Goal: Transaction & Acquisition: Purchase product/service

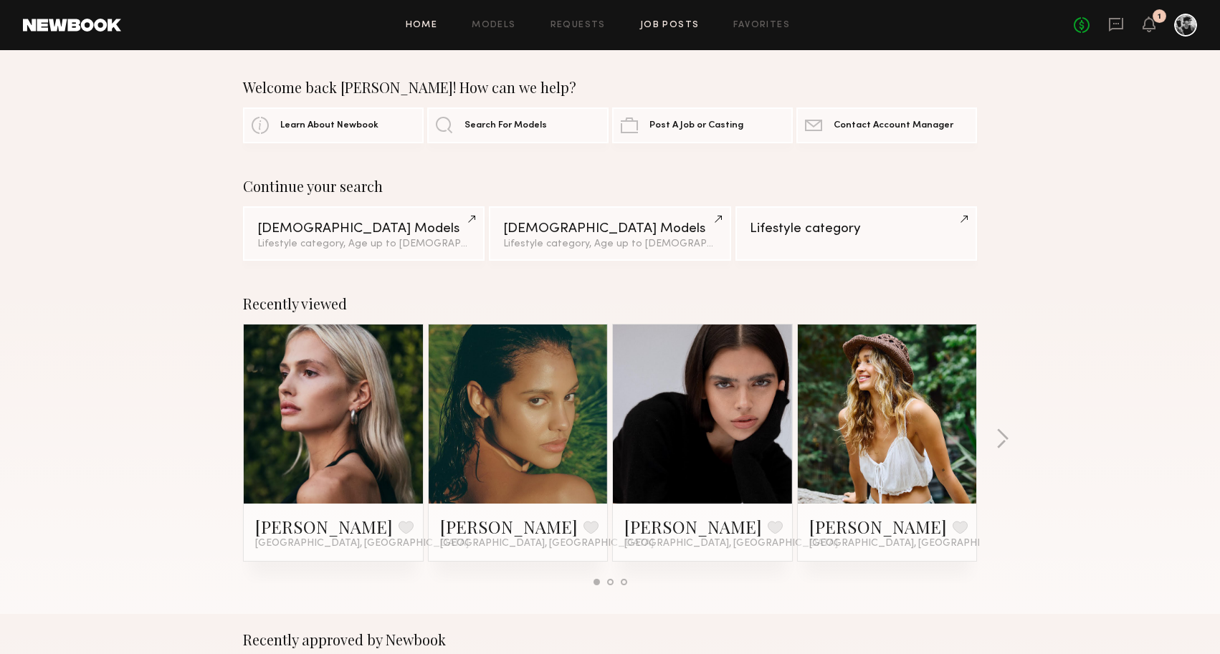
click at [673, 24] on link "Job Posts" at bounding box center [669, 25] width 59 height 9
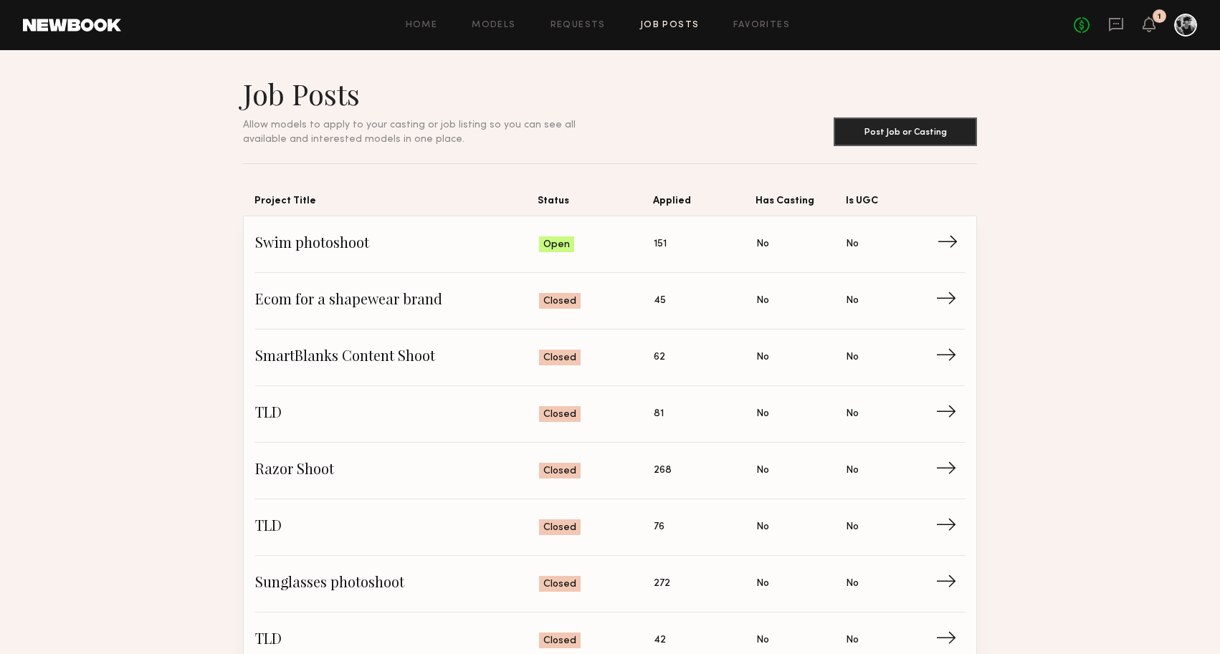
click at [729, 247] on span "Applied: 151" at bounding box center [704, 244] width 102 height 21
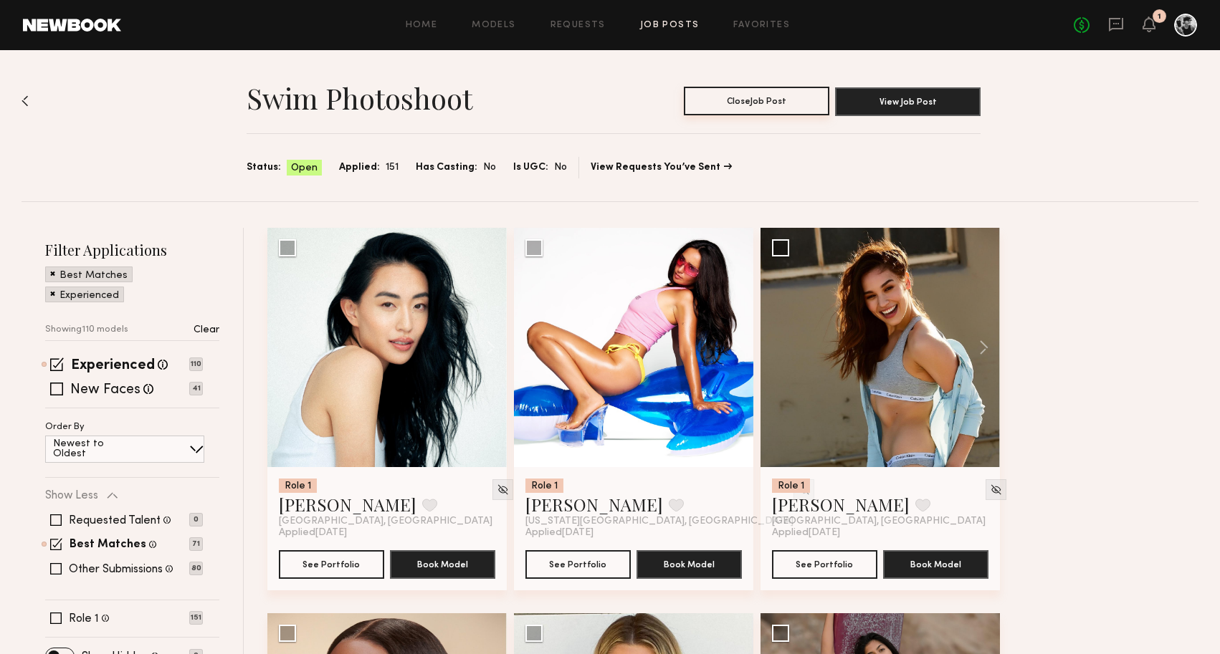
click at [782, 104] on button "Close Job Post" at bounding box center [756, 101] width 145 height 29
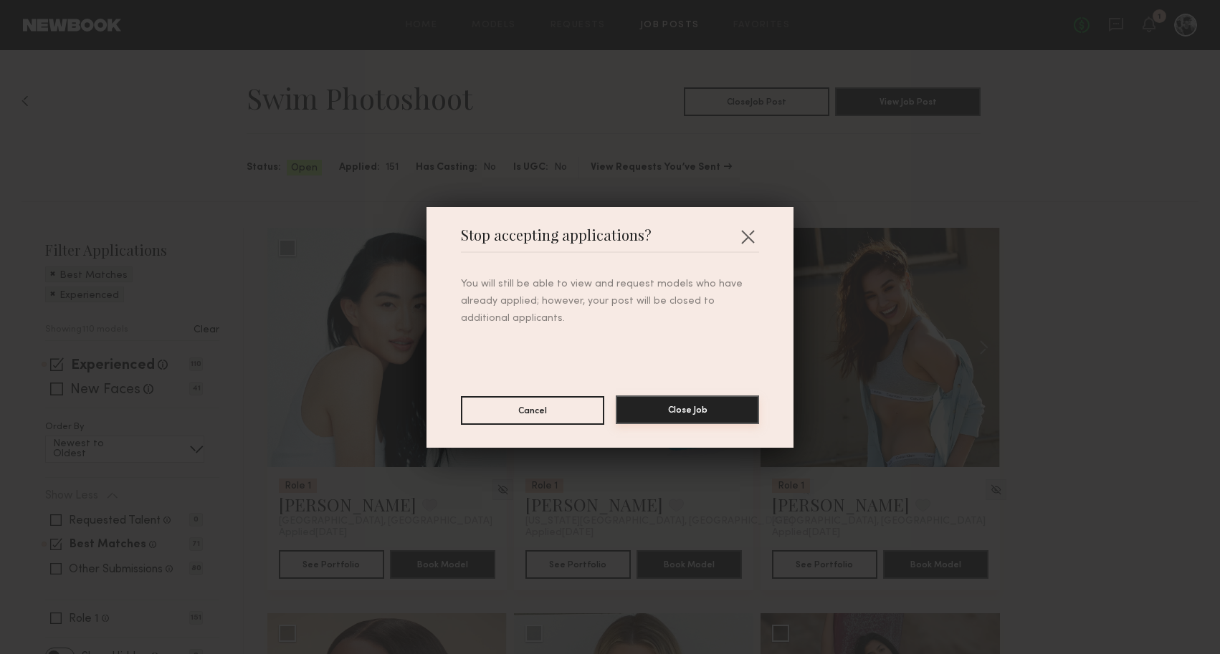
click at [671, 414] on button "Close Job" at bounding box center [687, 410] width 143 height 29
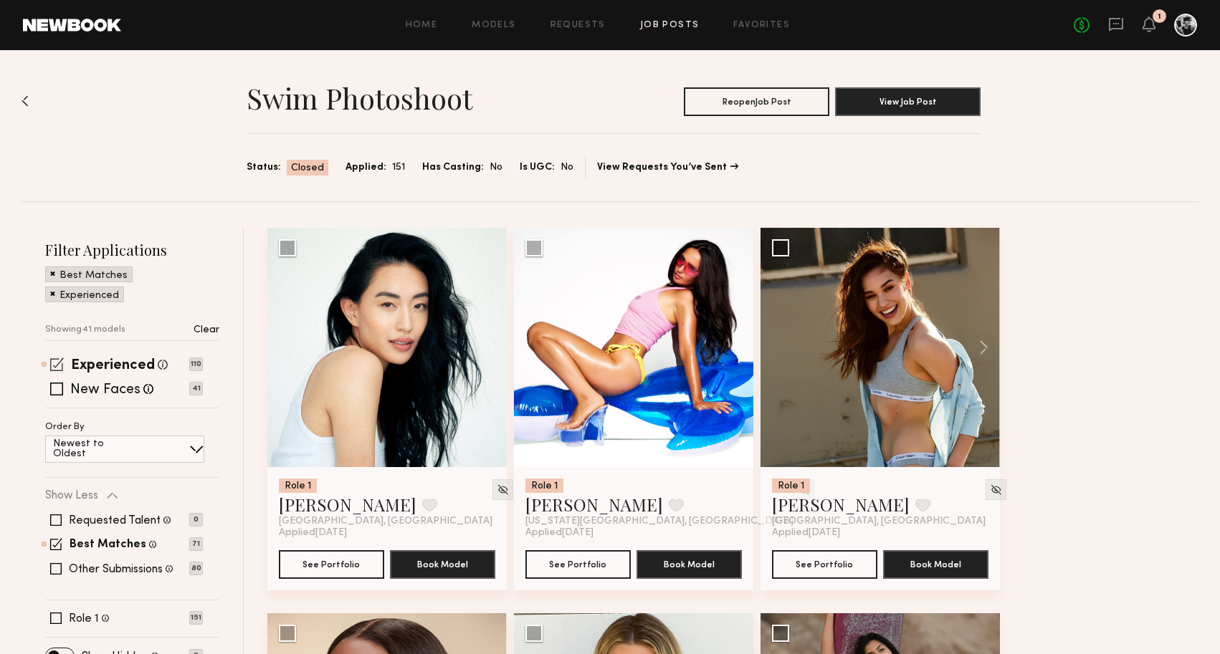
click at [54, 362] on span at bounding box center [57, 365] width 14 height 14
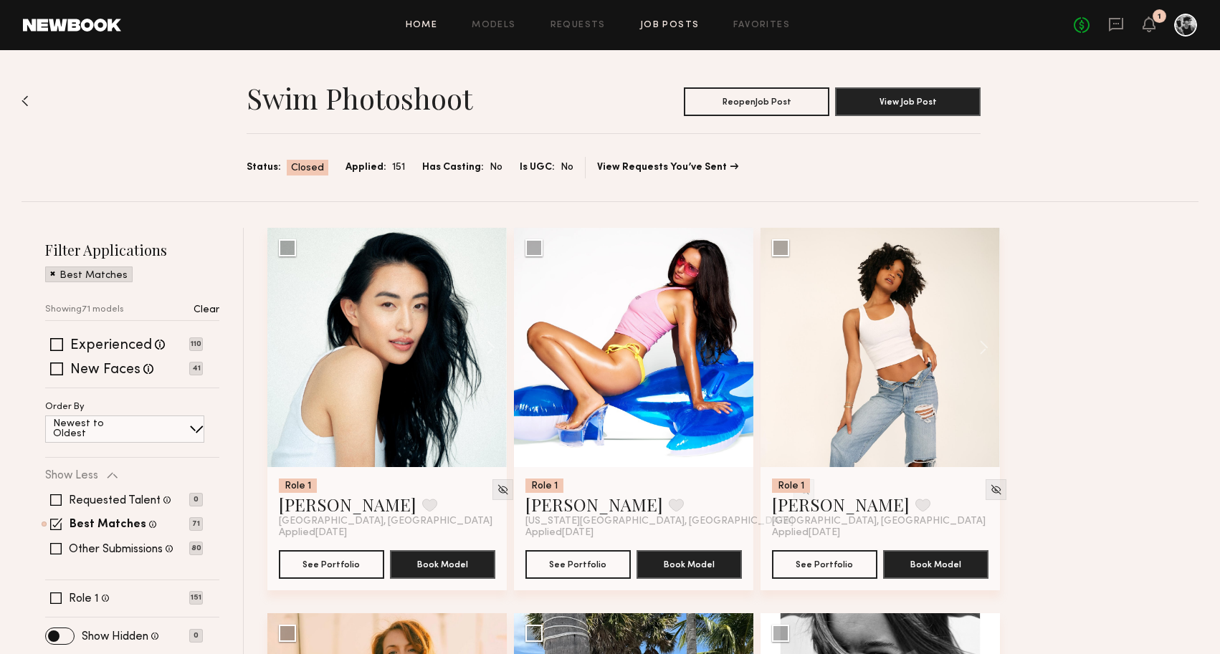
click at [418, 21] on link "Home" at bounding box center [422, 25] width 32 height 9
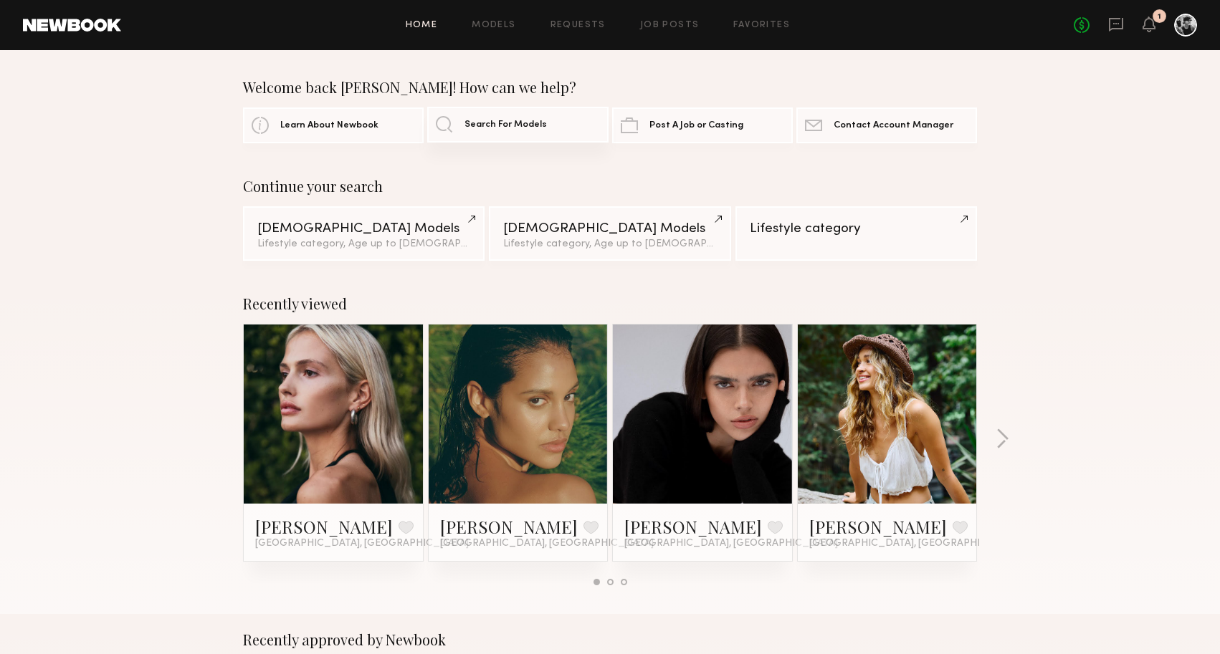
click at [498, 125] on span "Search For Models" at bounding box center [505, 124] width 82 height 9
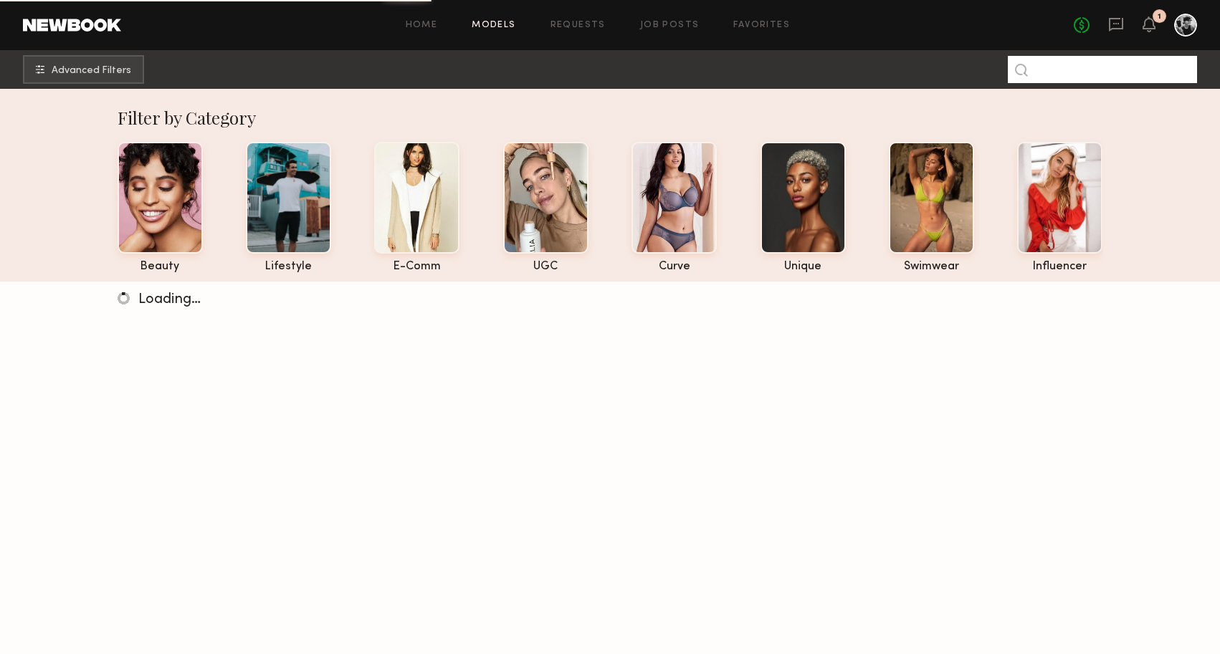
click at [1084, 65] on input at bounding box center [1101, 69] width 189 height 27
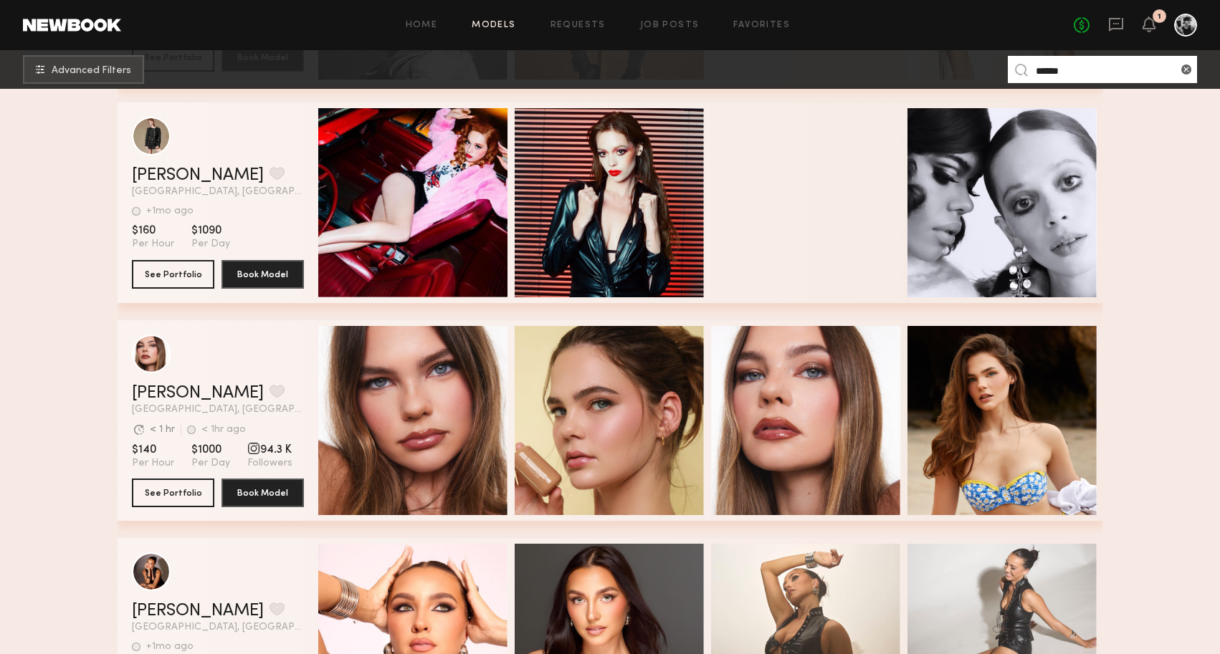
scroll to position [673, 0]
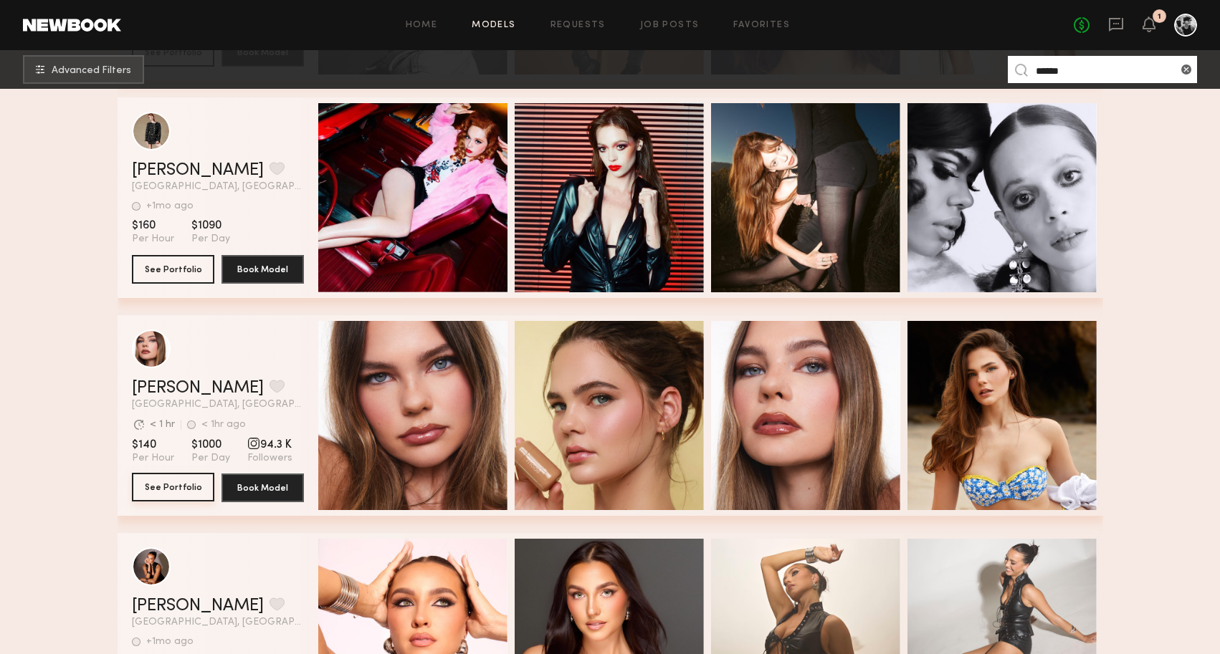
type input "*****"
click at [173, 490] on button "See Portfolio" at bounding box center [173, 487] width 82 height 29
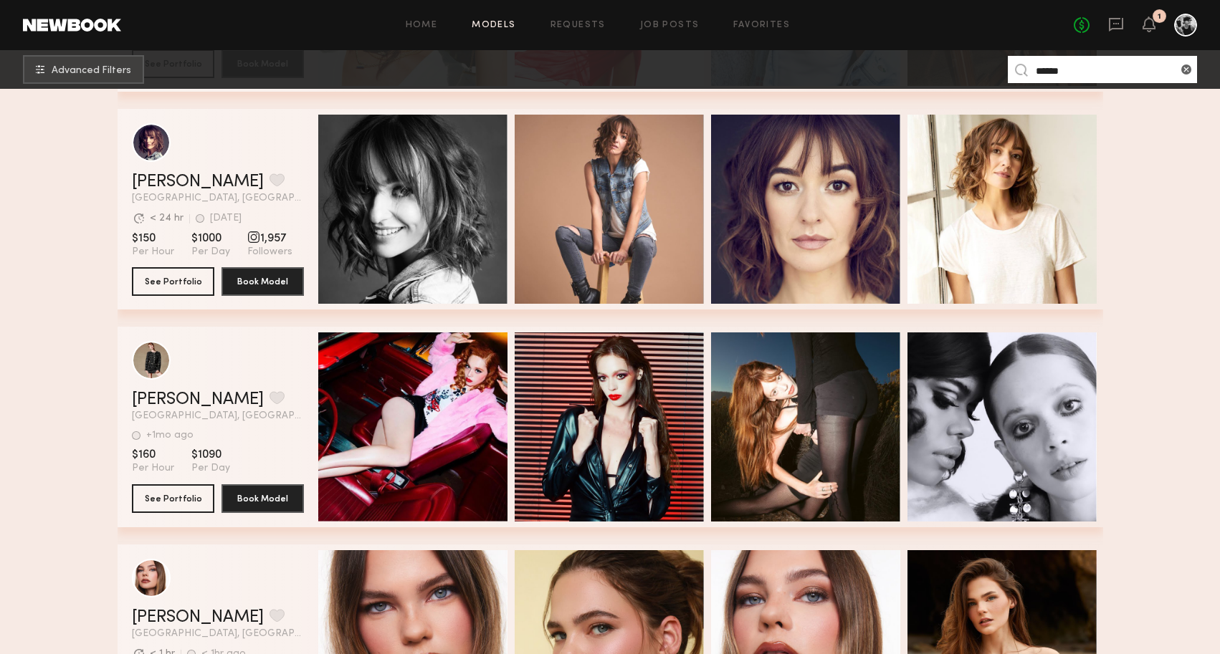
scroll to position [249, 0]
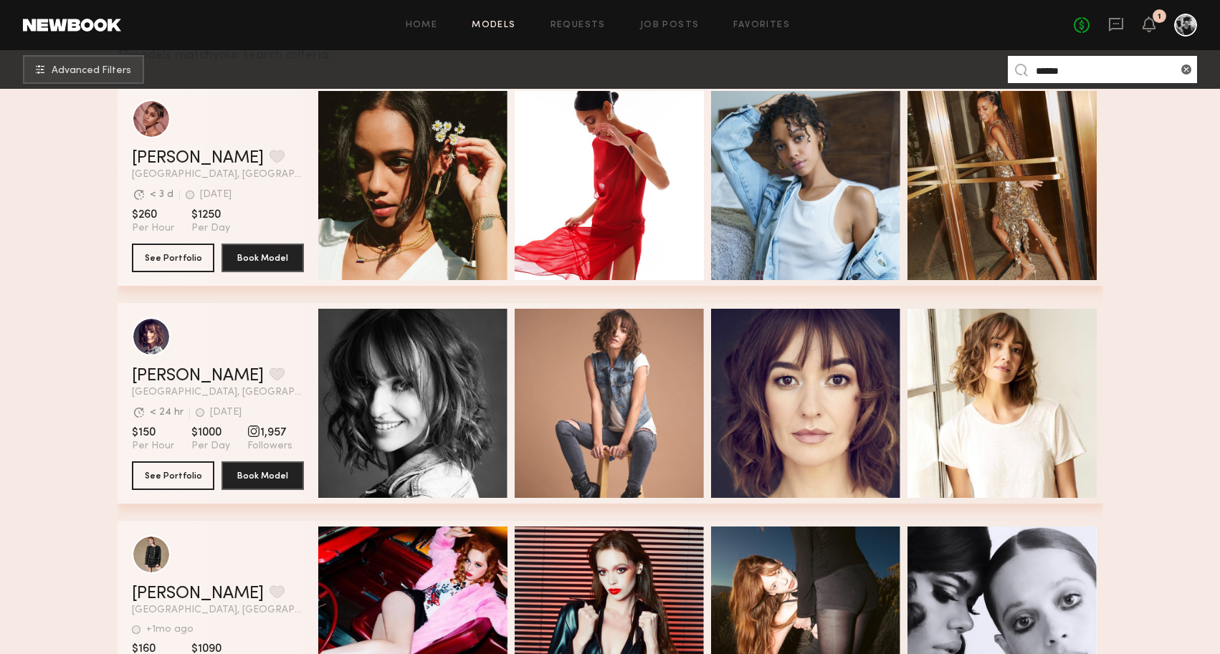
click at [661, 19] on div "Home Models Requests Job Posts Favorites Sign Out No fees up to $5,000 1" at bounding box center [659, 25] width 1076 height 23
click at [657, 28] on link "Job Posts" at bounding box center [669, 25] width 59 height 9
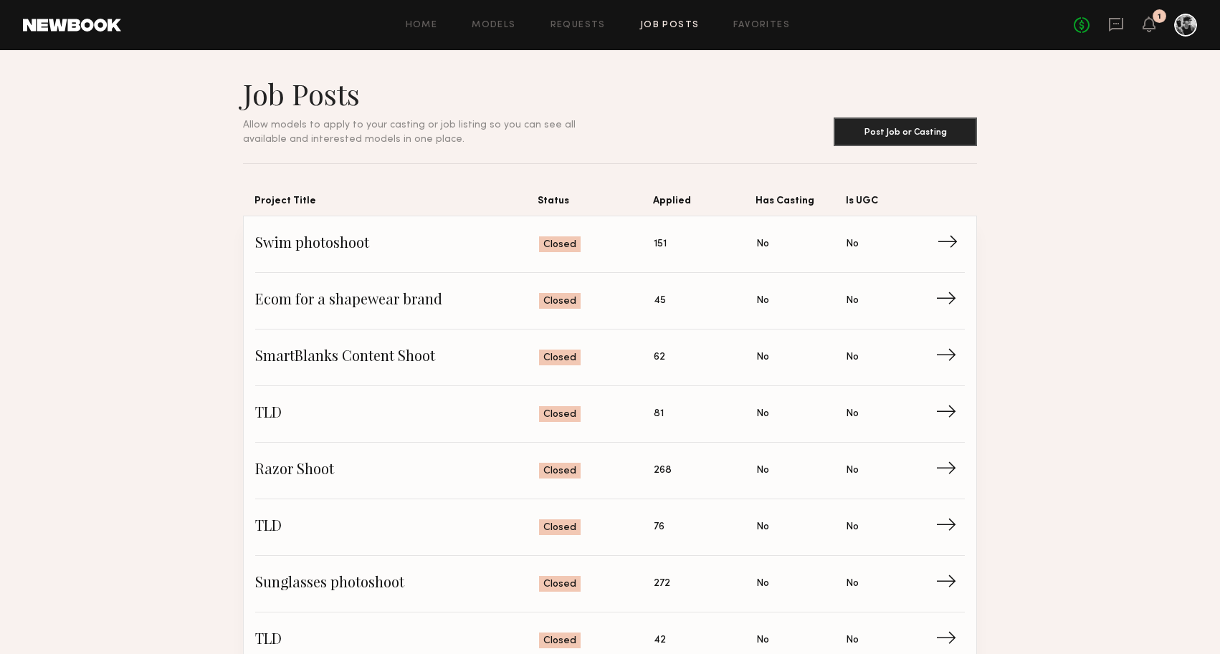
click at [526, 232] on link "Swim photoshoot Status: Closed Applied: 151 Has Casting: No Is UGC: No →" at bounding box center [609, 244] width 709 height 57
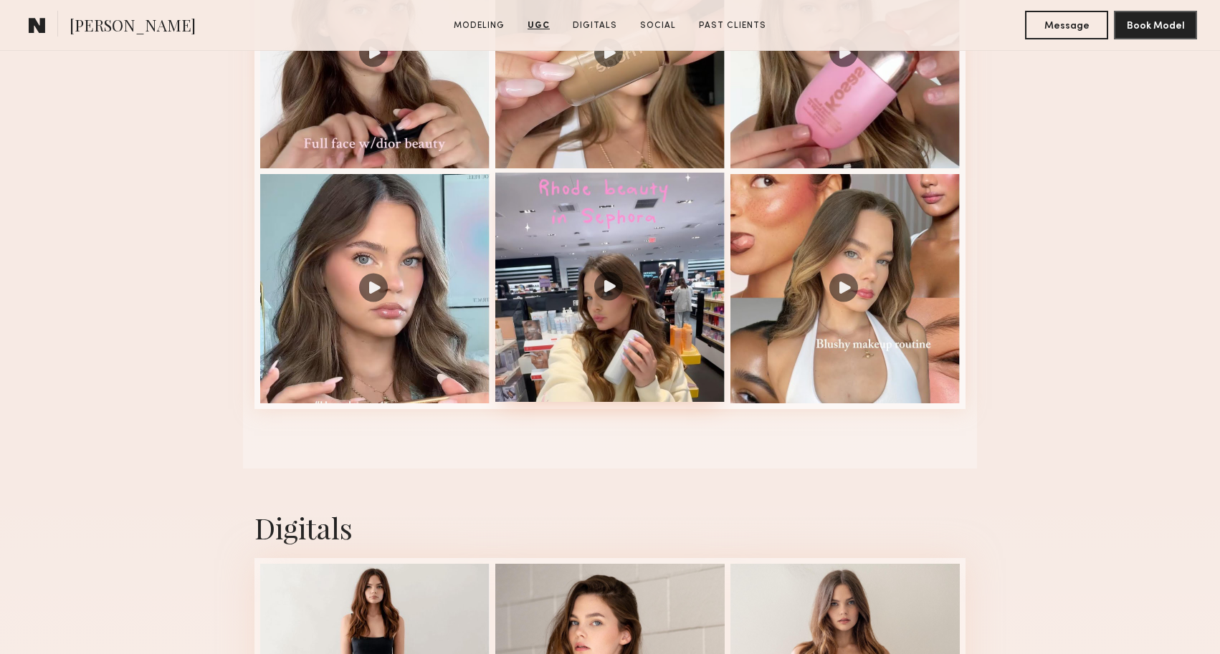
scroll to position [1222, 0]
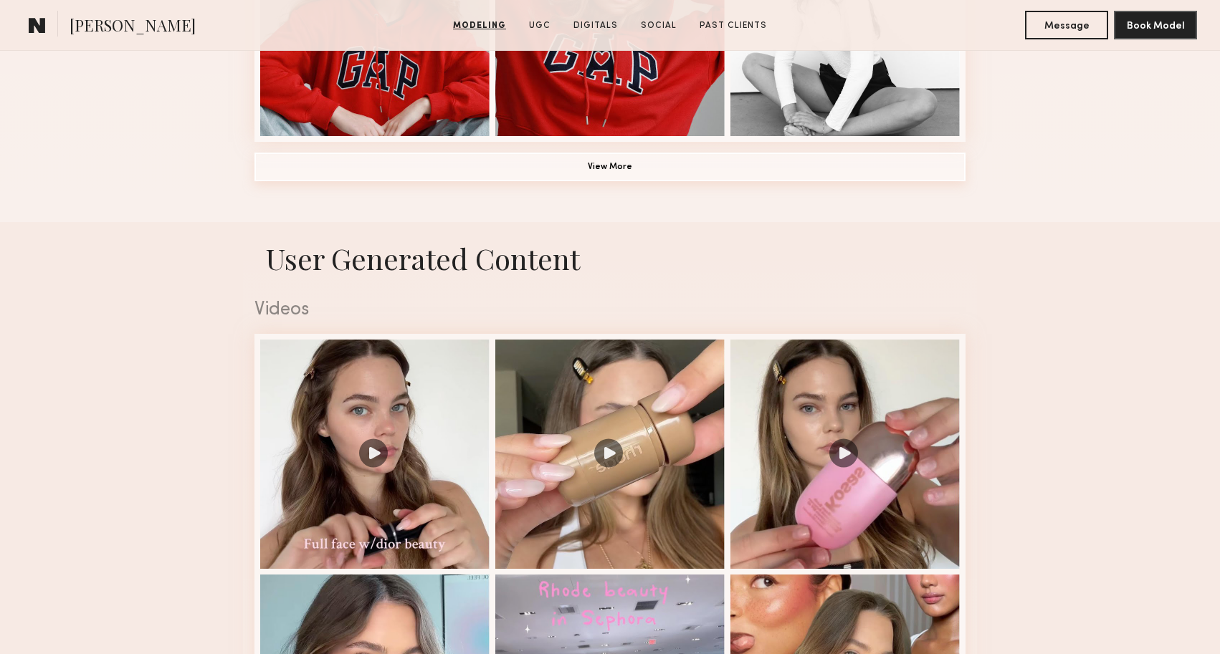
click at [714, 177] on button "View More" at bounding box center [609, 167] width 711 height 29
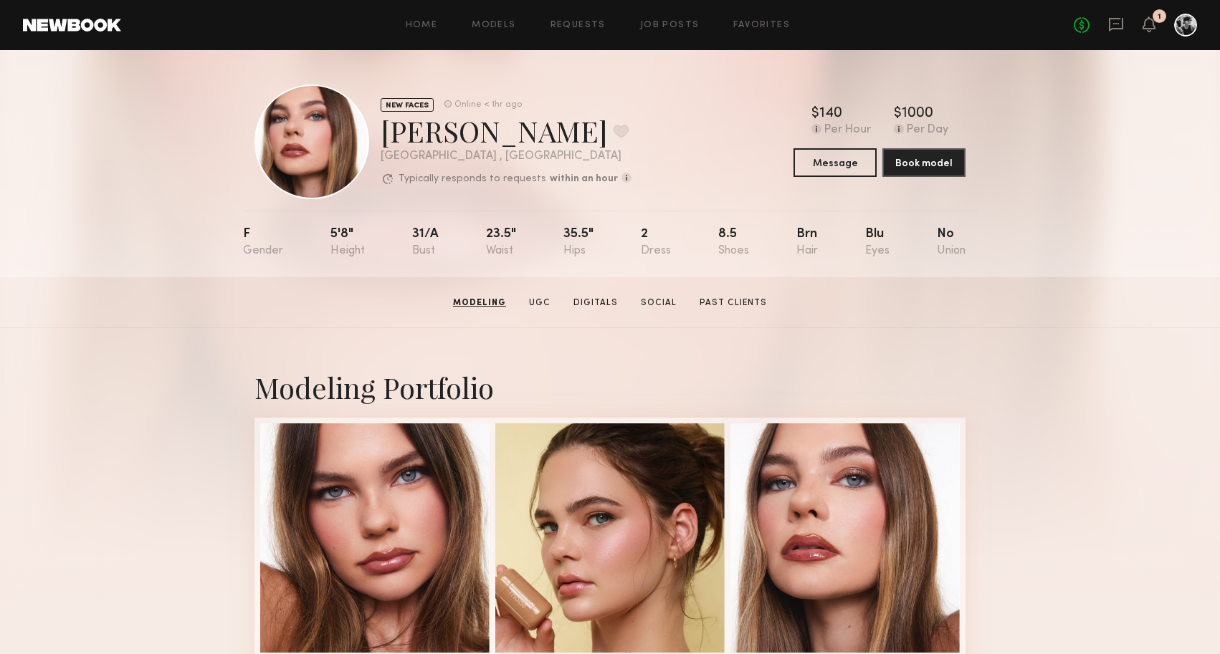
scroll to position [0, 0]
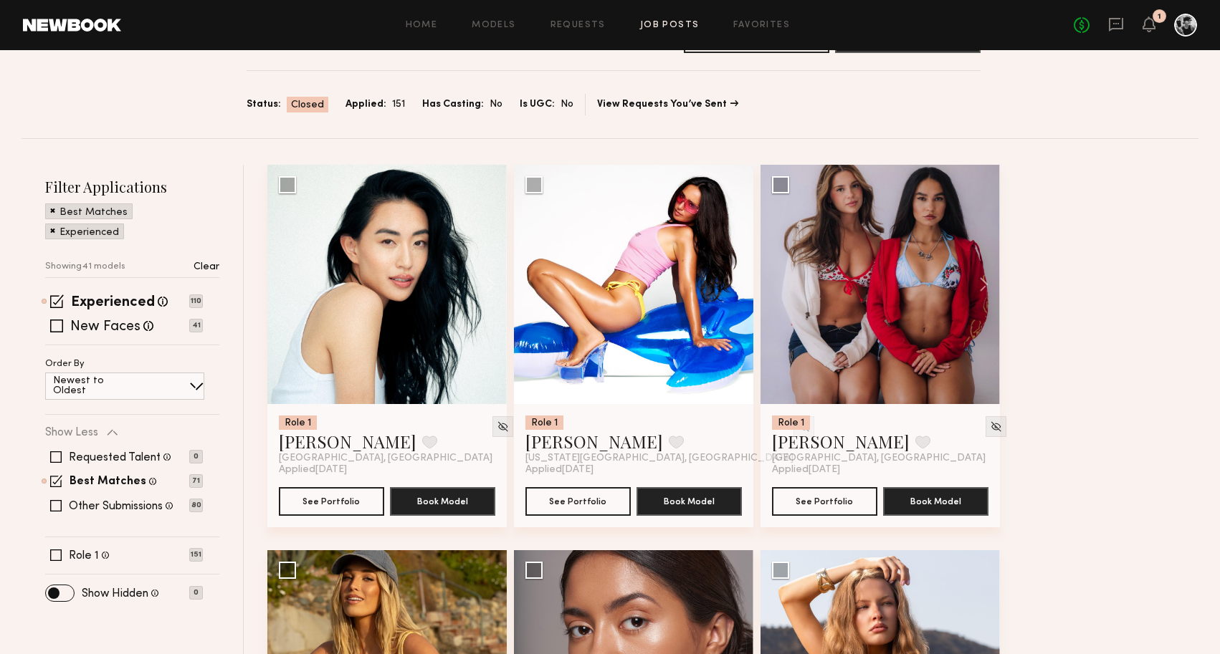
scroll to position [63, 0]
click at [828, 503] on button "See Portfolio" at bounding box center [824, 501] width 105 height 29
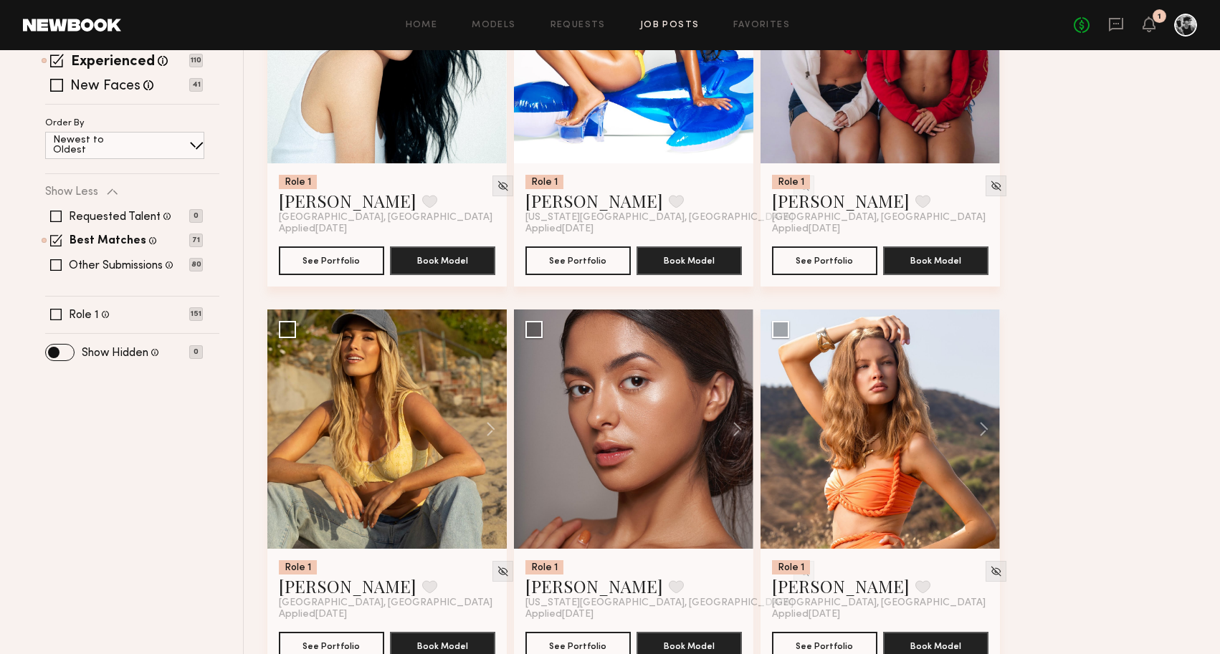
scroll to position [353, 0]
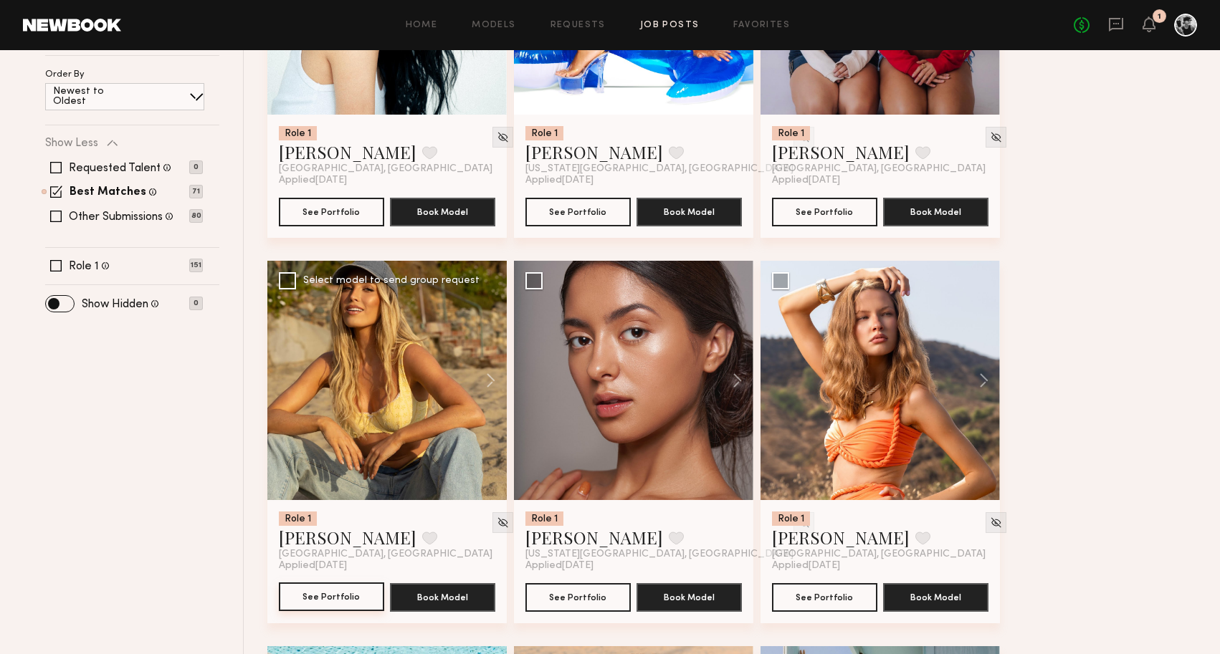
click at [345, 604] on button "See Portfolio" at bounding box center [331, 597] width 105 height 29
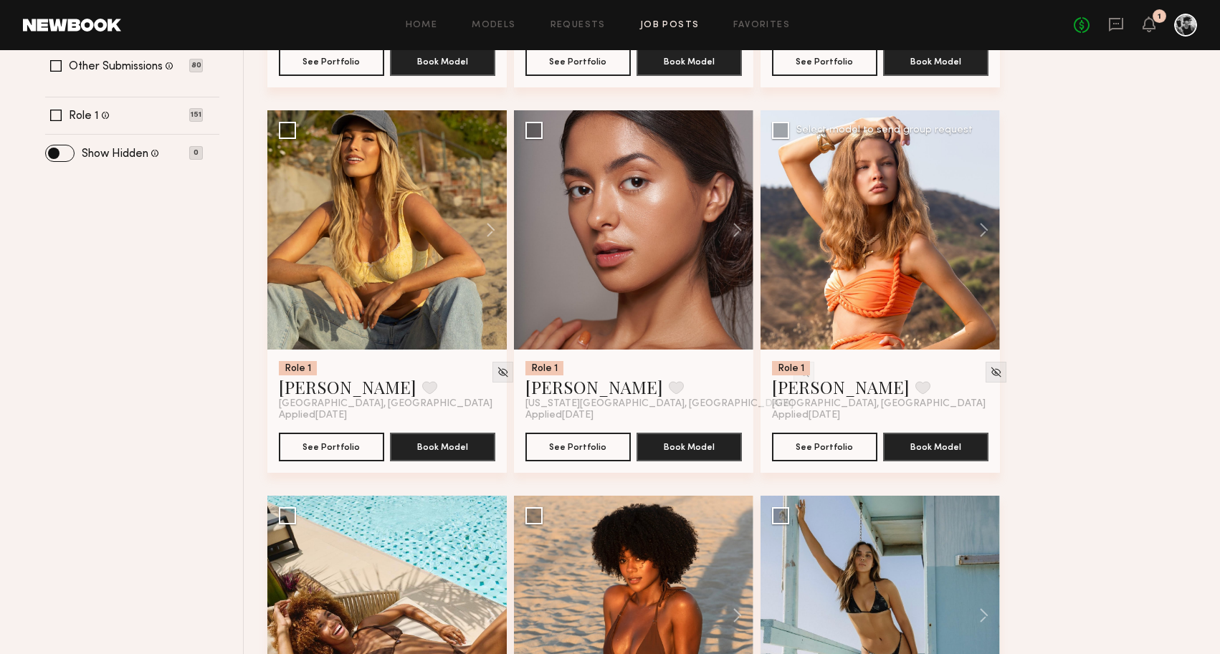
scroll to position [504, 0]
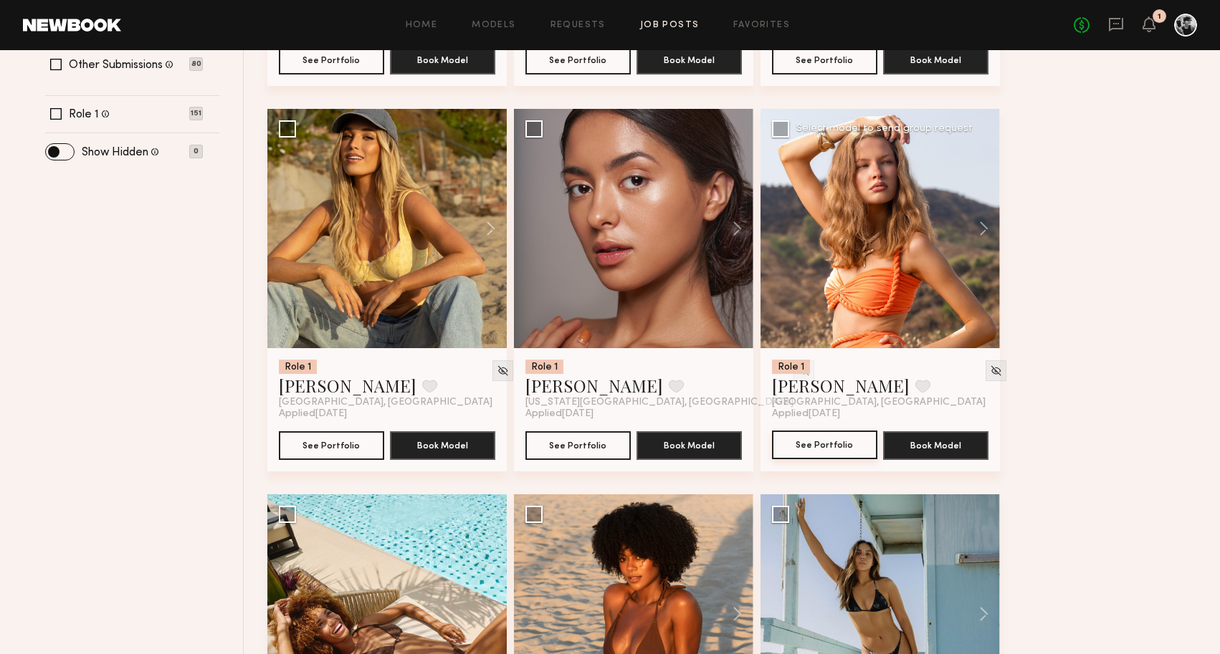
click at [823, 445] on button "See Portfolio" at bounding box center [824, 445] width 105 height 29
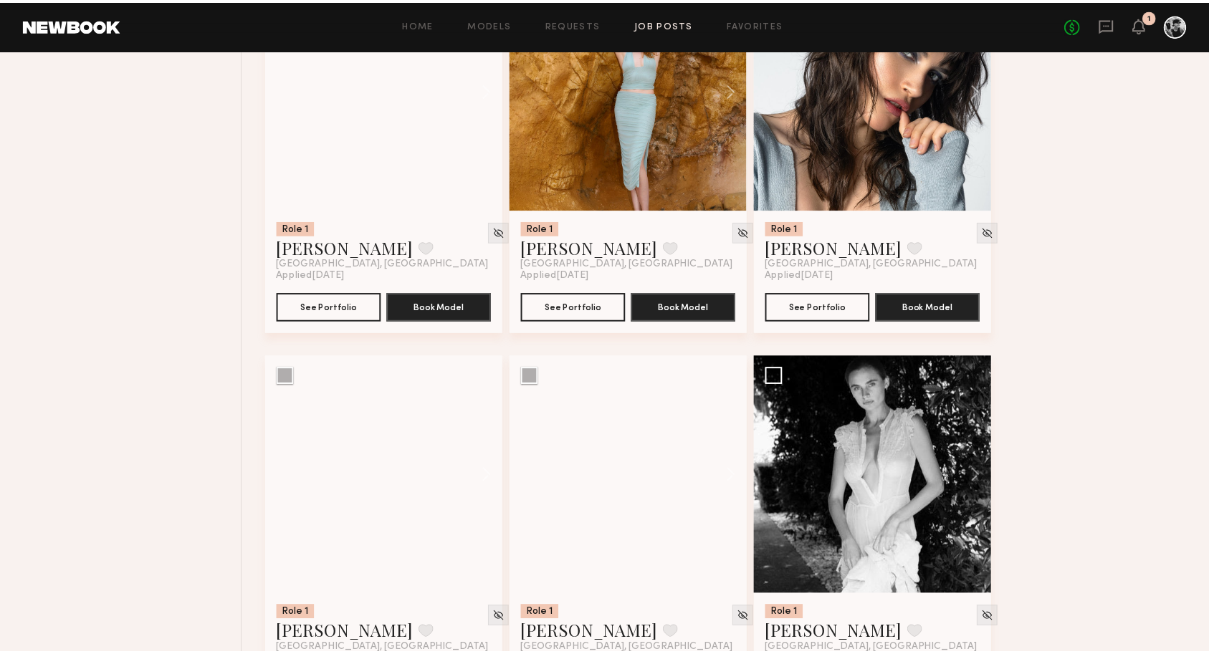
scroll to position [4653, 0]
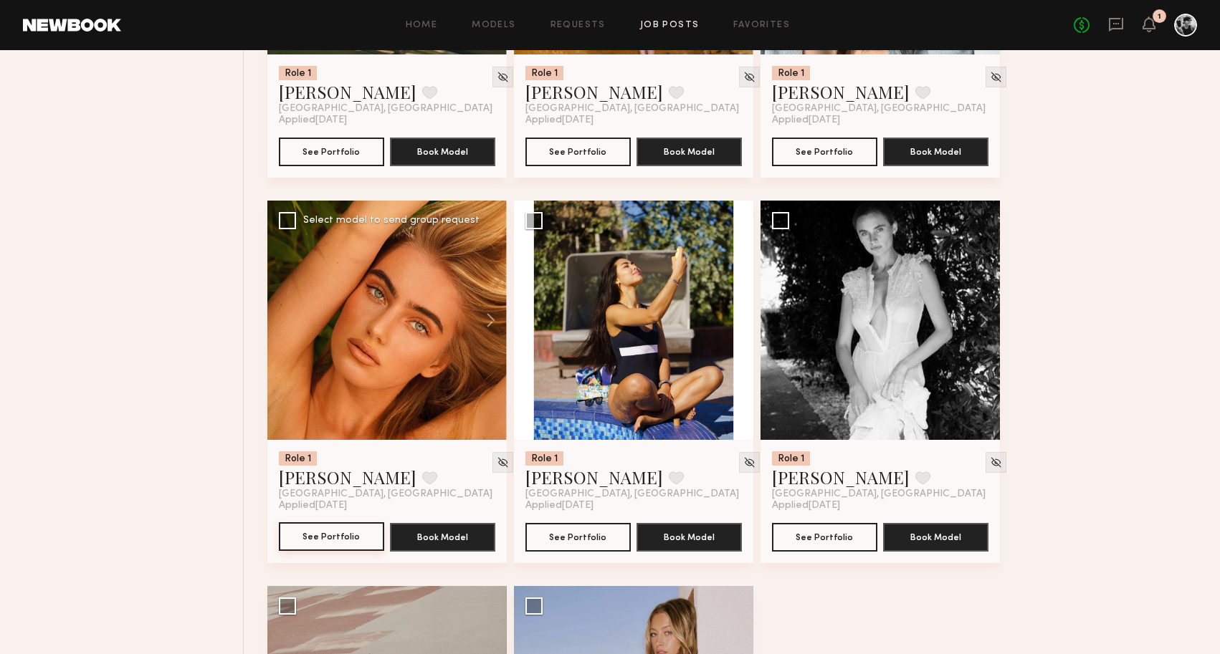
click at [324, 542] on button "See Portfolio" at bounding box center [331, 536] width 105 height 29
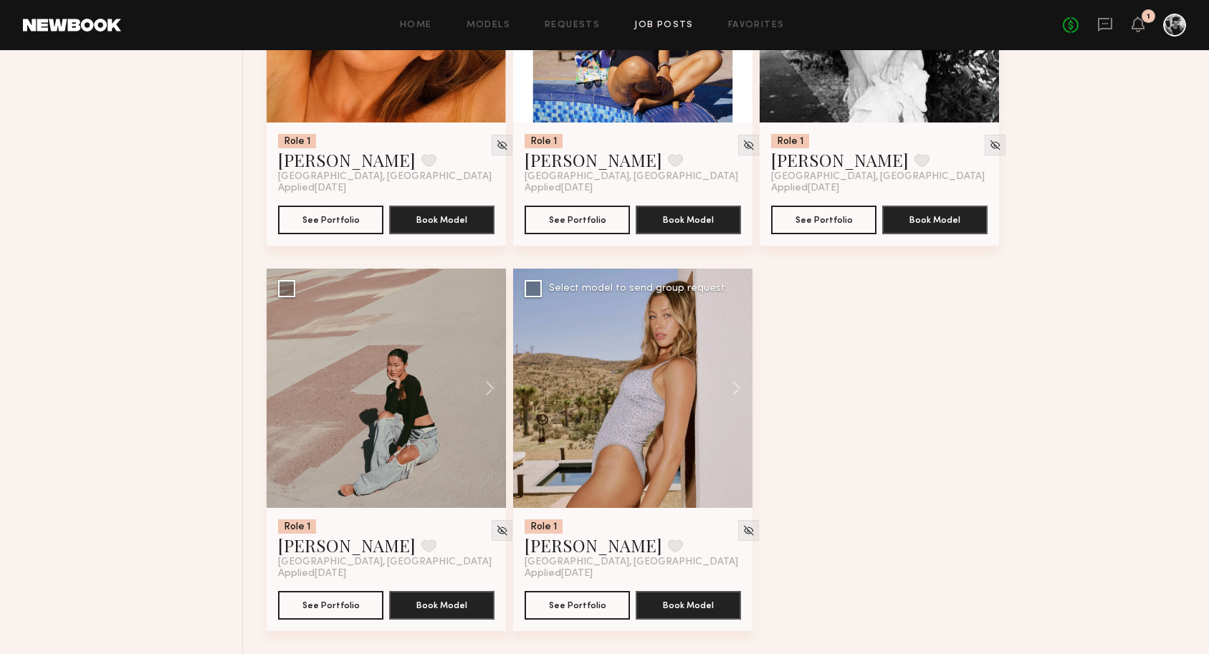
scroll to position [4971, 0]
click at [578, 606] on button "See Portfolio" at bounding box center [577, 604] width 105 height 29
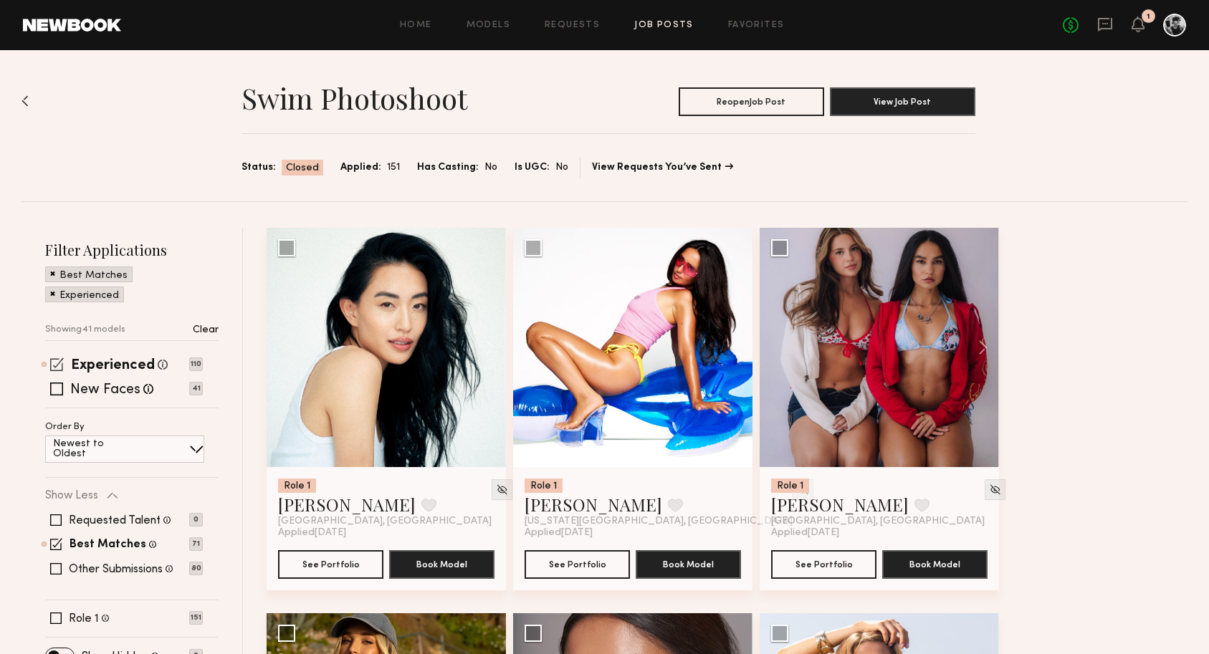
scroll to position [0, 0]
click at [54, 365] on span at bounding box center [57, 365] width 14 height 14
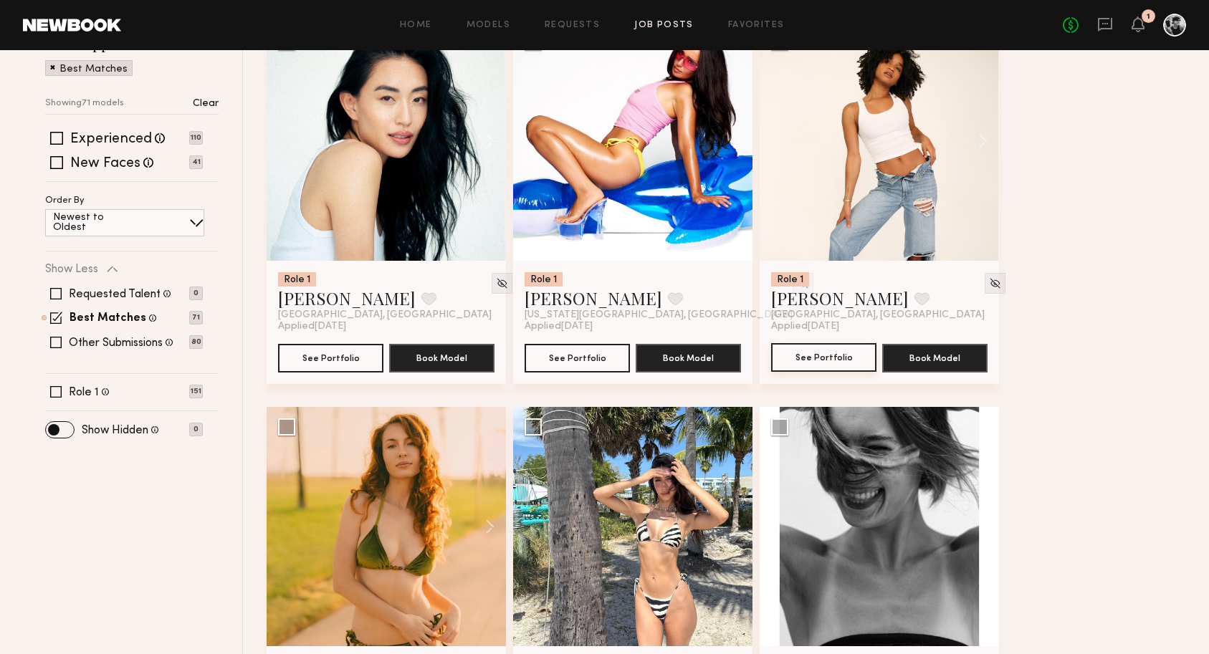
scroll to position [214, 0]
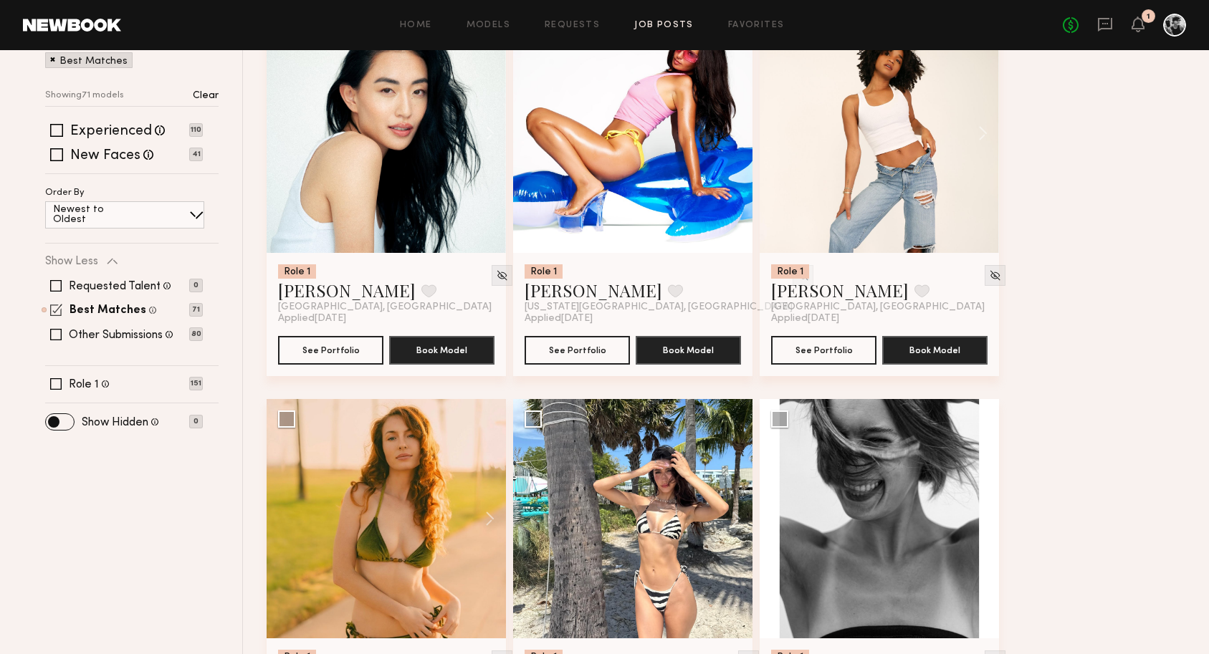
click at [57, 312] on span at bounding box center [56, 310] width 12 height 12
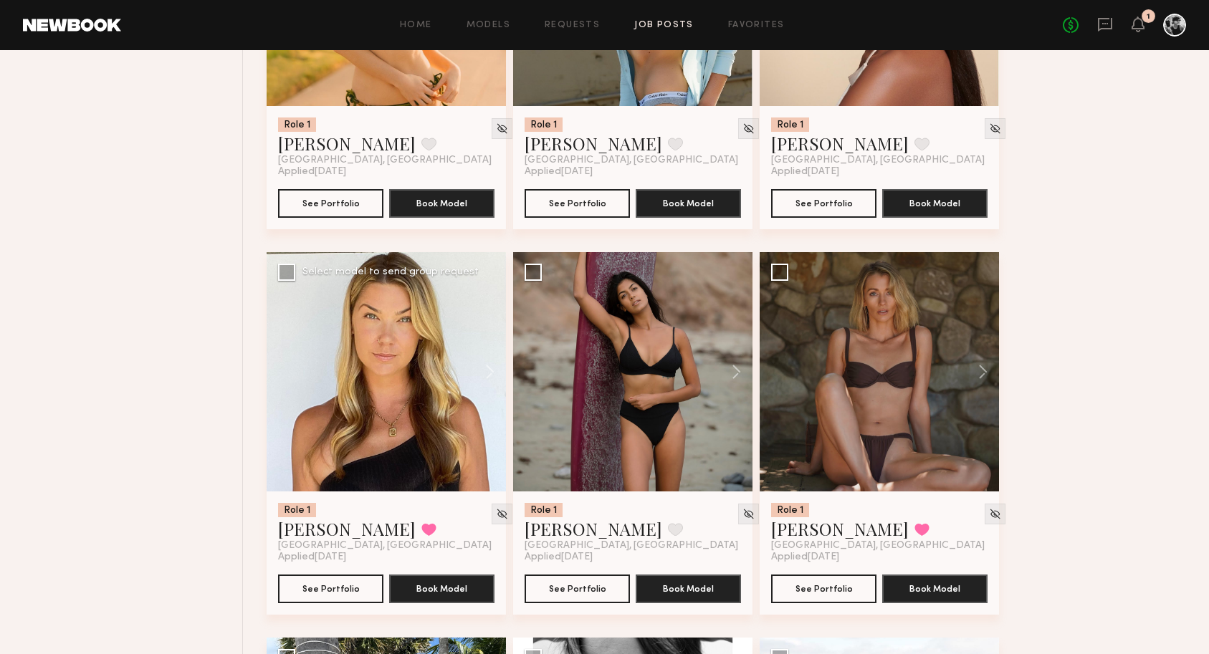
scroll to position [749, 0]
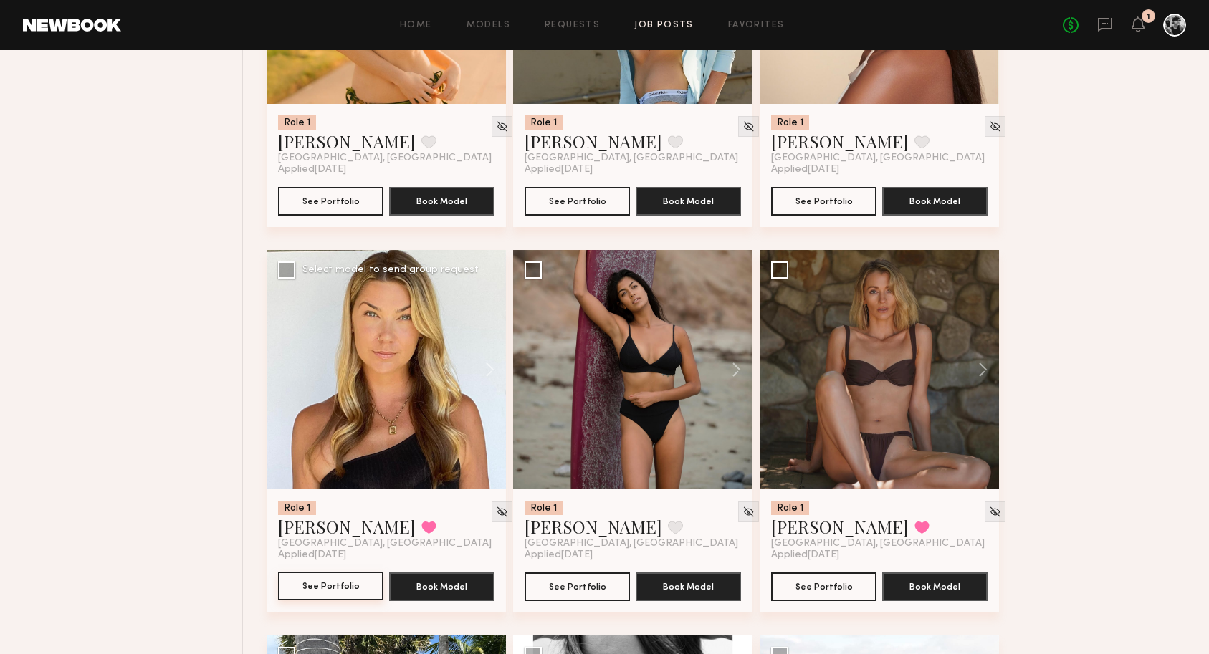
click at [322, 598] on button "See Portfolio" at bounding box center [330, 586] width 105 height 29
click at [820, 593] on button "See Portfolio" at bounding box center [823, 586] width 105 height 29
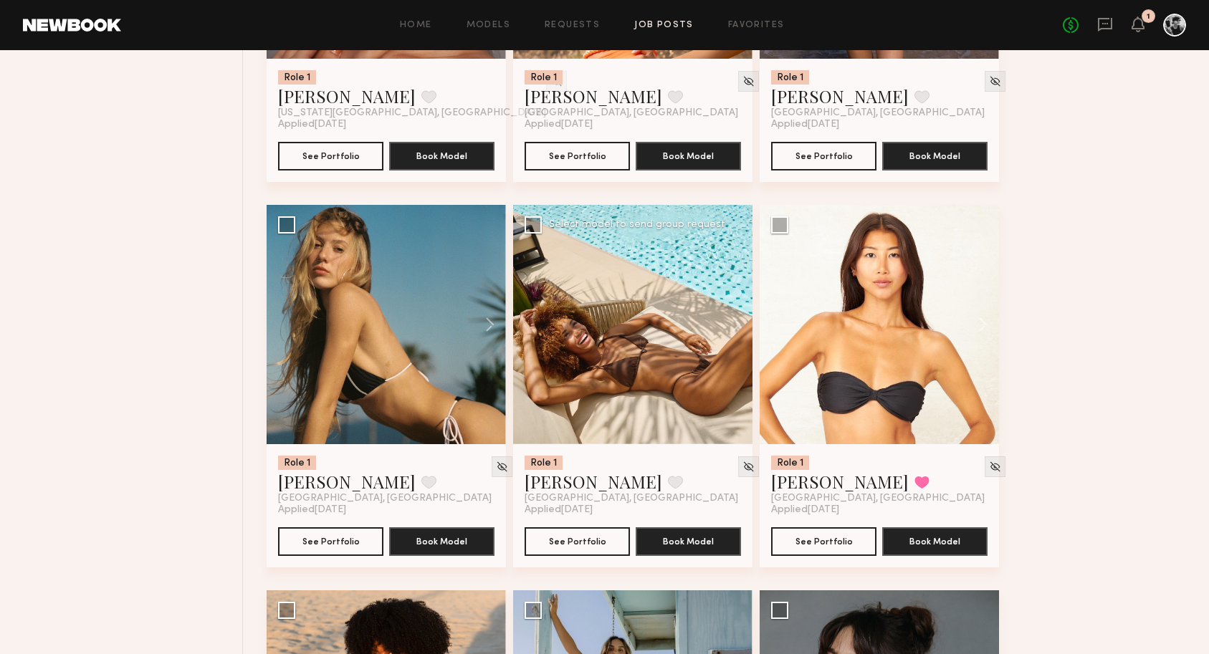
scroll to position [3879, 0]
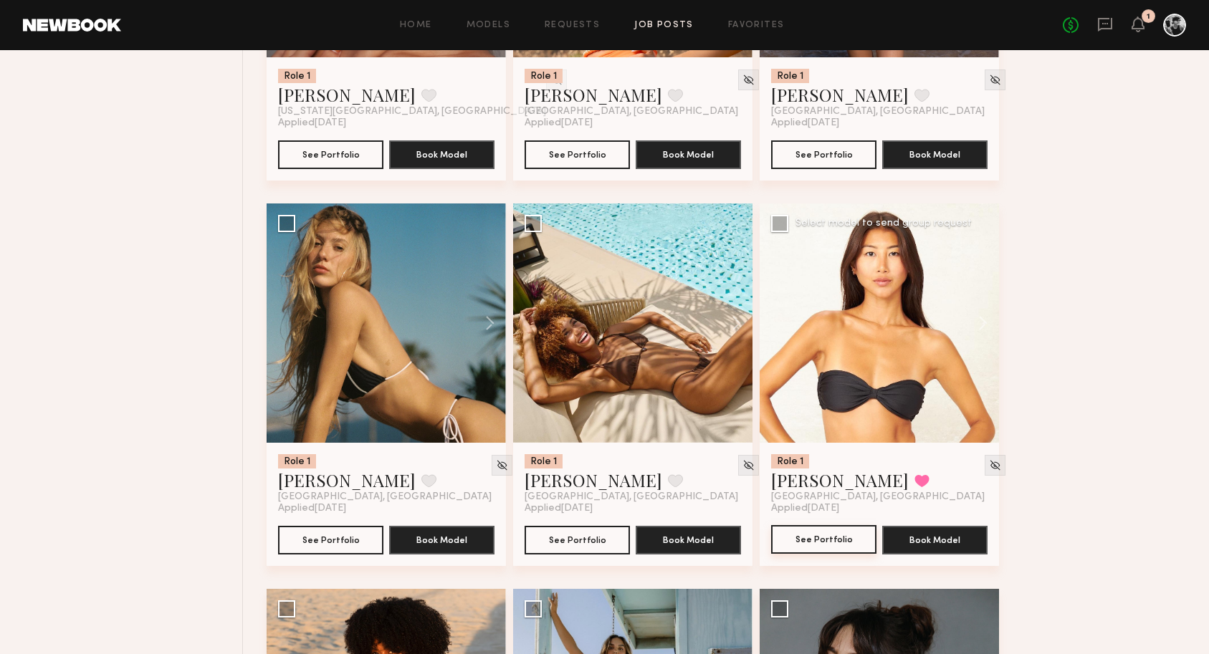
click at [811, 536] on button "See Portfolio" at bounding box center [823, 539] width 105 height 29
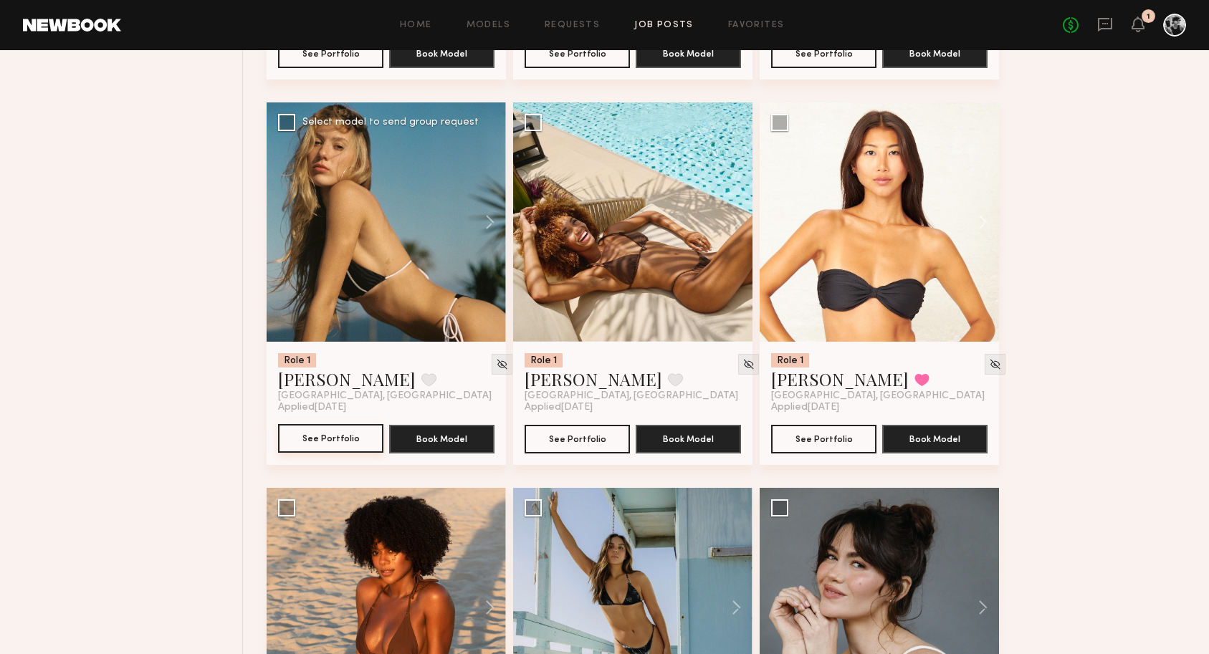
click at [319, 441] on button "See Portfolio" at bounding box center [330, 438] width 105 height 29
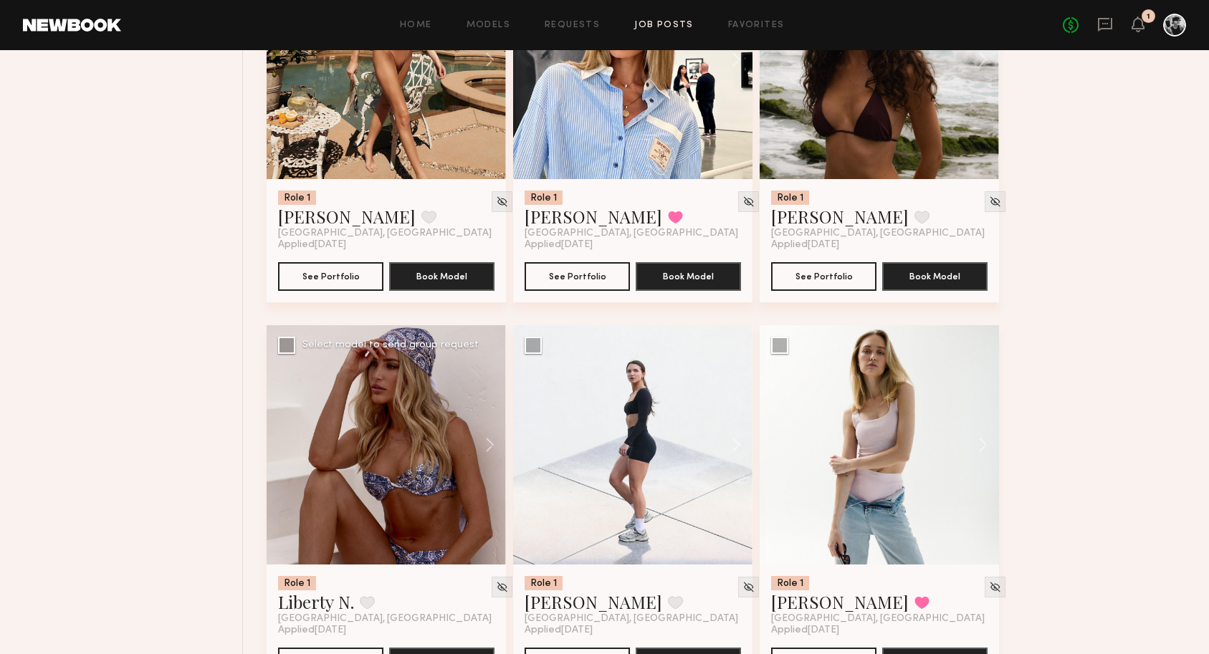
scroll to position [7076, 0]
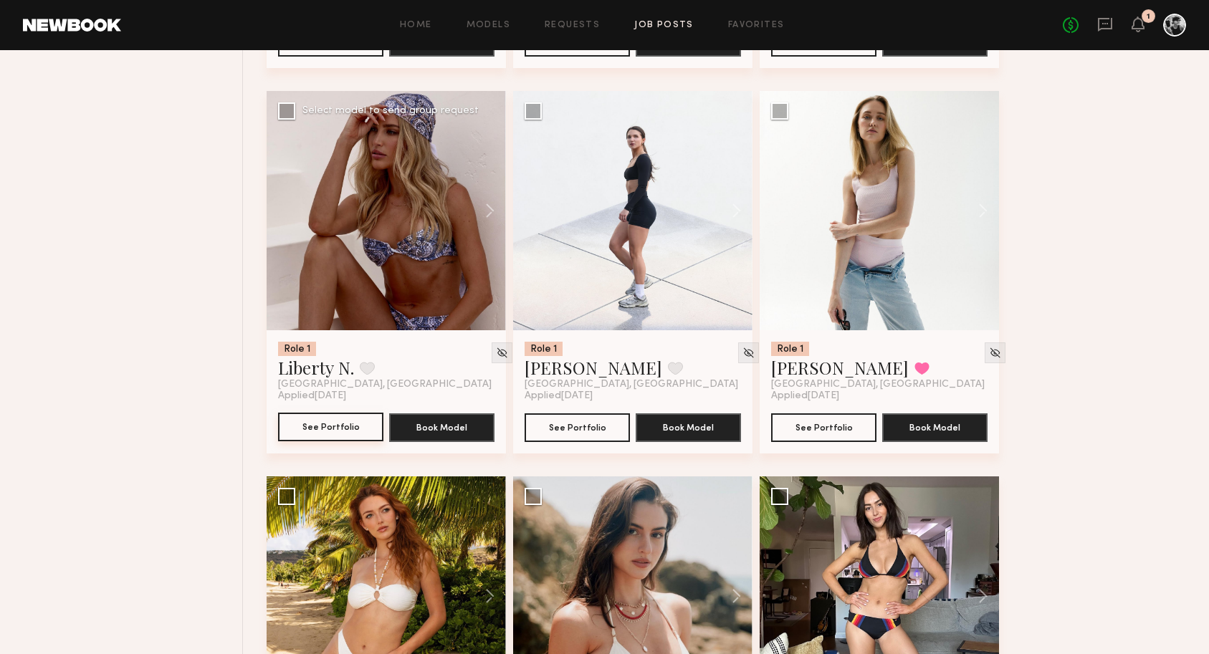
click at [325, 428] on button "See Portfolio" at bounding box center [330, 427] width 105 height 29
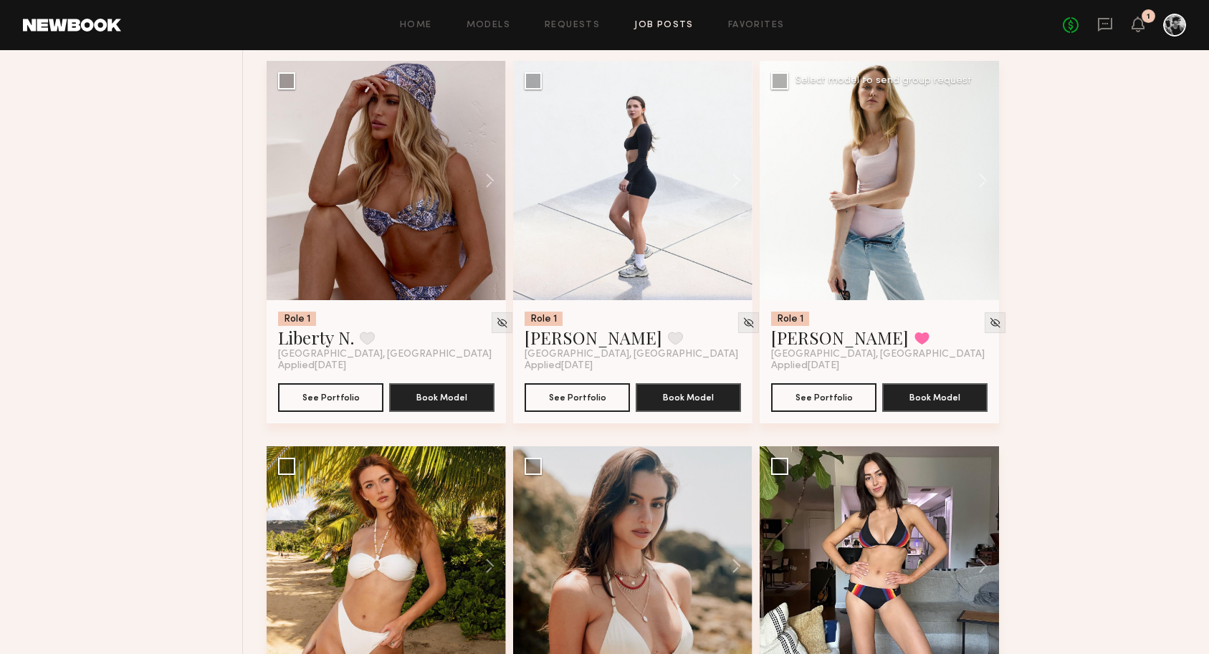
scroll to position [7113, 0]
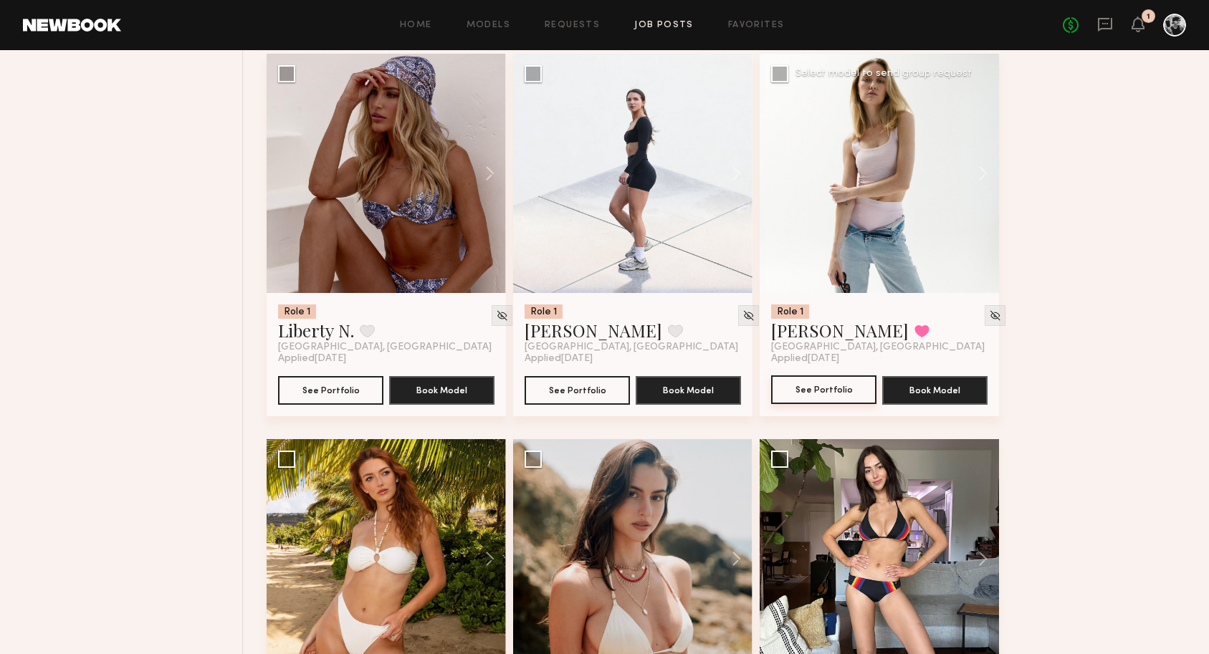
click at [803, 398] on button "See Portfolio" at bounding box center [823, 389] width 105 height 29
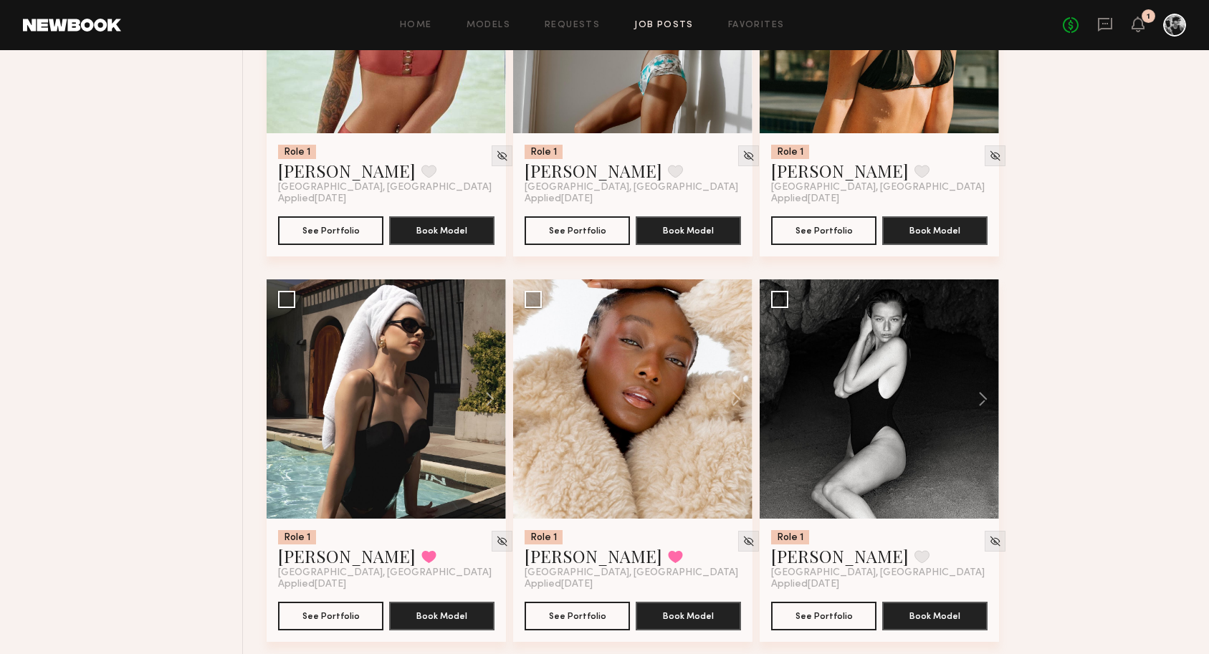
scroll to position [10773, 0]
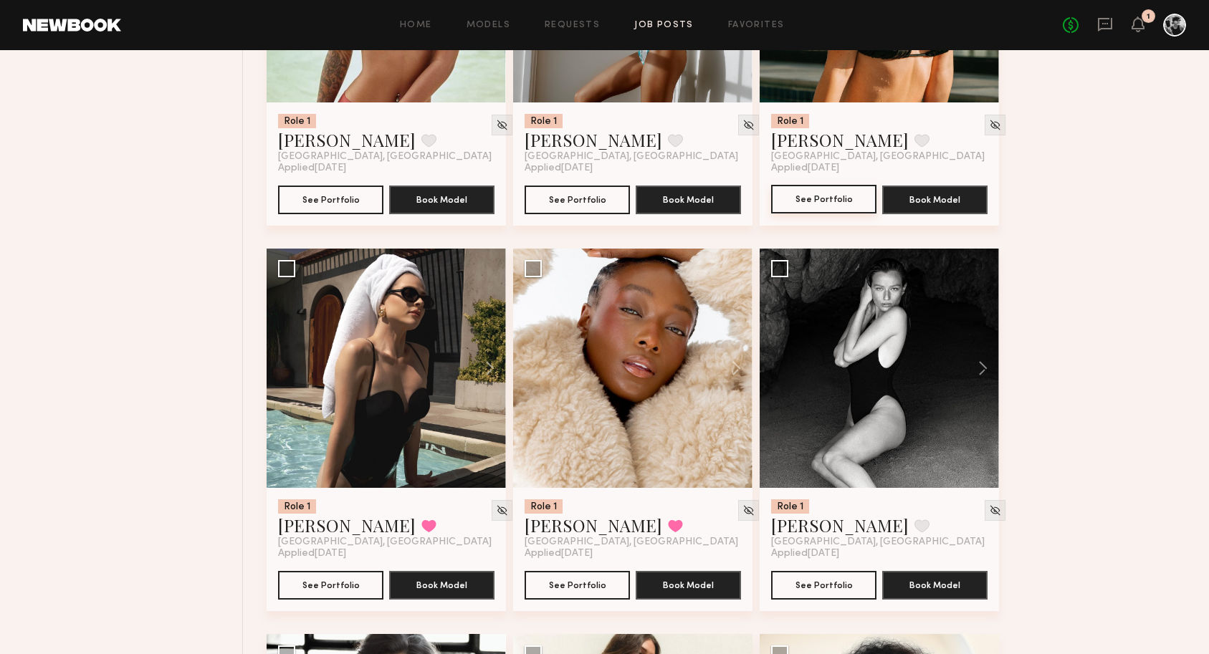
click at [841, 194] on button "See Portfolio" at bounding box center [823, 199] width 105 height 29
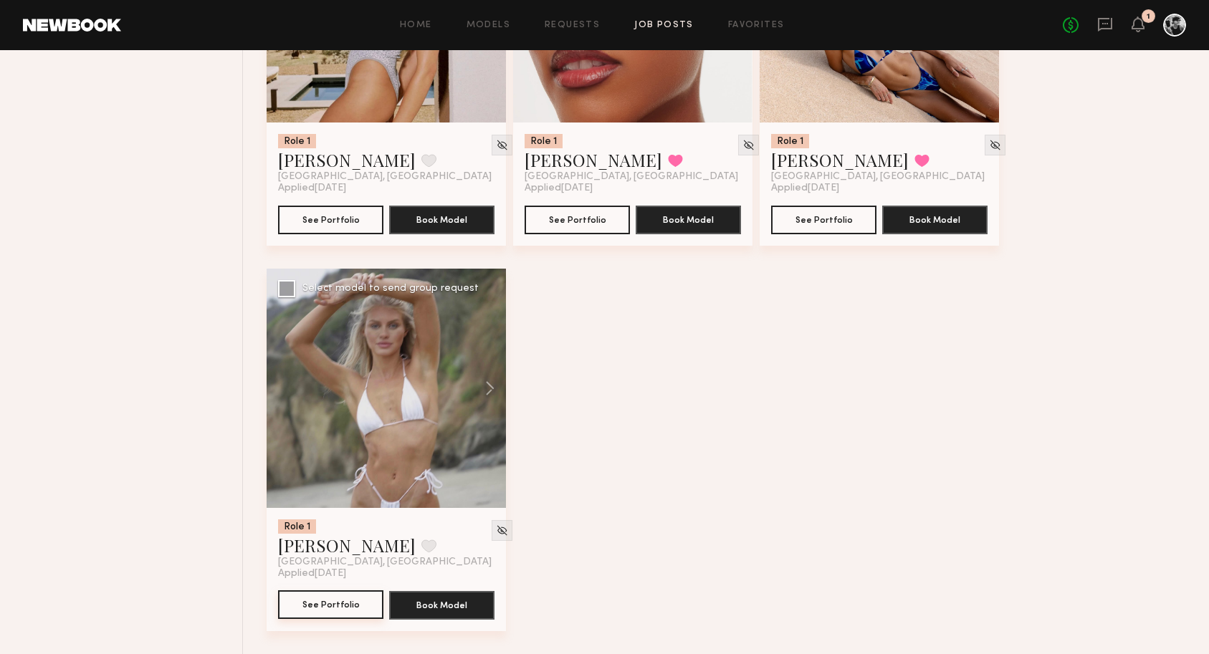
scroll to position [19234, 0]
click at [341, 606] on button "See Portfolio" at bounding box center [330, 604] width 105 height 29
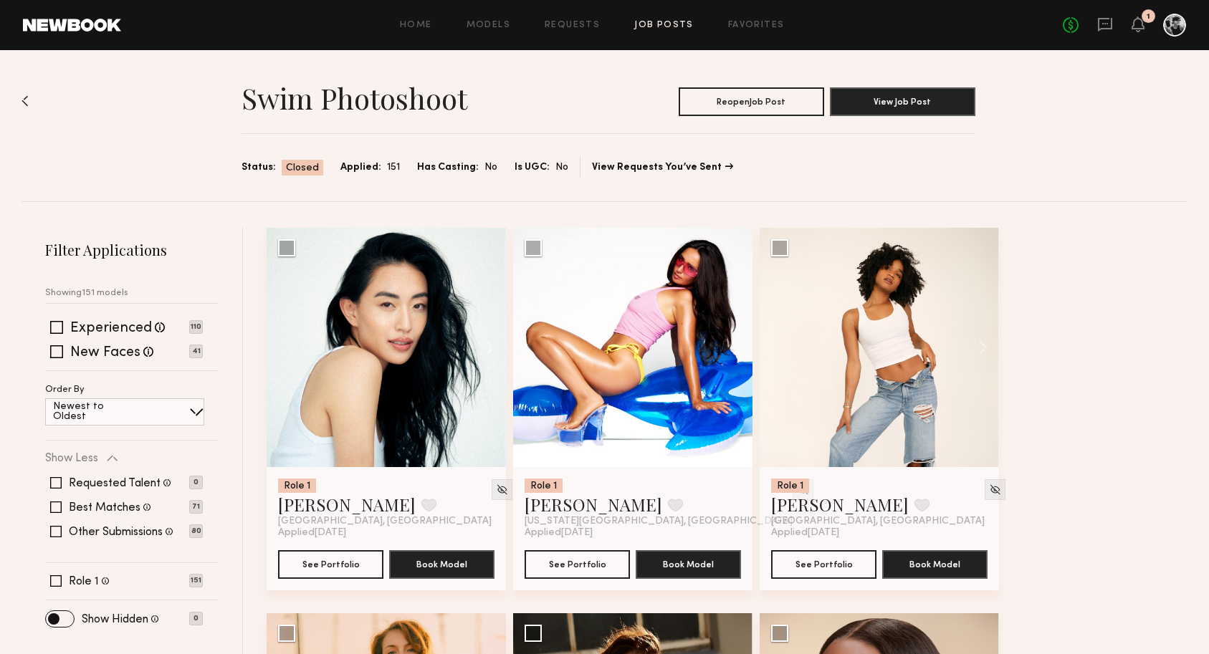
scroll to position [0, 0]
click at [54, 531] on span at bounding box center [55, 531] width 11 height 11
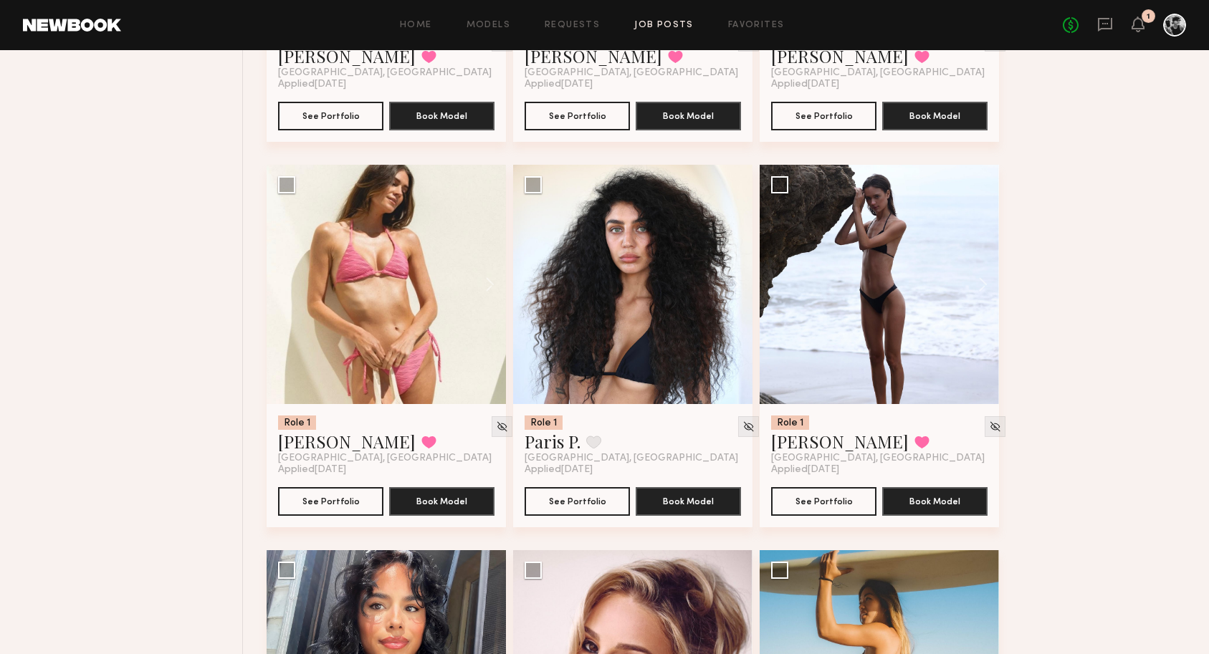
scroll to position [5873, 0]
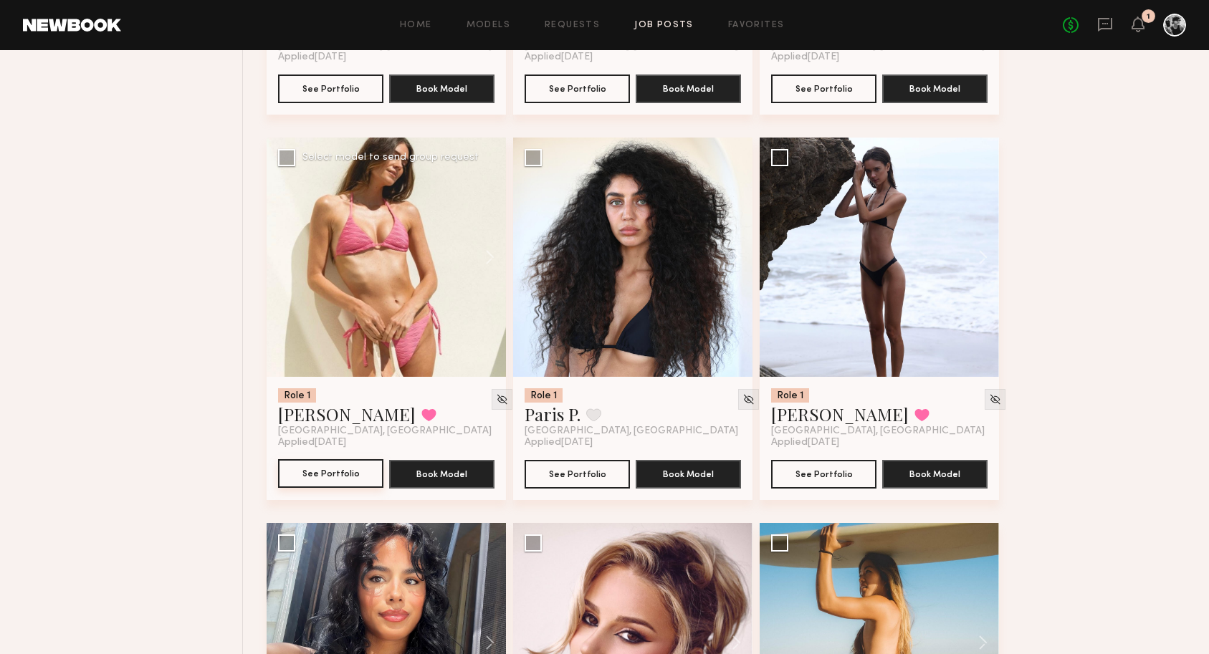
click at [356, 481] on button "See Portfolio" at bounding box center [330, 473] width 105 height 29
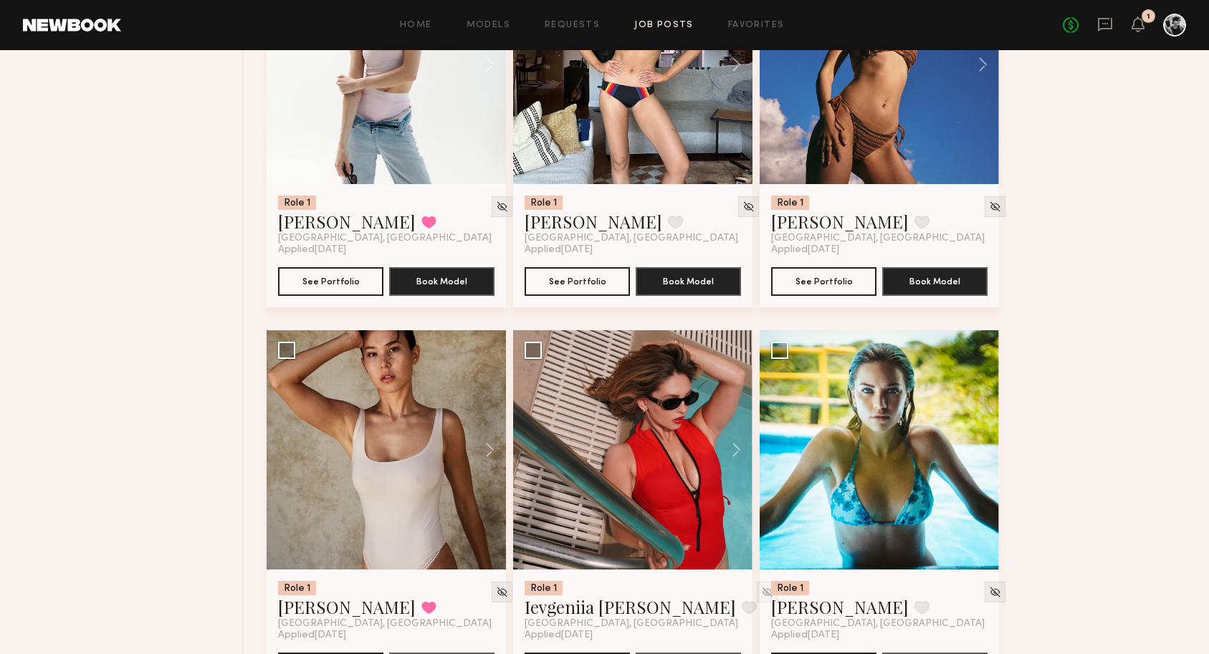
scroll to position [3737, 0]
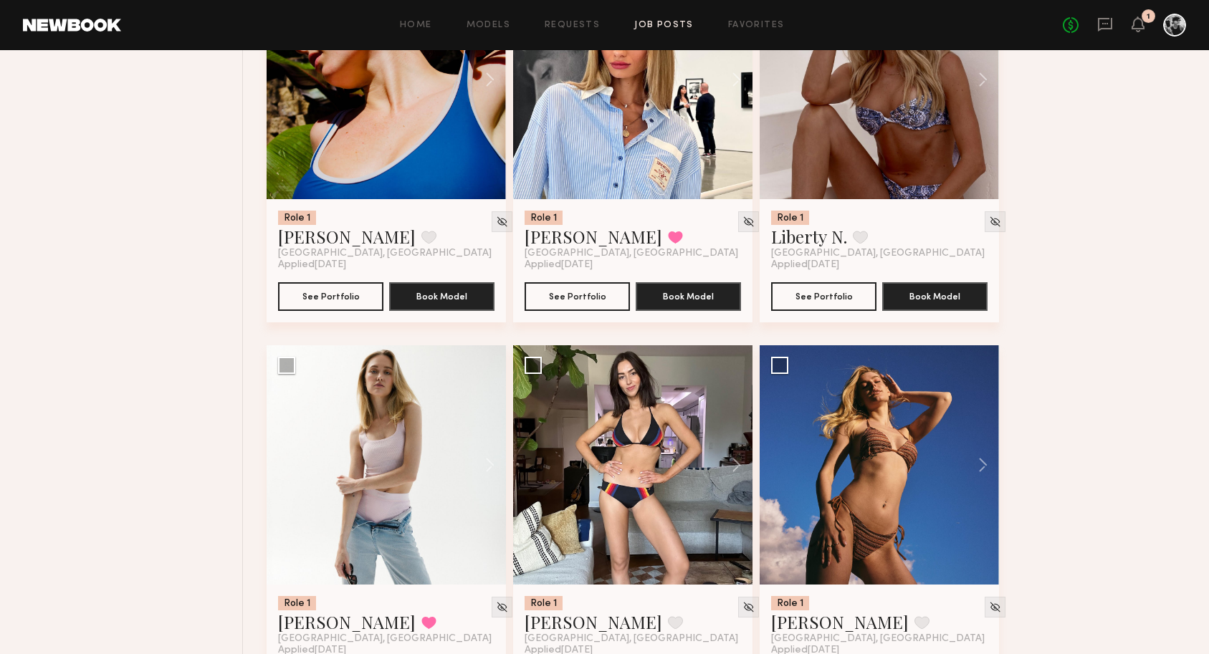
click at [111, 24] on link at bounding box center [72, 25] width 98 height 13
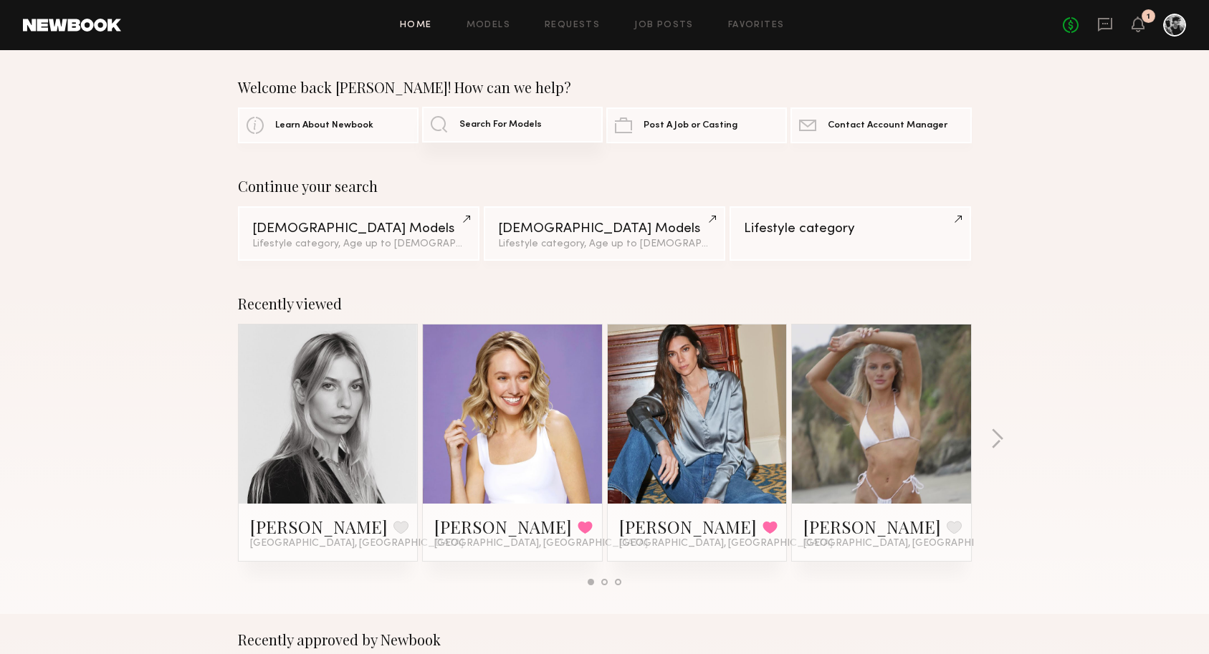
click at [519, 126] on span "Search For Models" at bounding box center [500, 124] width 82 height 9
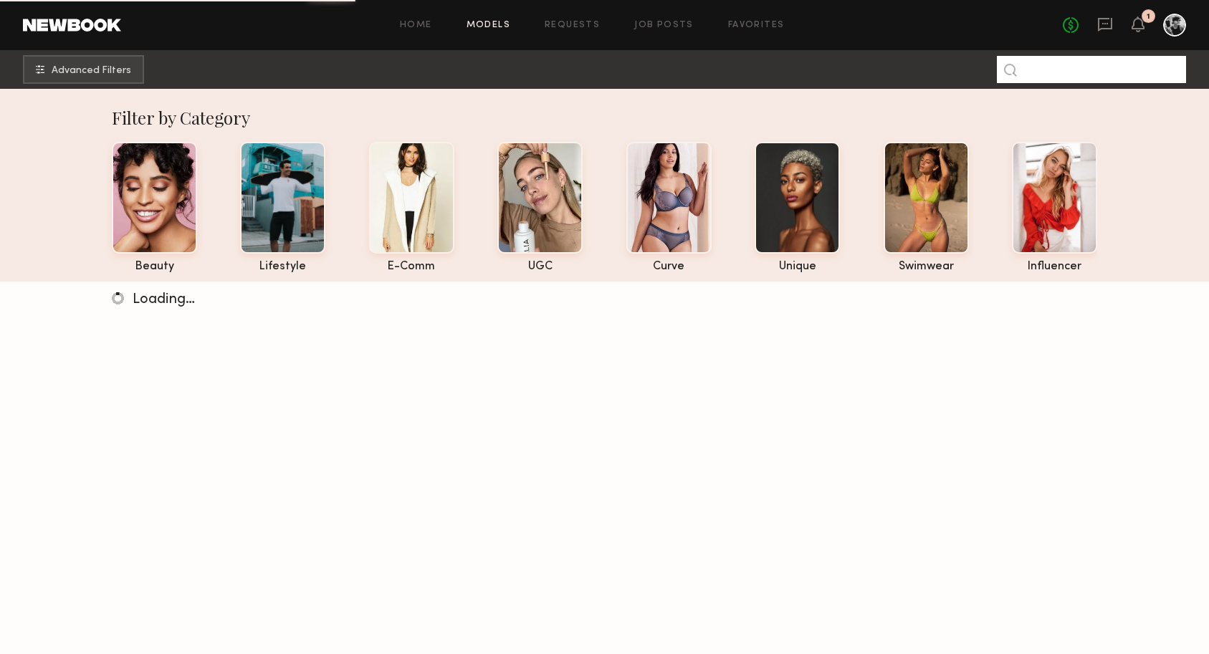
click at [1084, 75] on input at bounding box center [1091, 69] width 189 height 27
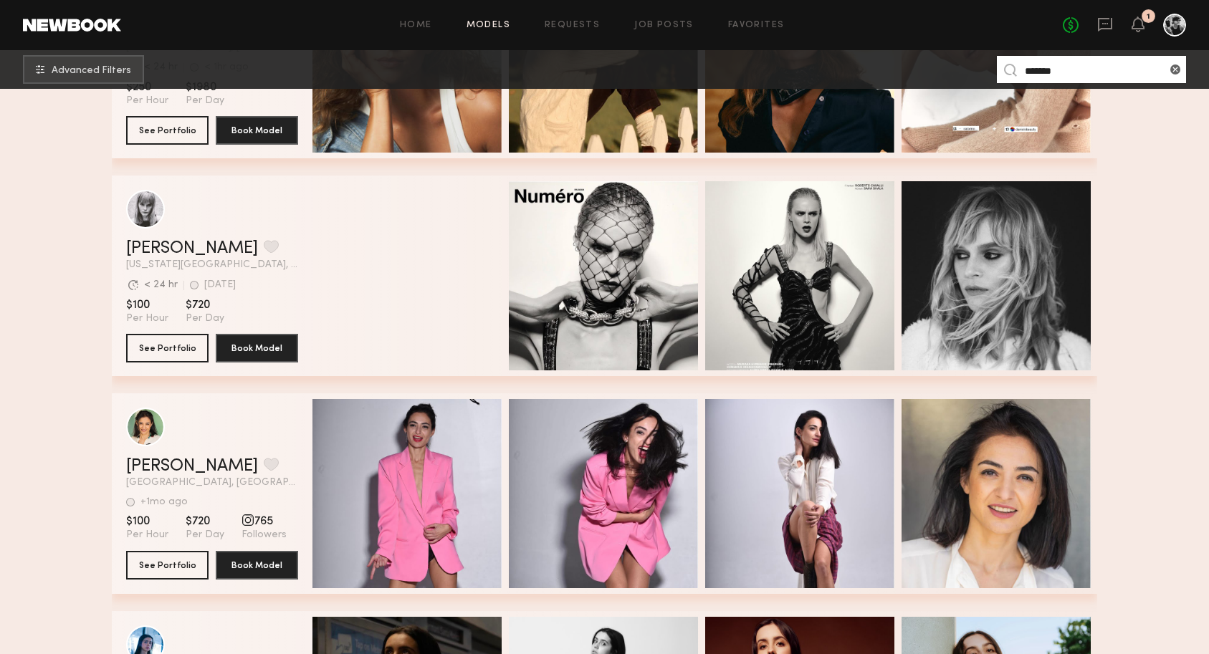
scroll to position [97, 0]
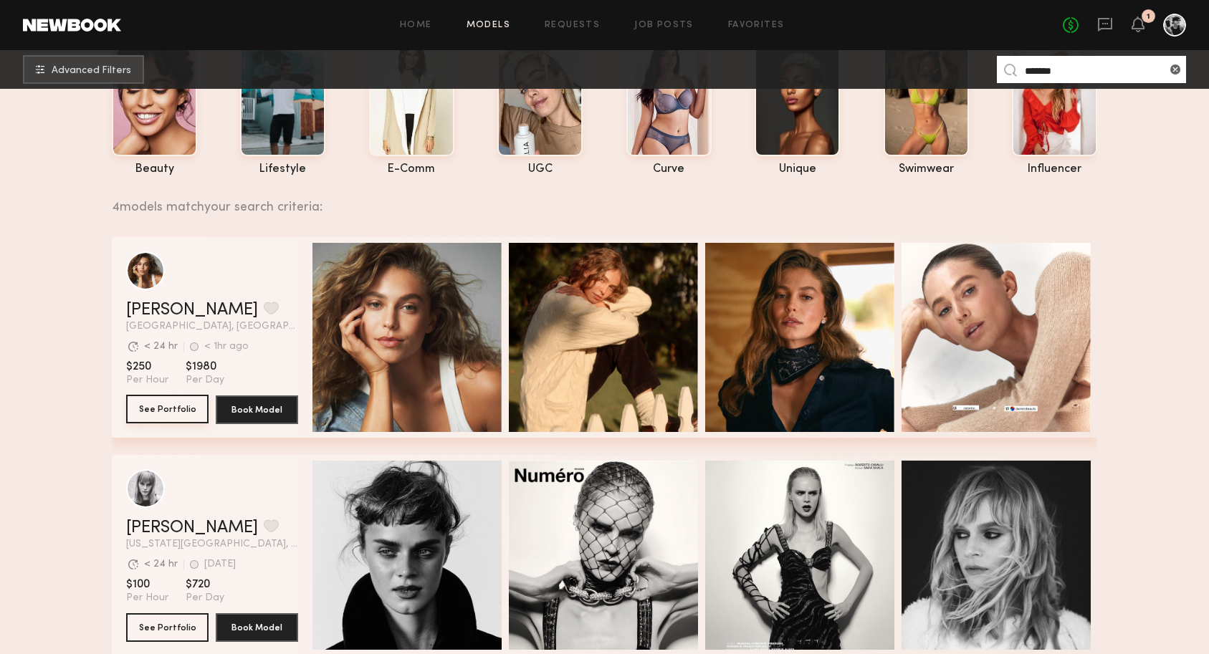
type input "*******"
click at [155, 413] on button "See Portfolio" at bounding box center [167, 409] width 82 height 29
click at [1177, 69] on common-icon at bounding box center [1175, 69] width 14 height 14
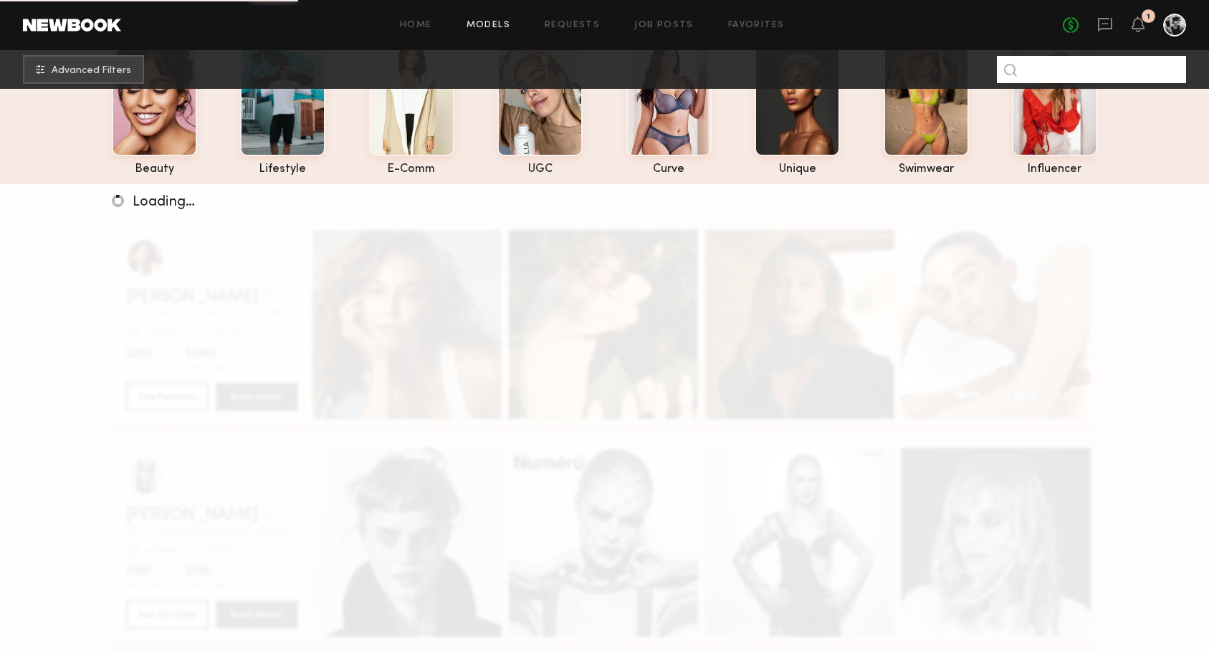
click at [1121, 69] on input at bounding box center [1091, 69] width 189 height 27
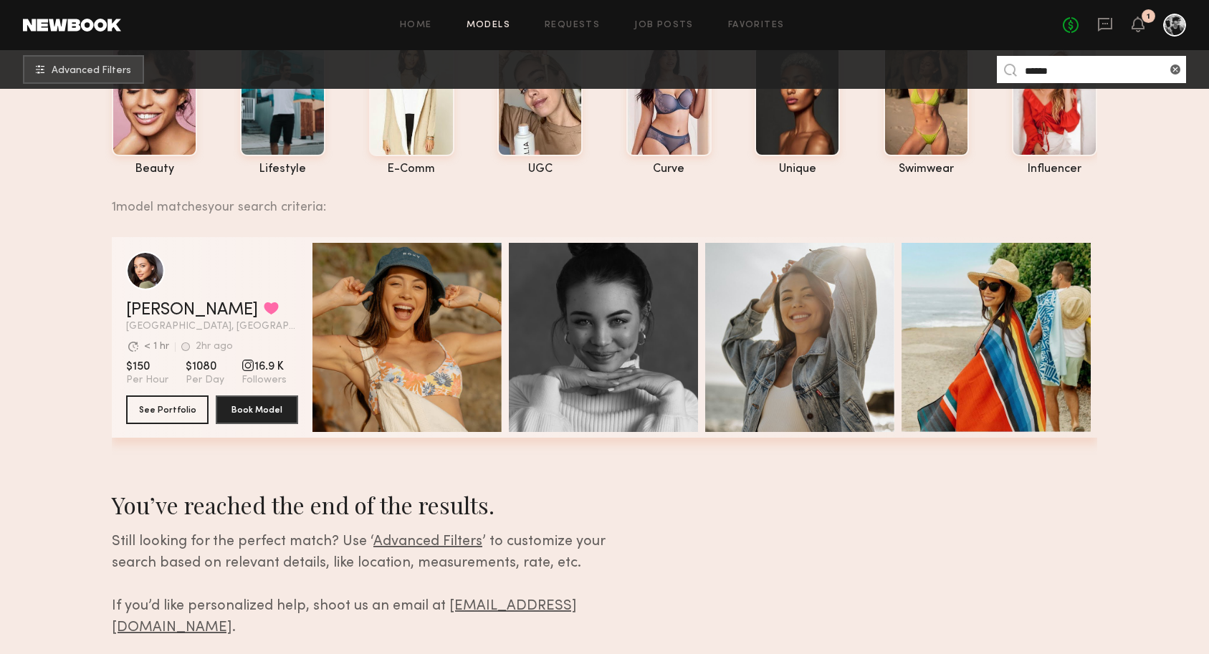
type input "******"
drag, startPoint x: 1121, startPoint y: 69, endPoint x: 176, endPoint y: 419, distance: 1008.0
click at [176, 419] on button "See Portfolio" at bounding box center [167, 409] width 82 height 29
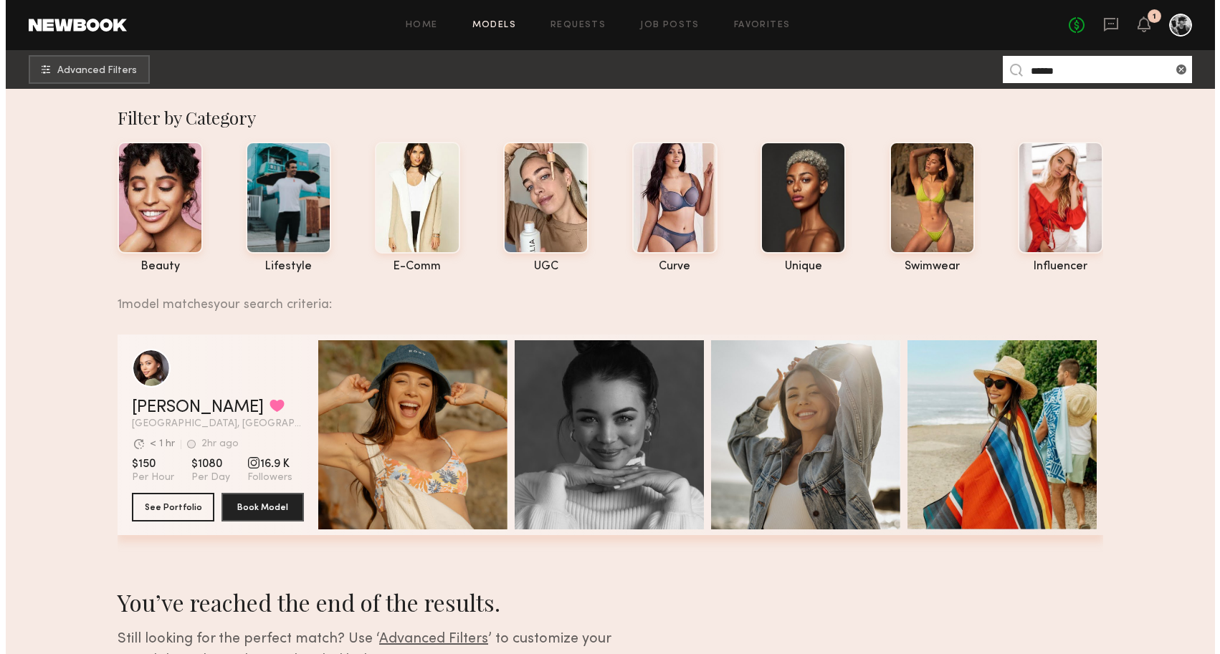
scroll to position [0, 0]
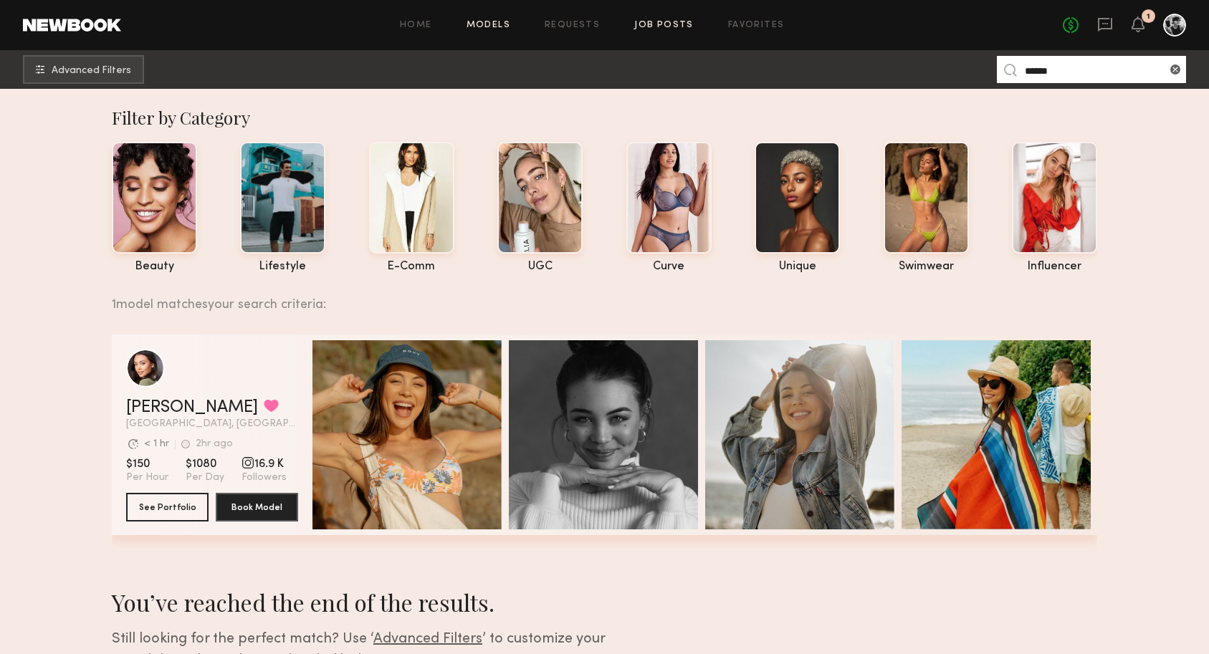
click at [681, 21] on link "Job Posts" at bounding box center [663, 25] width 59 height 9
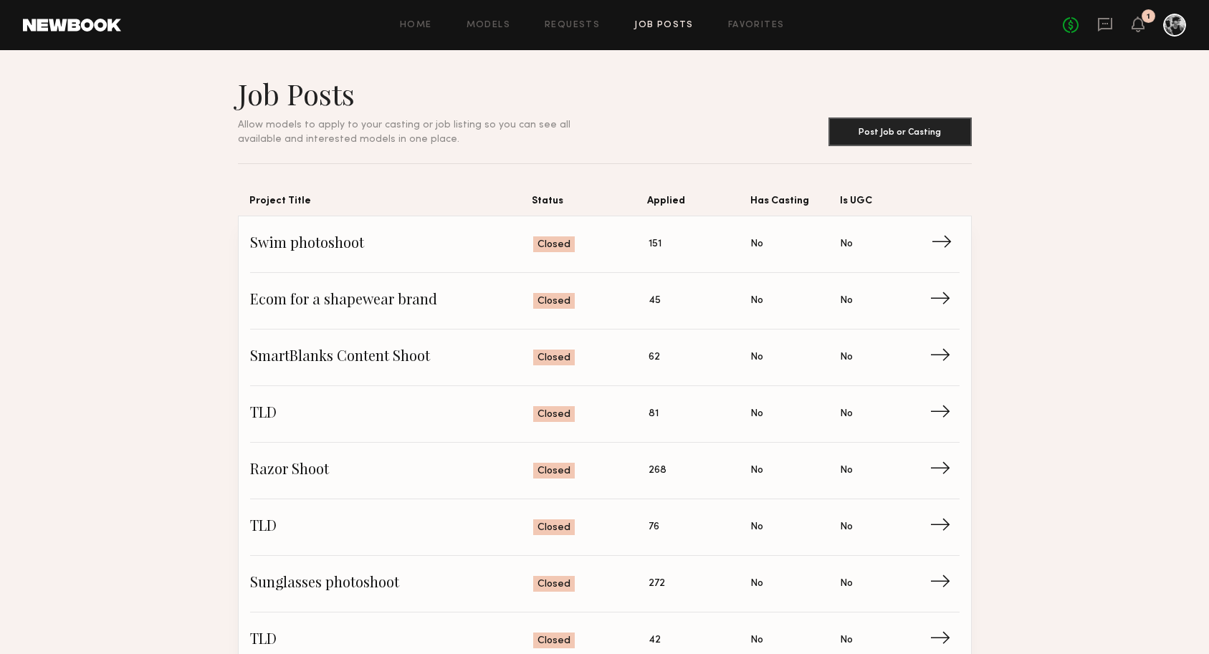
click at [916, 233] on link "Swim photoshoot Status: Closed Applied: 151 Has Casting: No Is UGC: No →" at bounding box center [604, 244] width 709 height 57
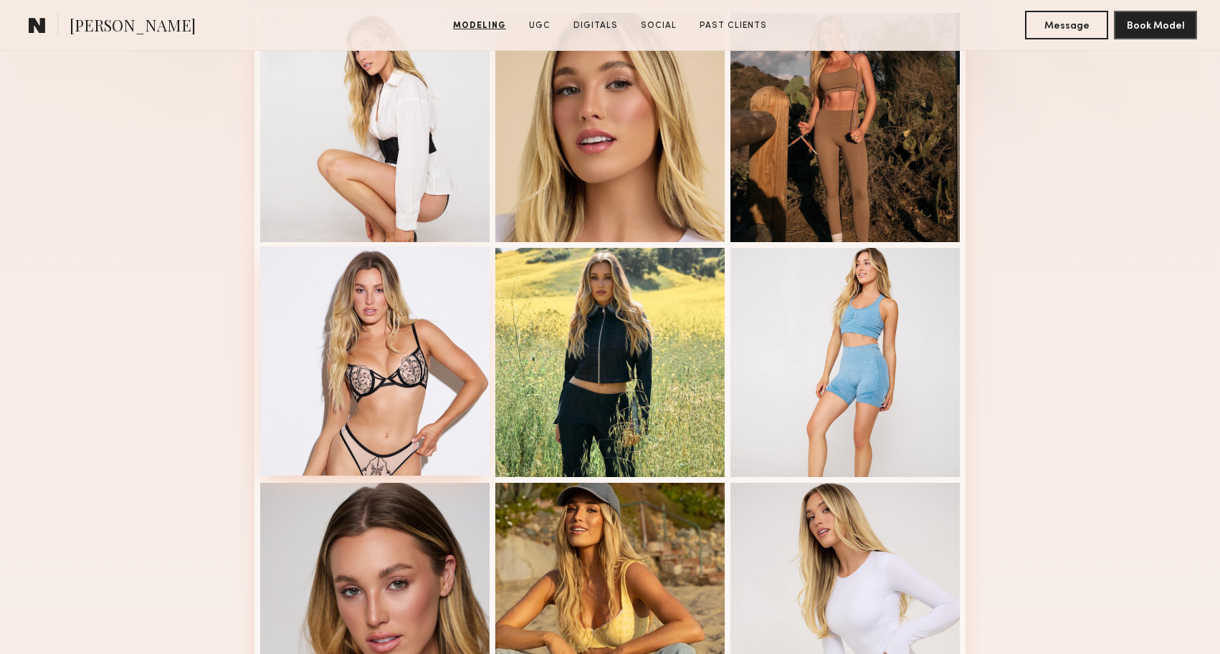
scroll to position [767, 0]
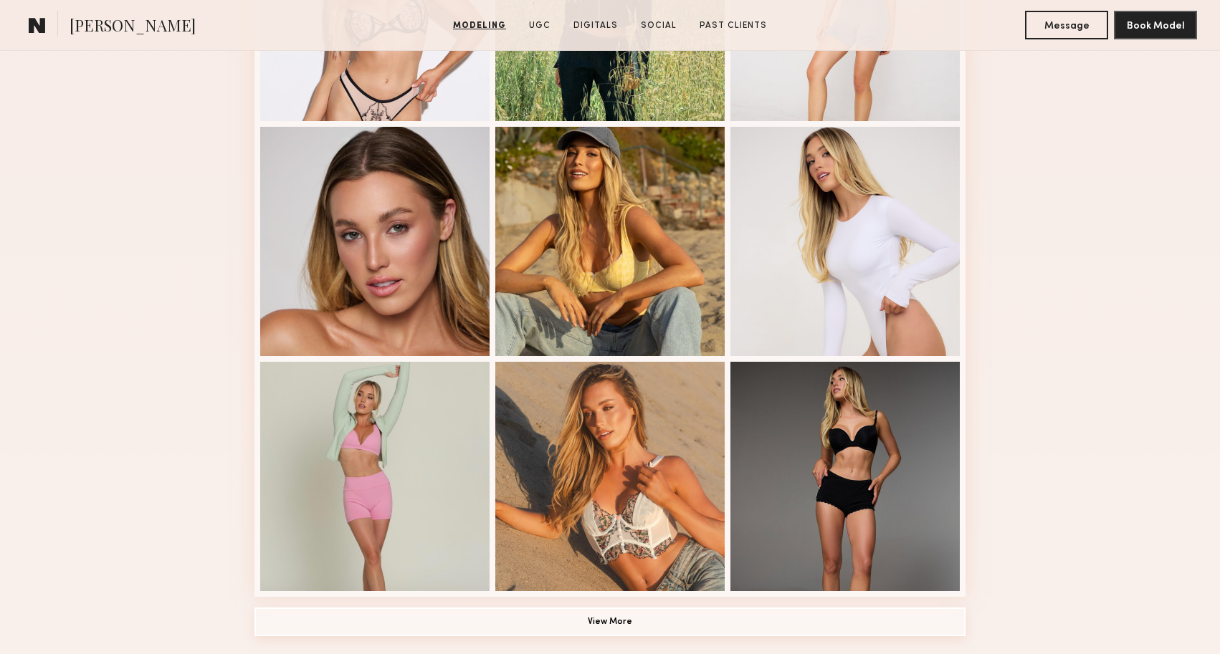
click at [462, 628] on button "View More" at bounding box center [609, 622] width 711 height 29
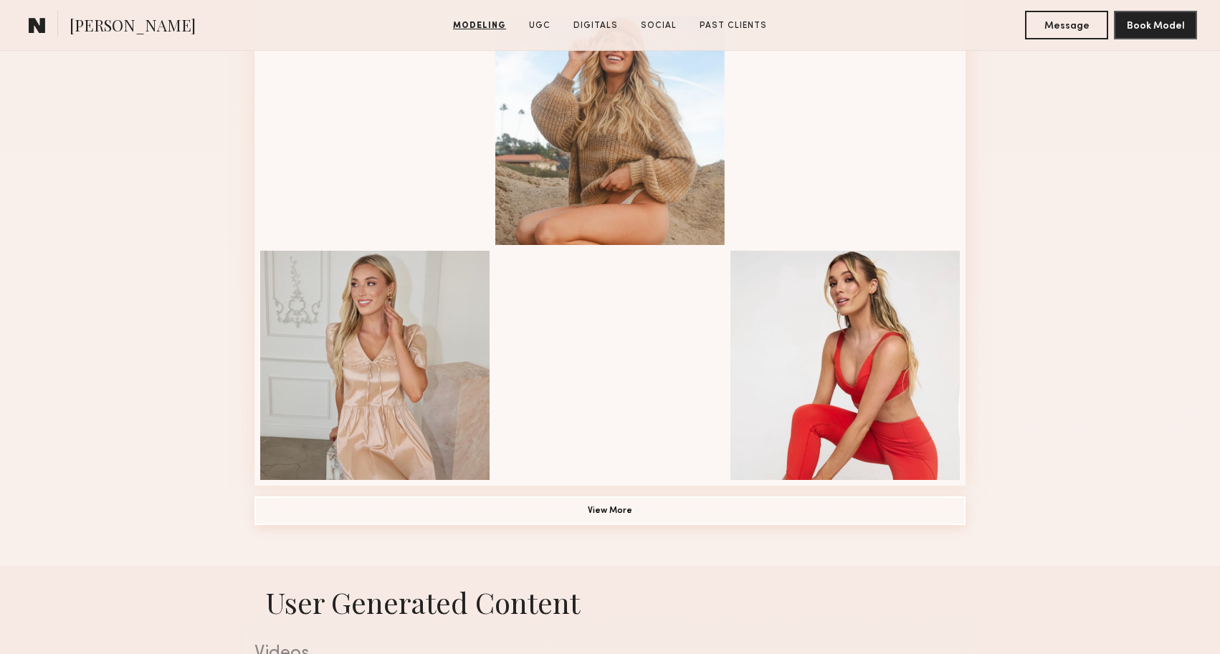
scroll to position [1812, 0]
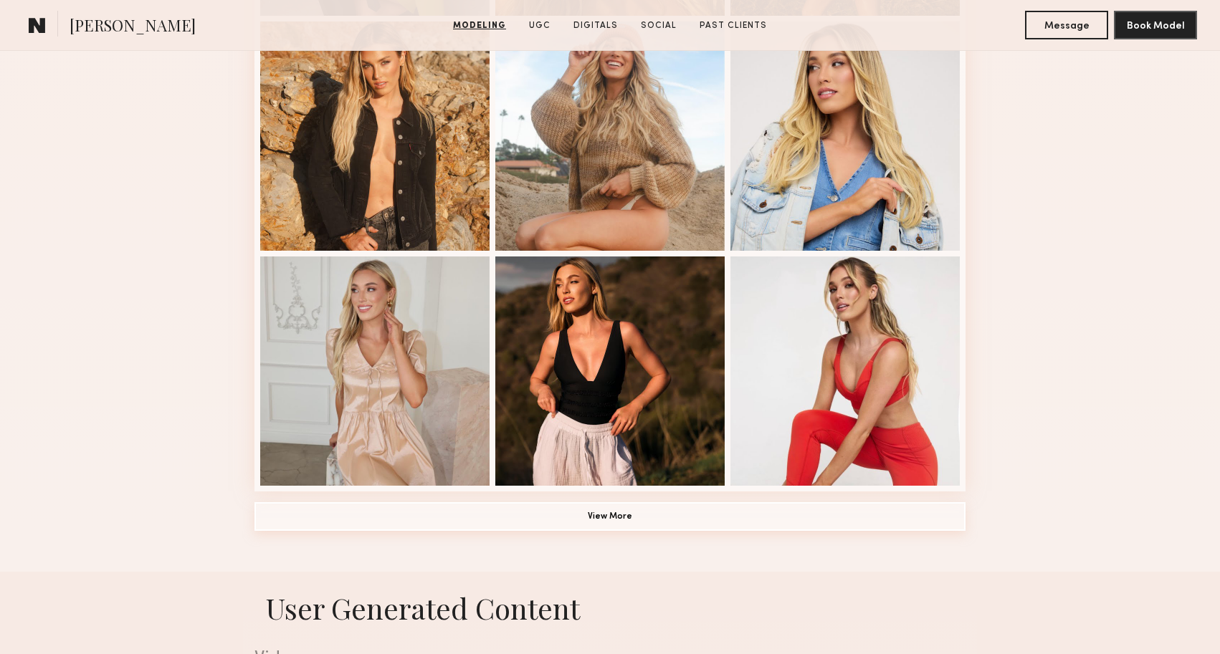
click at [778, 517] on button "View More" at bounding box center [609, 516] width 711 height 29
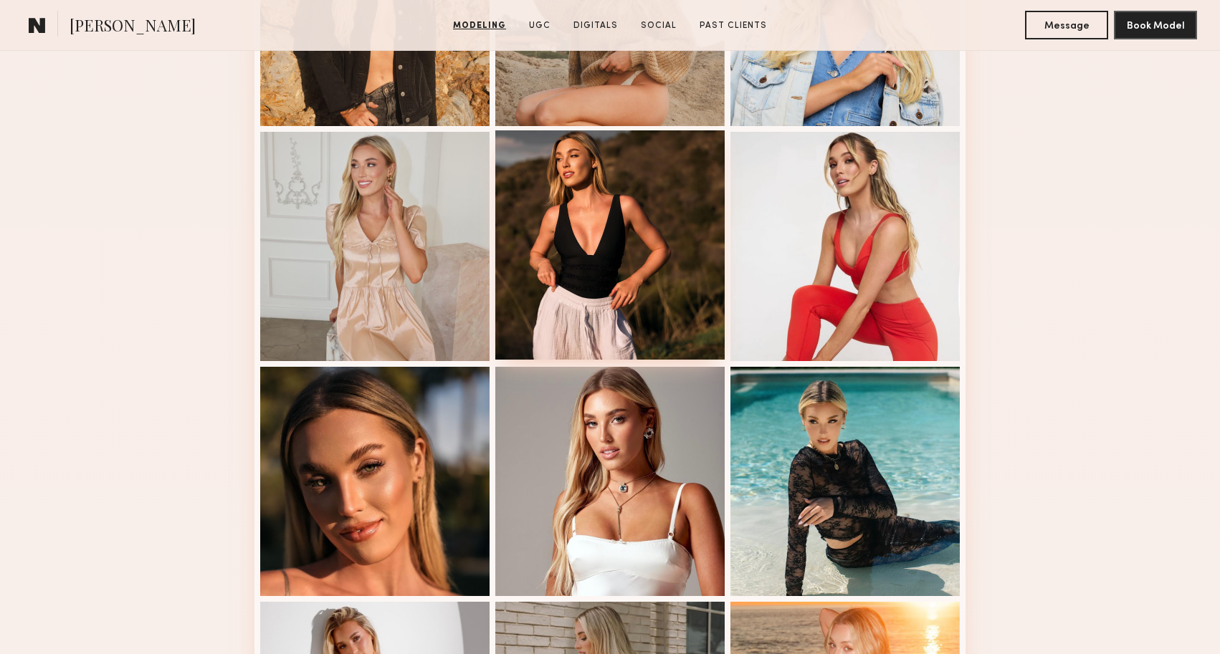
scroll to position [2178, 0]
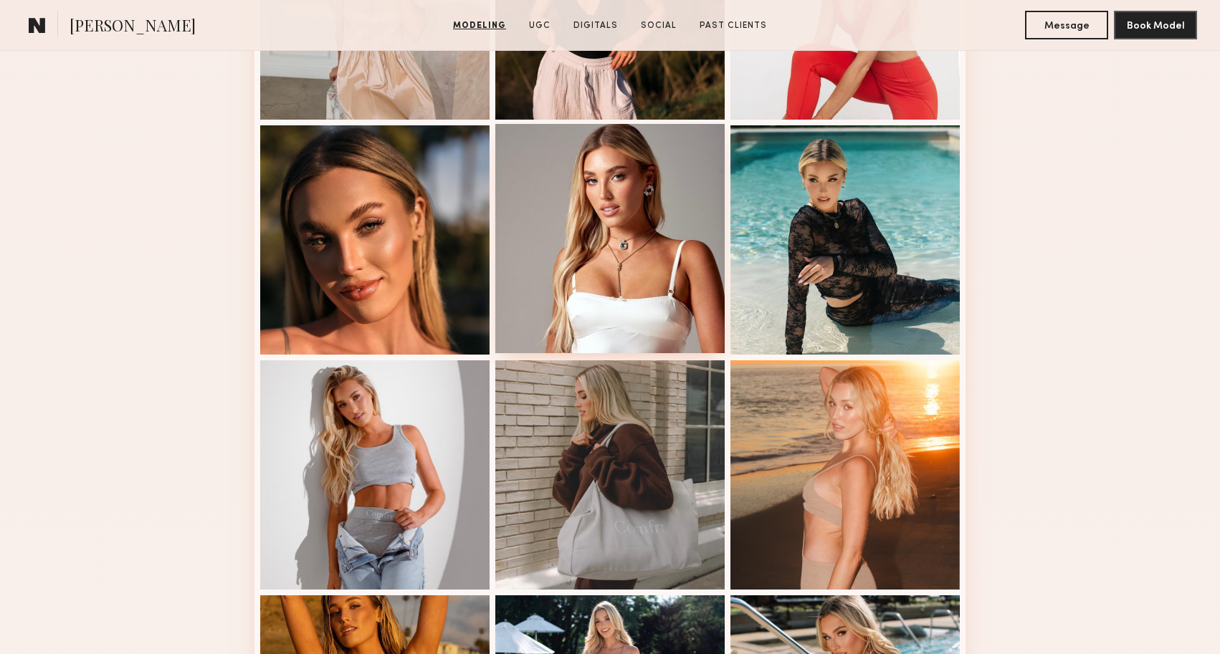
click at [663, 307] on div at bounding box center [609, 238] width 229 height 229
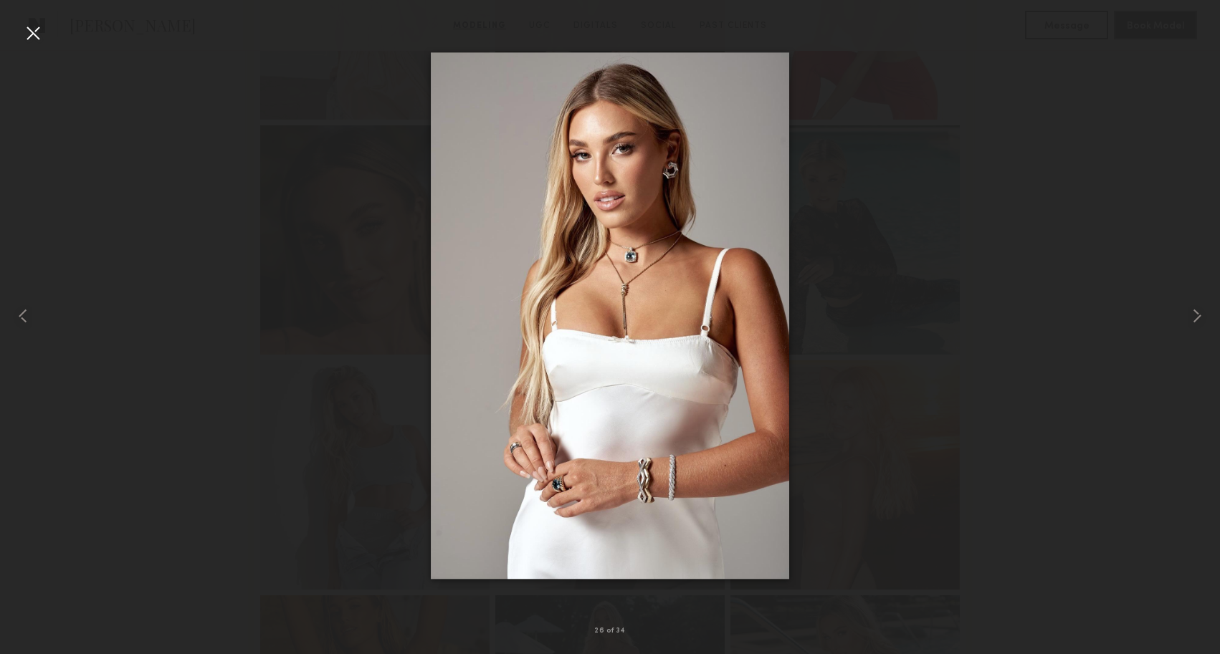
click at [33, 28] on div at bounding box center [32, 32] width 23 height 23
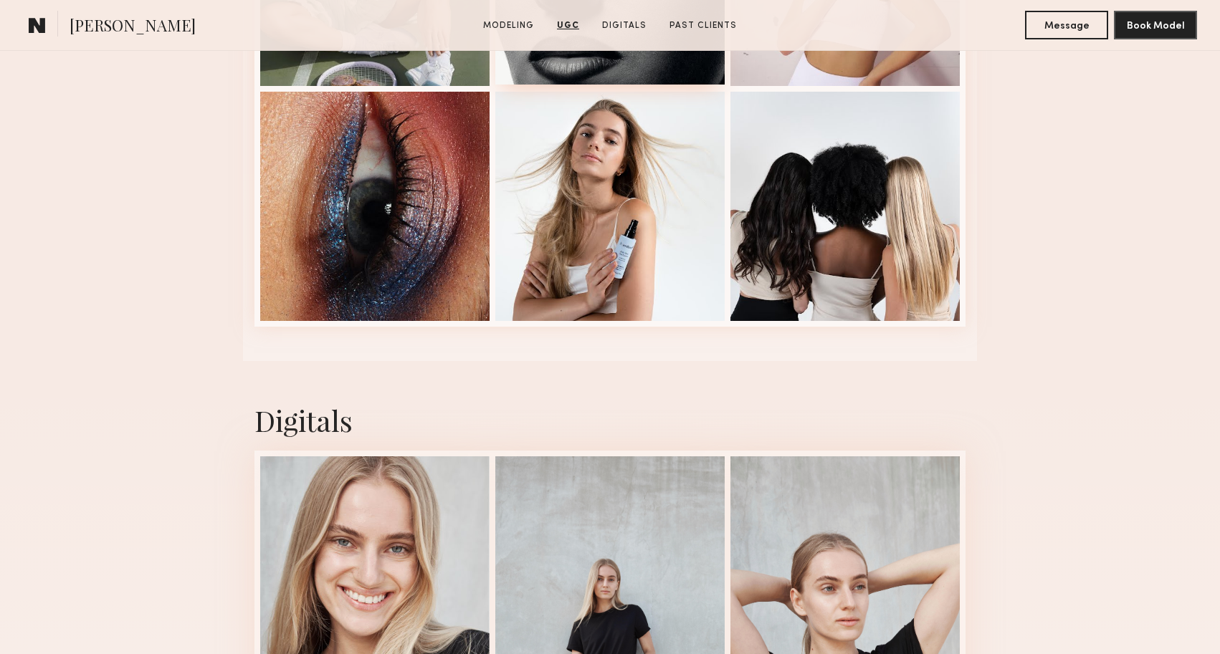
scroll to position [2807, 0]
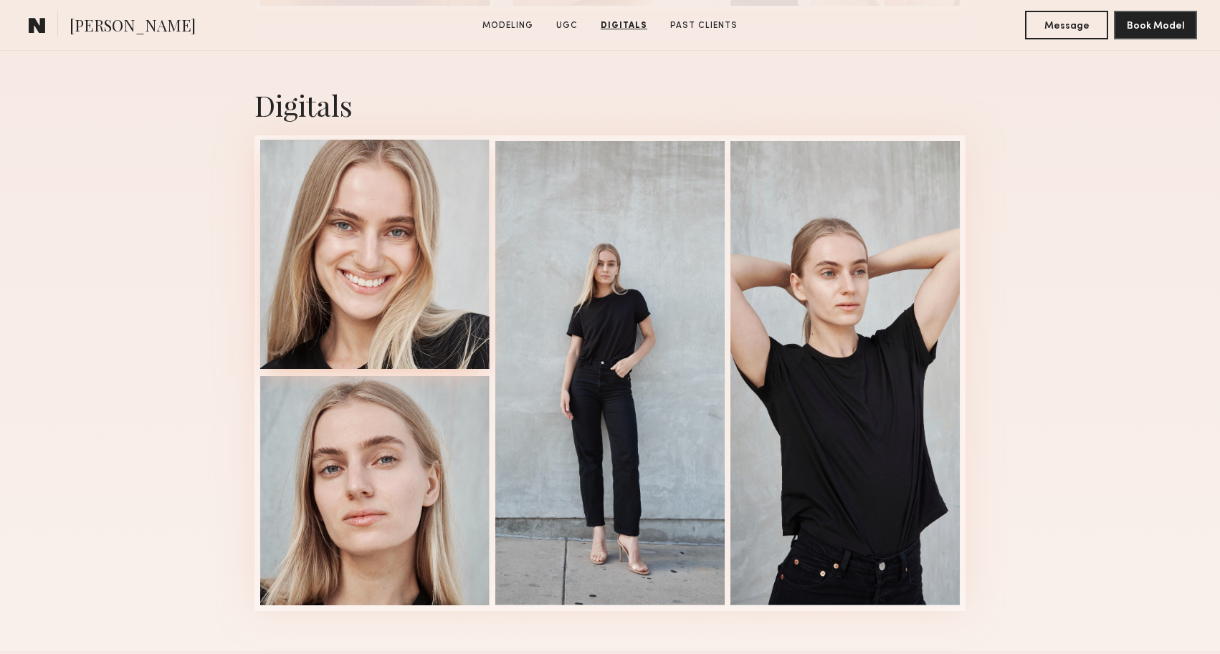
click at [440, 330] on div at bounding box center [374, 254] width 229 height 229
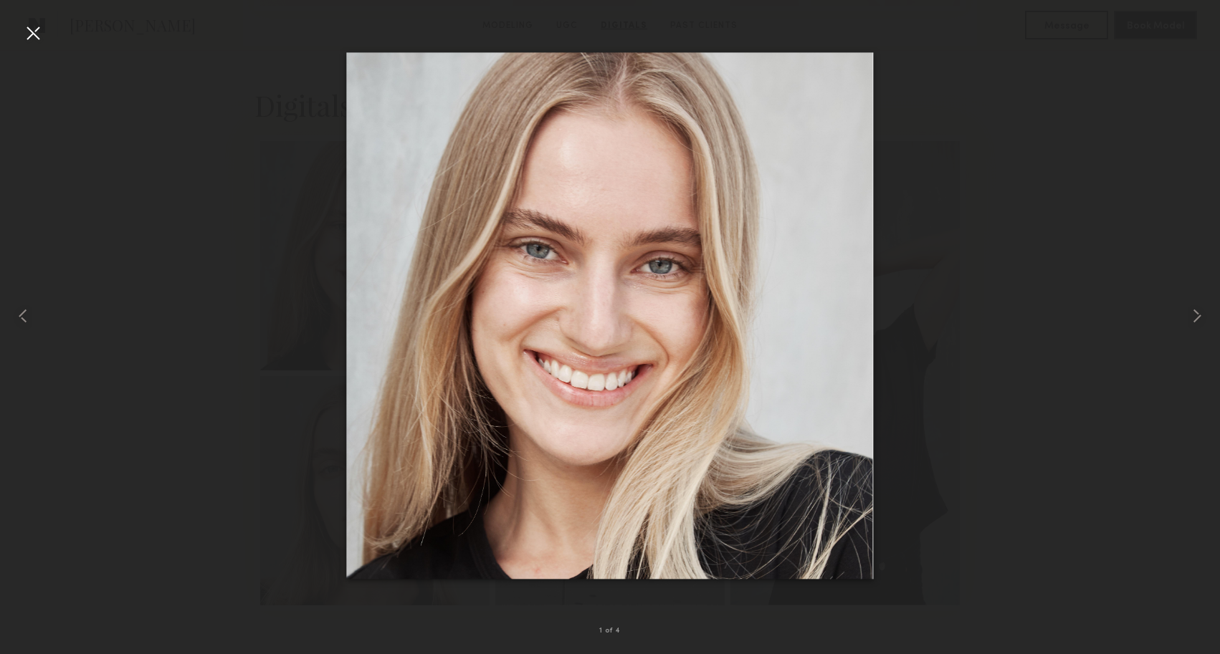
click at [32, 42] on div at bounding box center [32, 32] width 23 height 23
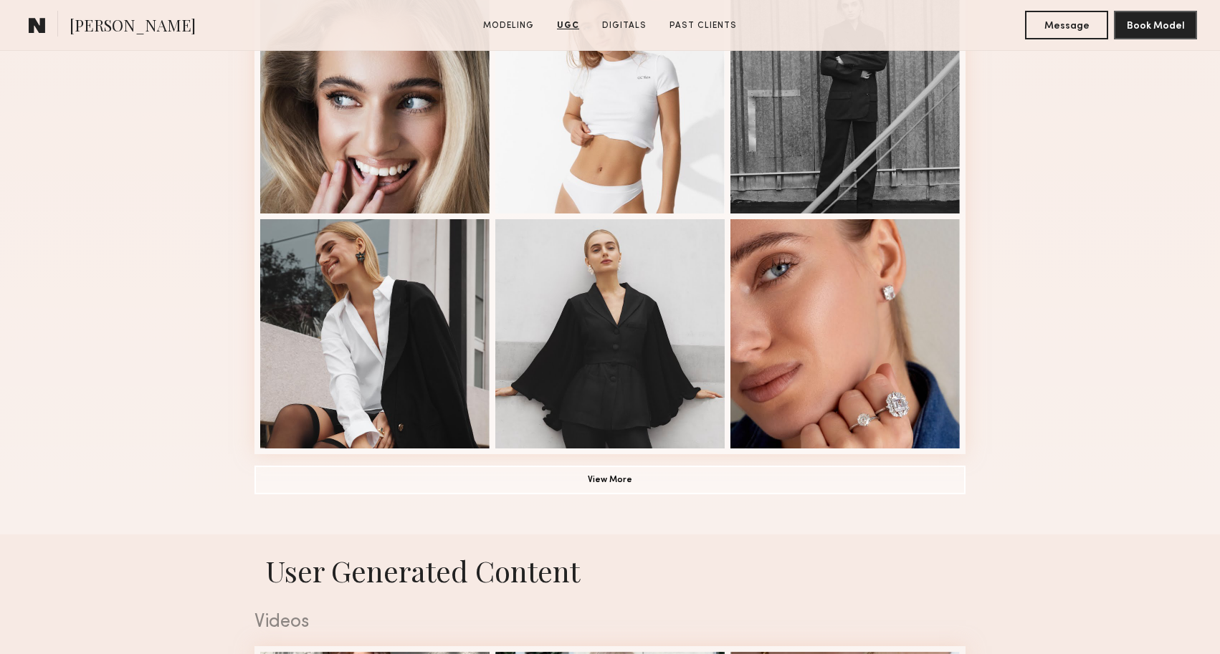
scroll to position [909, 0]
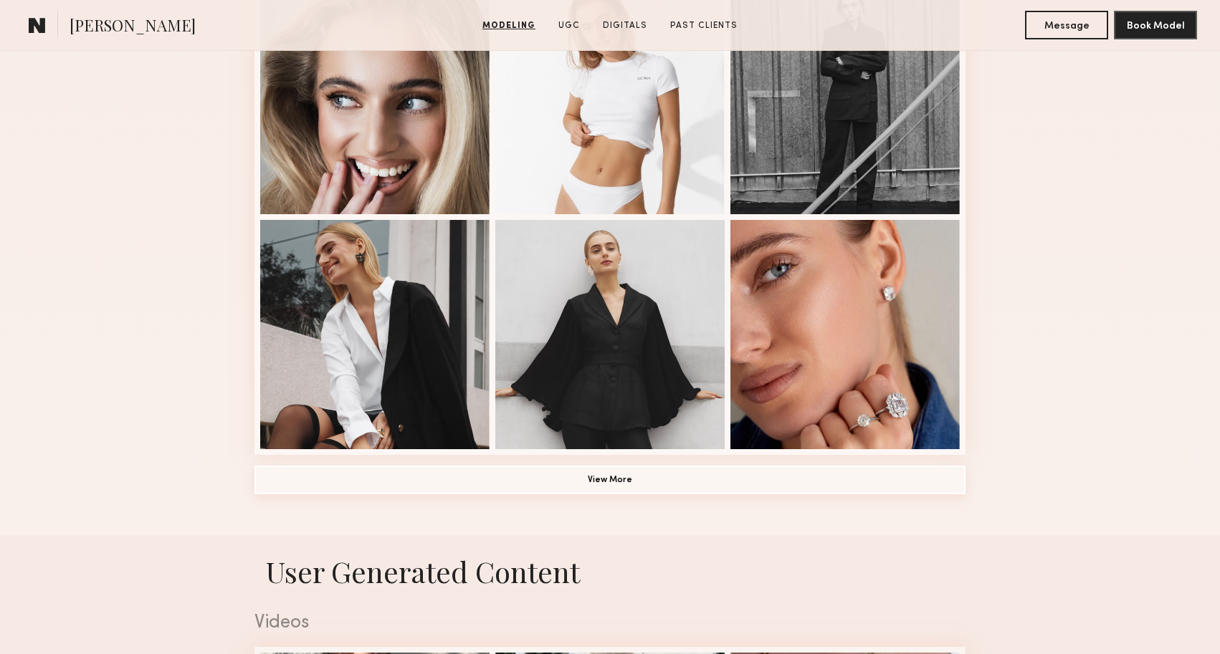
click at [477, 486] on button "View More" at bounding box center [609, 480] width 711 height 29
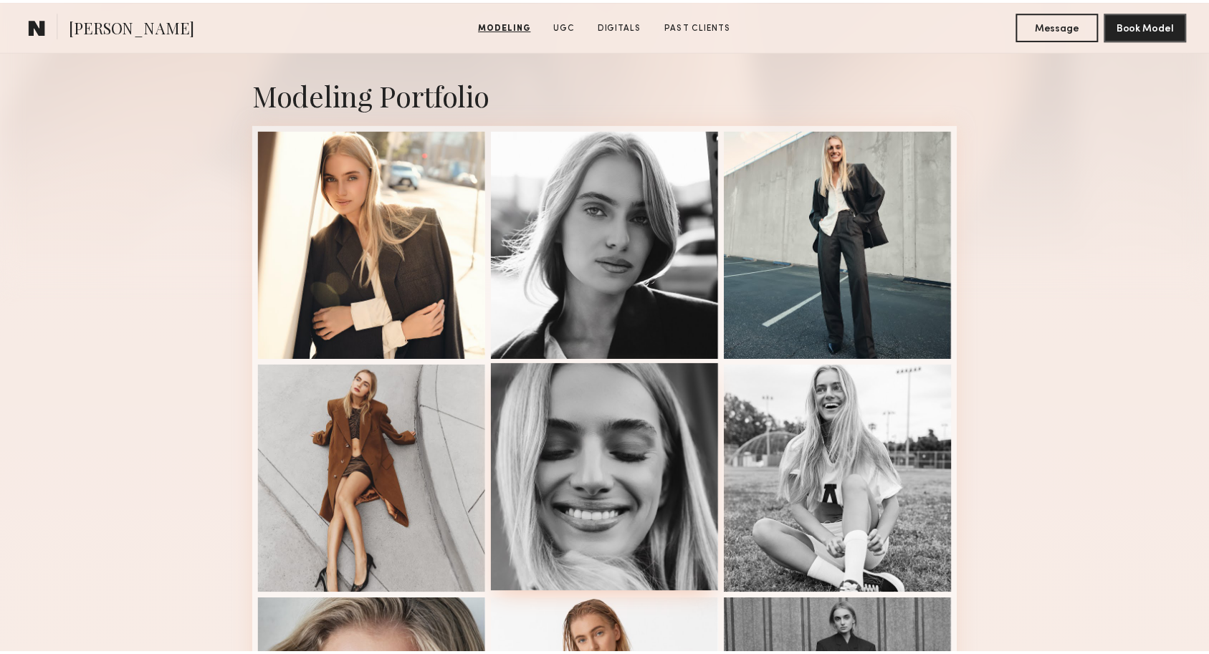
scroll to position [227, 0]
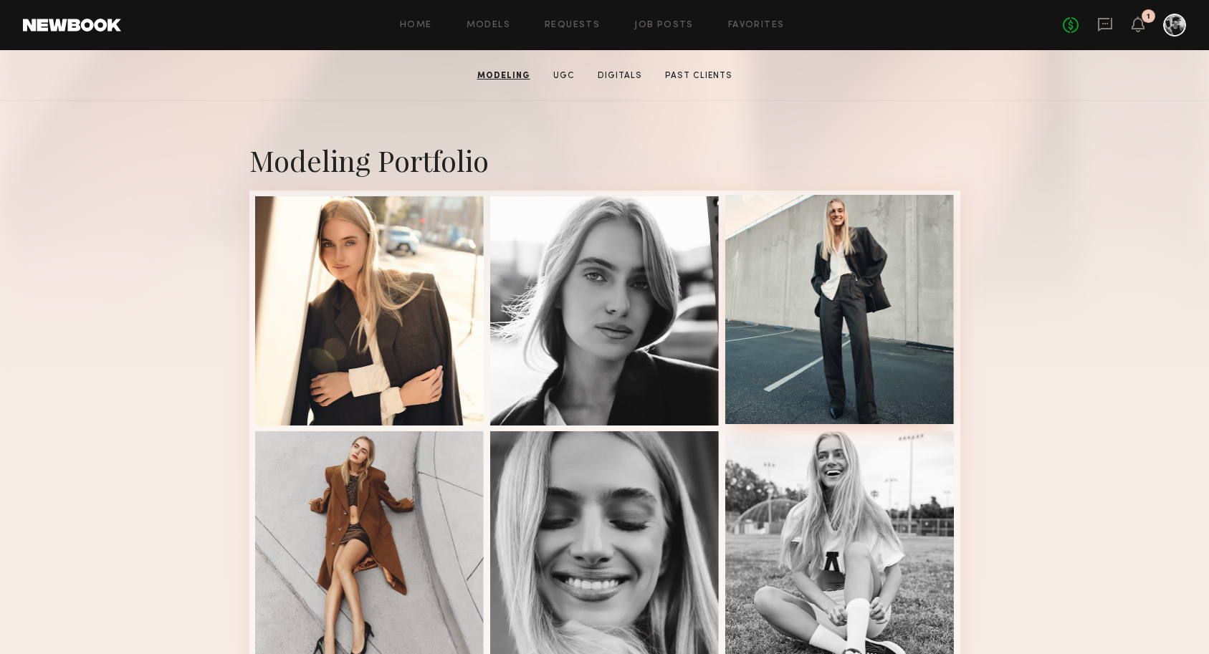
click at [842, 374] on div at bounding box center [839, 309] width 229 height 229
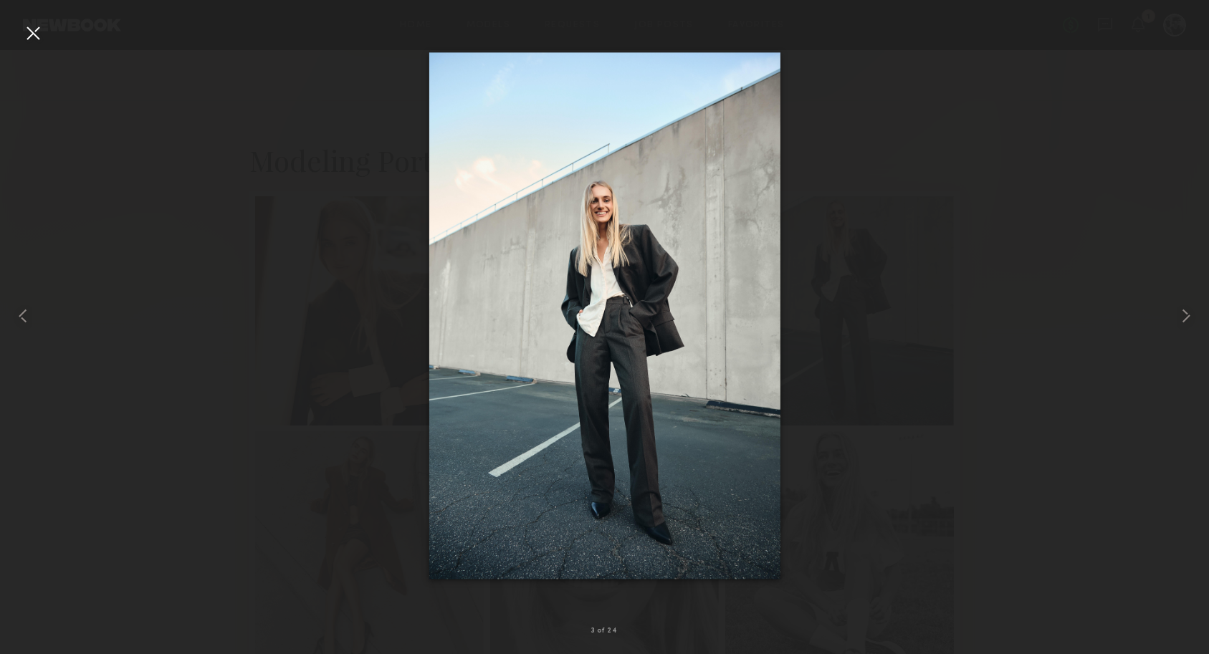
click at [954, 186] on div at bounding box center [604, 315] width 1209 height 585
click at [32, 41] on div at bounding box center [32, 32] width 23 height 23
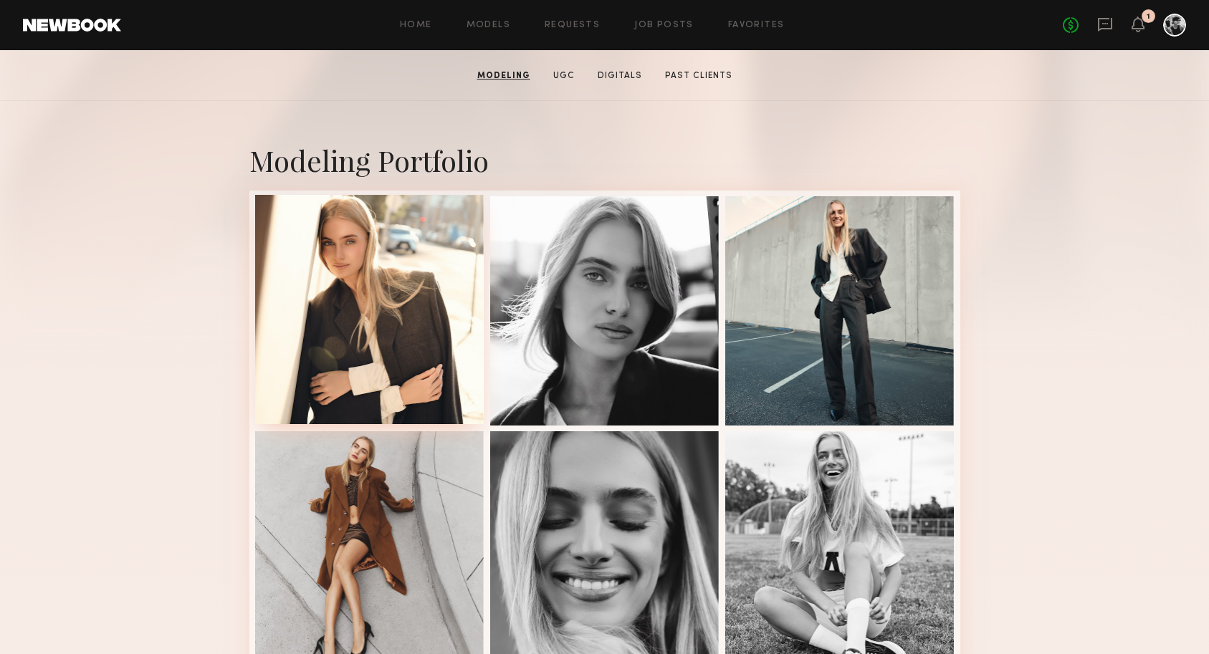
click at [416, 345] on div at bounding box center [369, 309] width 229 height 229
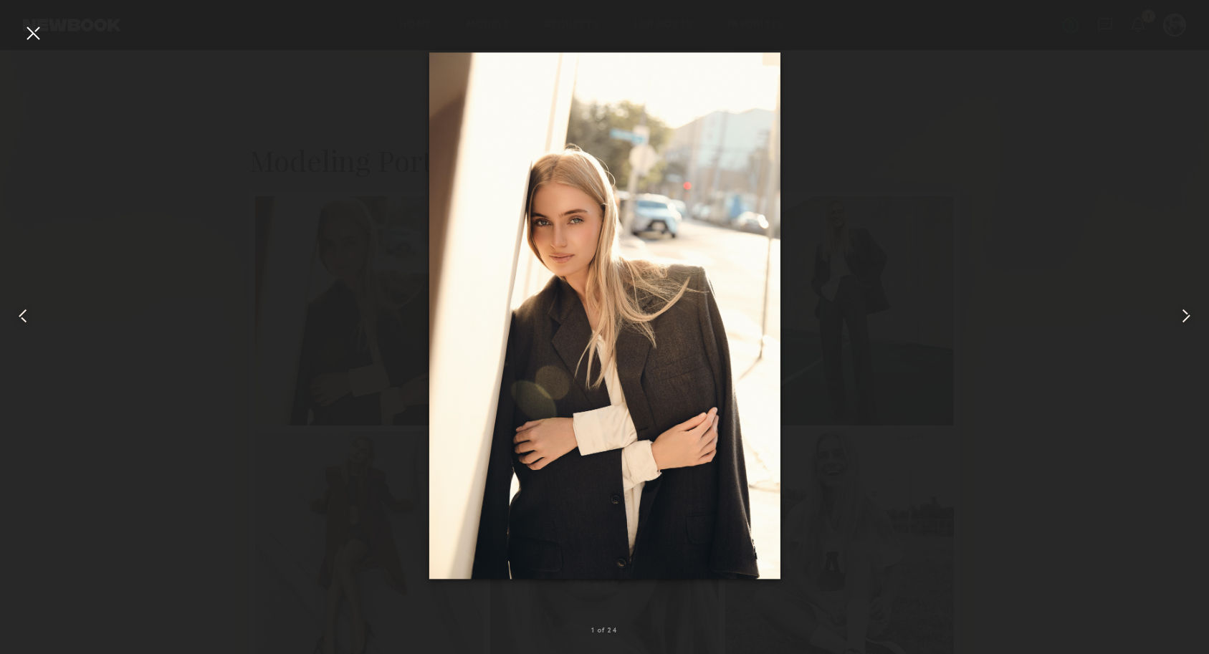
click at [33, 37] on div at bounding box center [32, 32] width 23 height 23
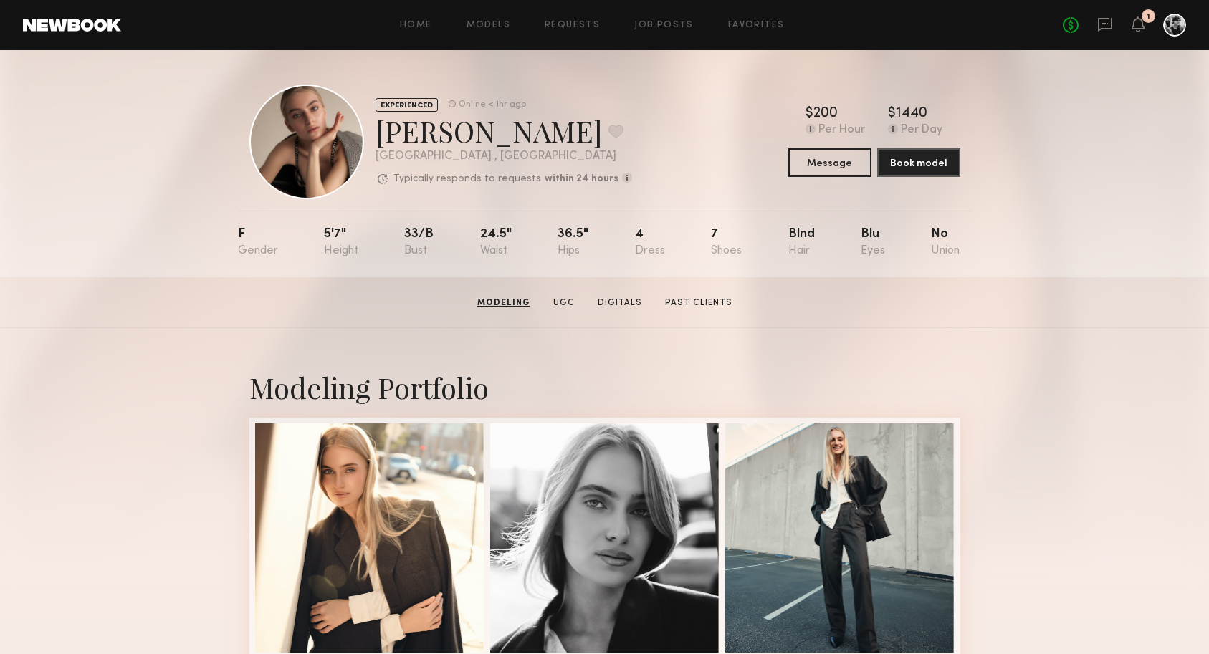
scroll to position [0, 0]
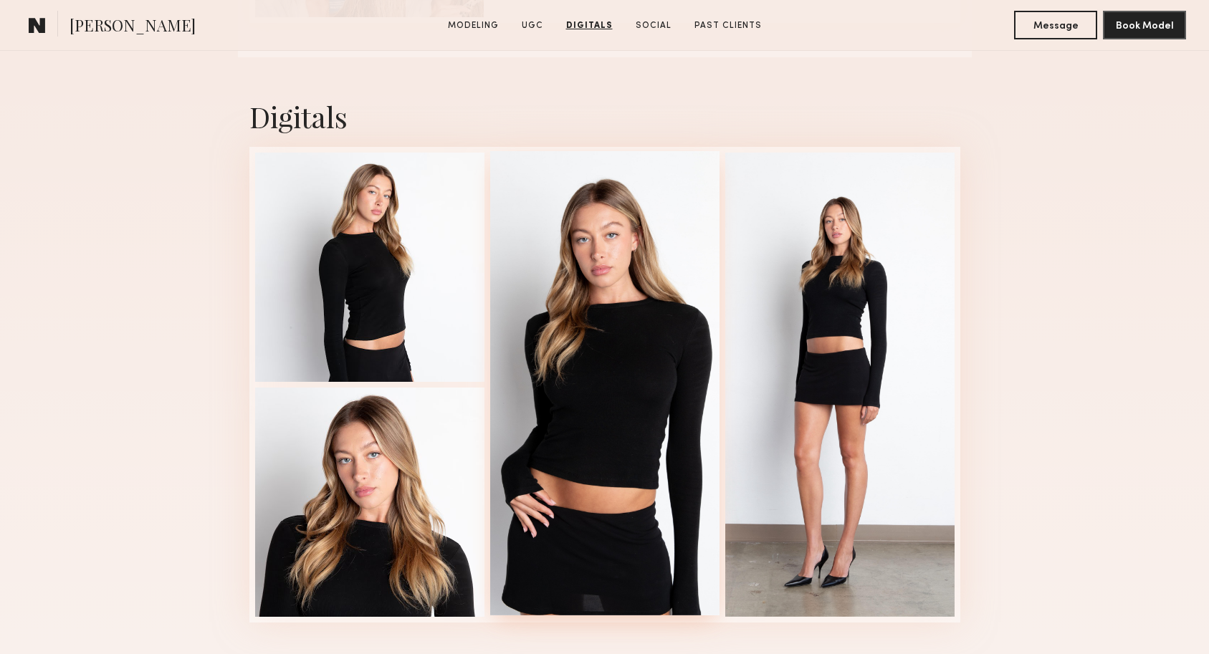
scroll to position [3503, 0]
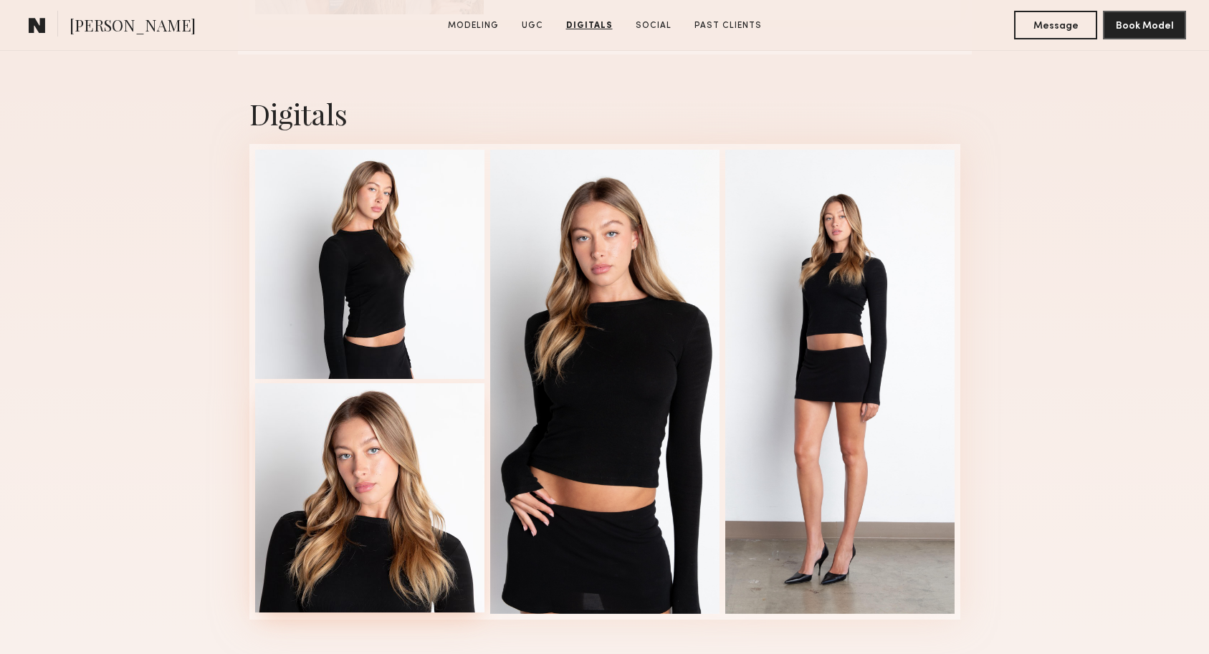
click at [409, 478] on div at bounding box center [369, 497] width 229 height 229
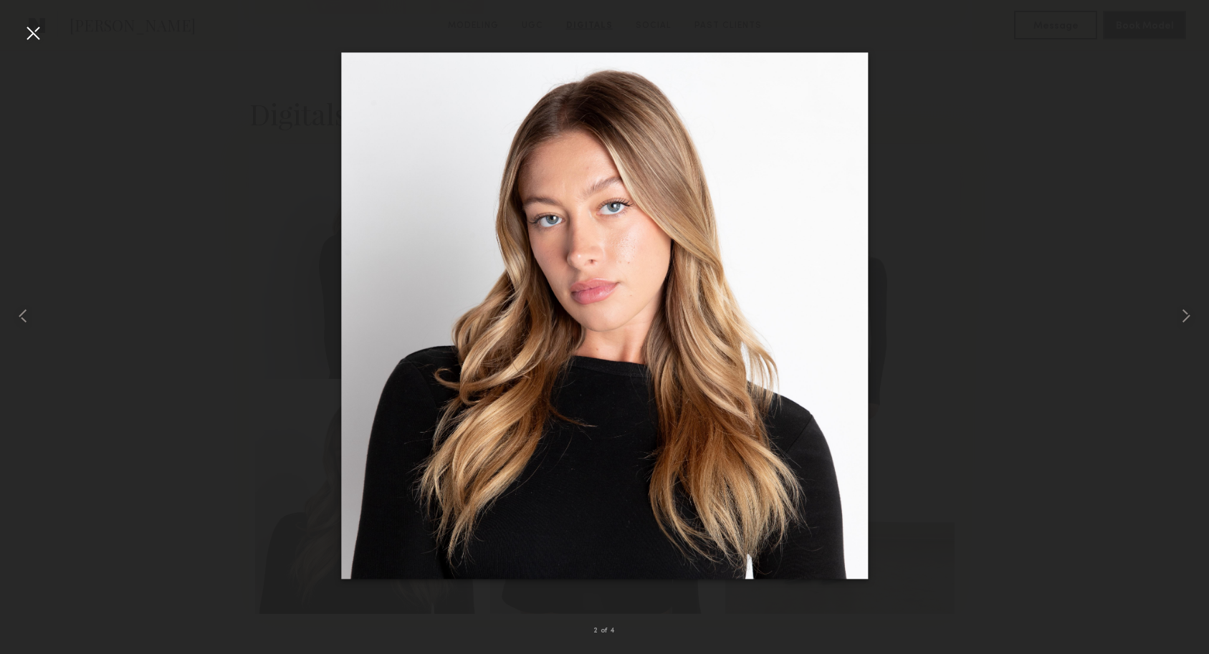
click at [28, 29] on div at bounding box center [32, 32] width 23 height 23
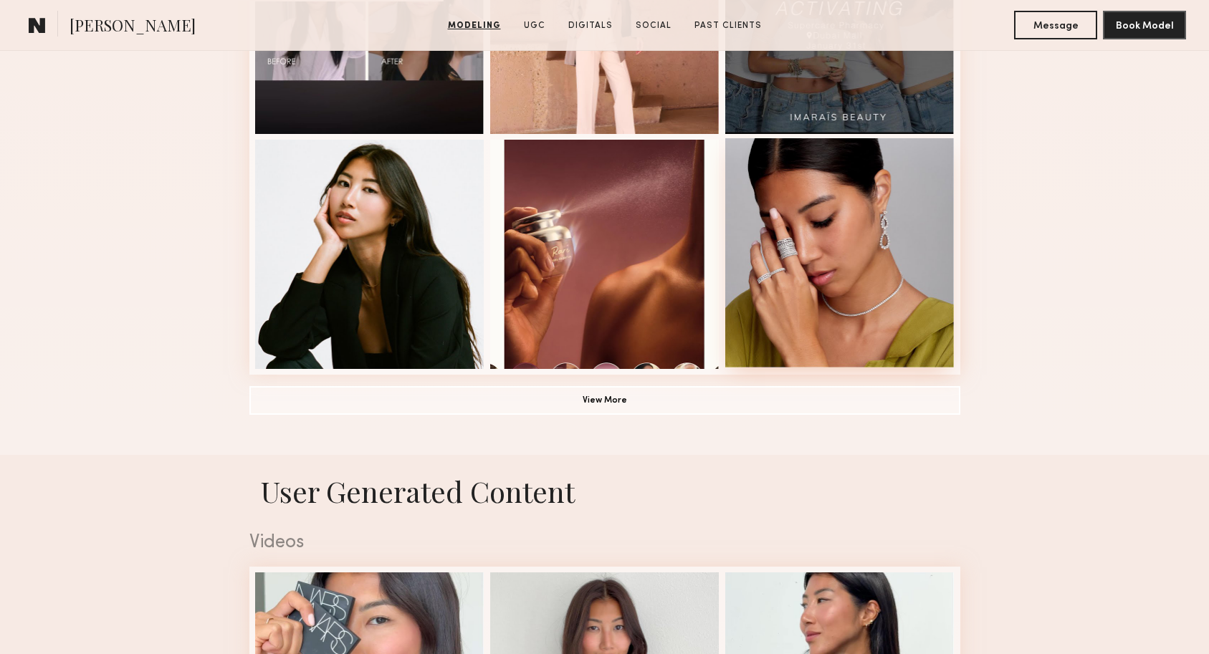
scroll to position [975, 0]
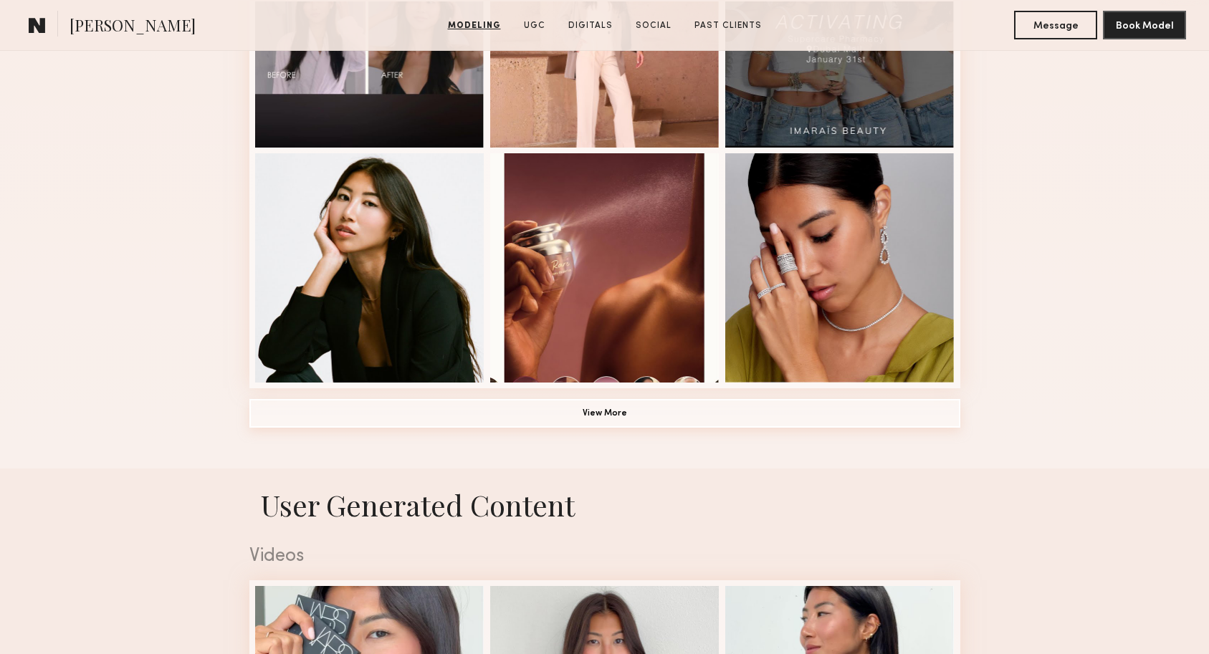
click at [688, 418] on button "View More" at bounding box center [604, 413] width 711 height 29
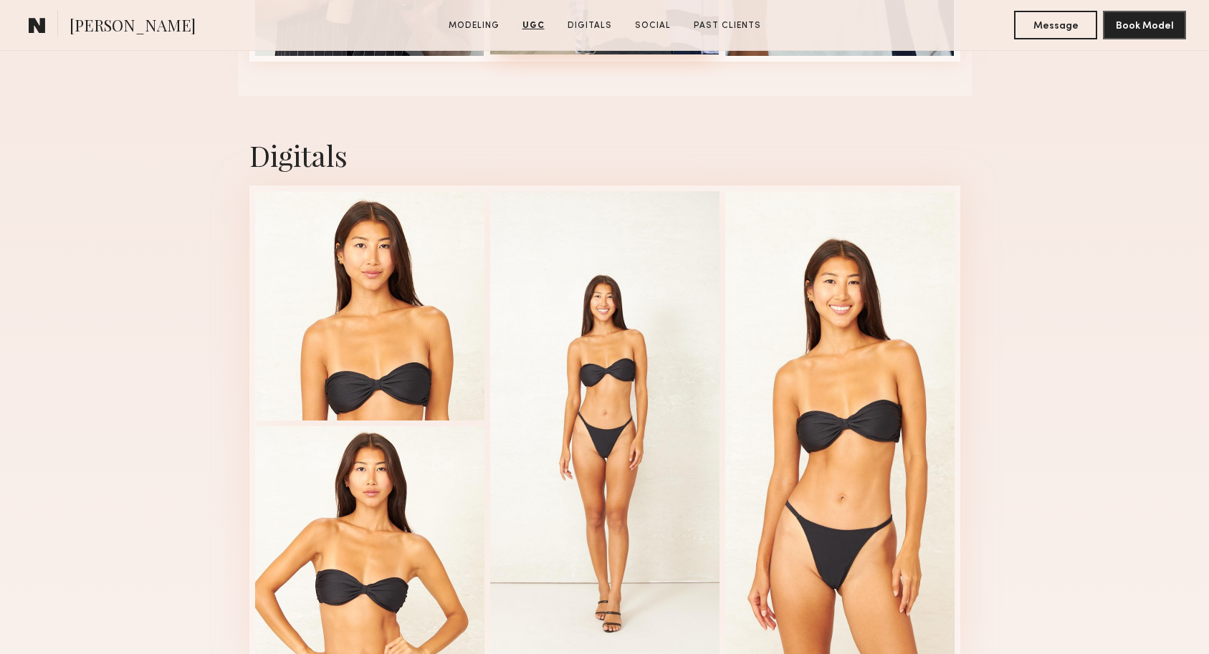
scroll to position [4438, 0]
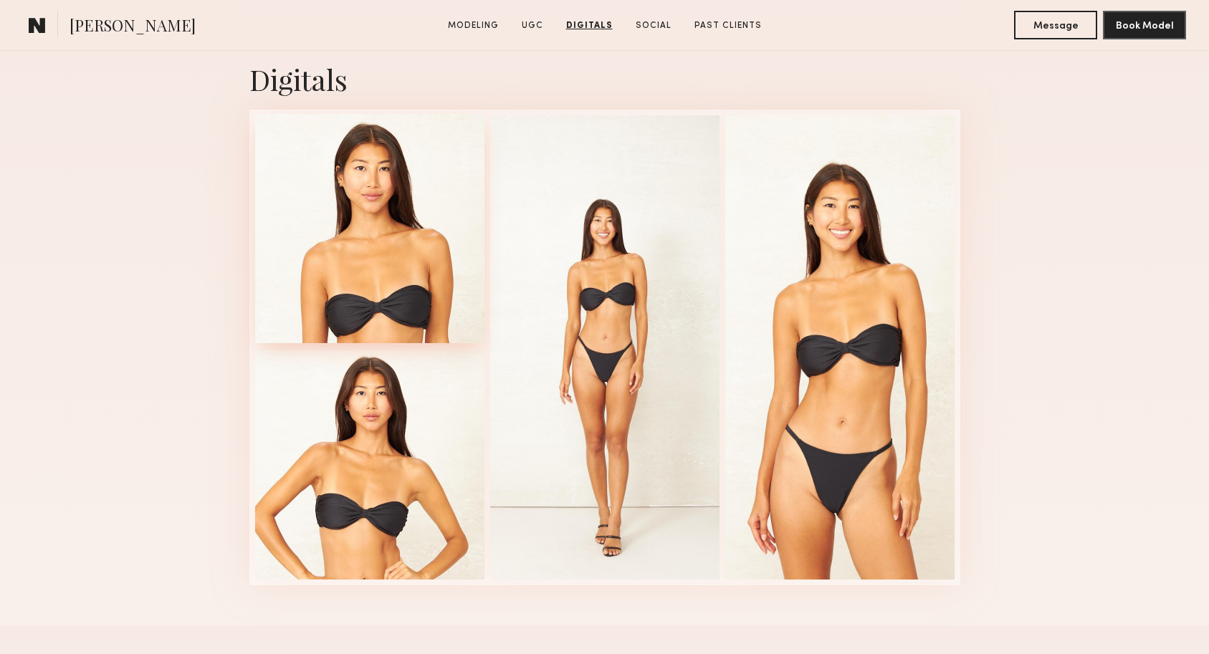
click at [441, 263] on div at bounding box center [369, 228] width 229 height 229
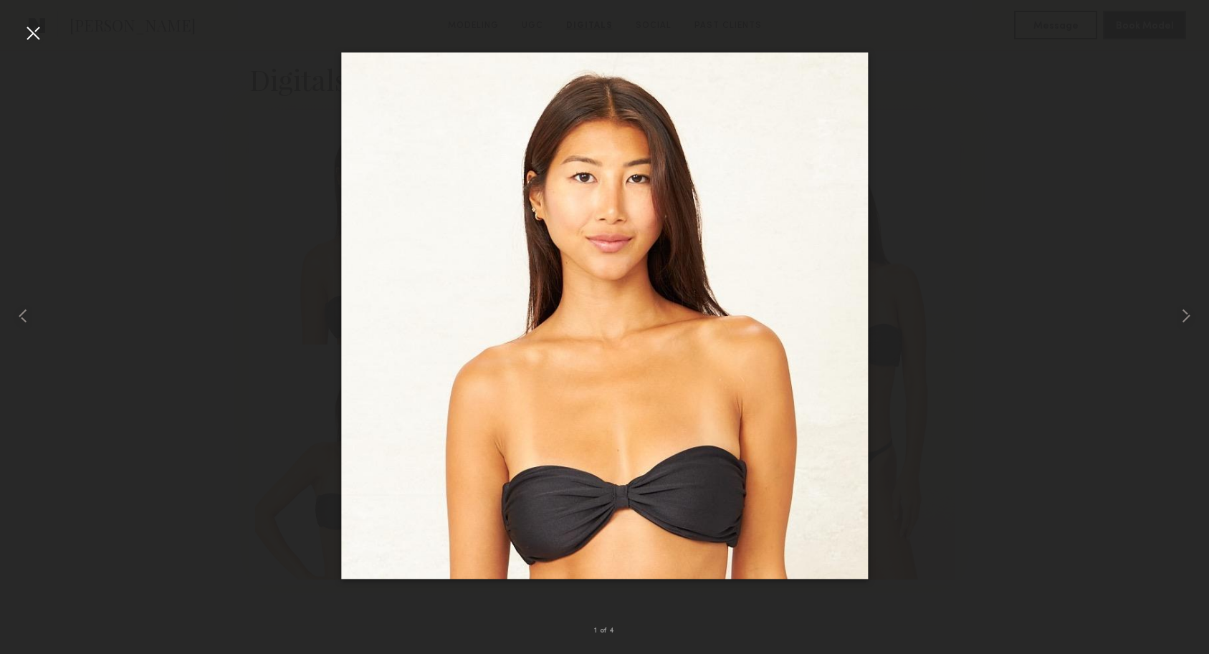
click at [34, 33] on div at bounding box center [32, 32] width 23 height 23
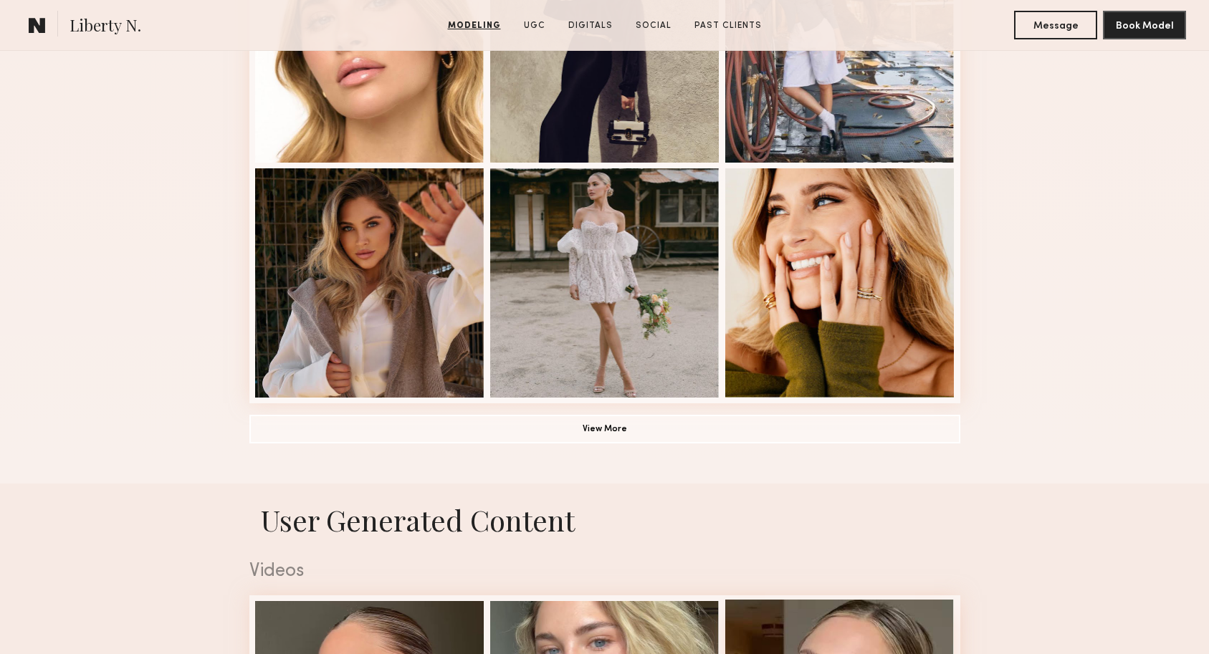
scroll to position [947, 0]
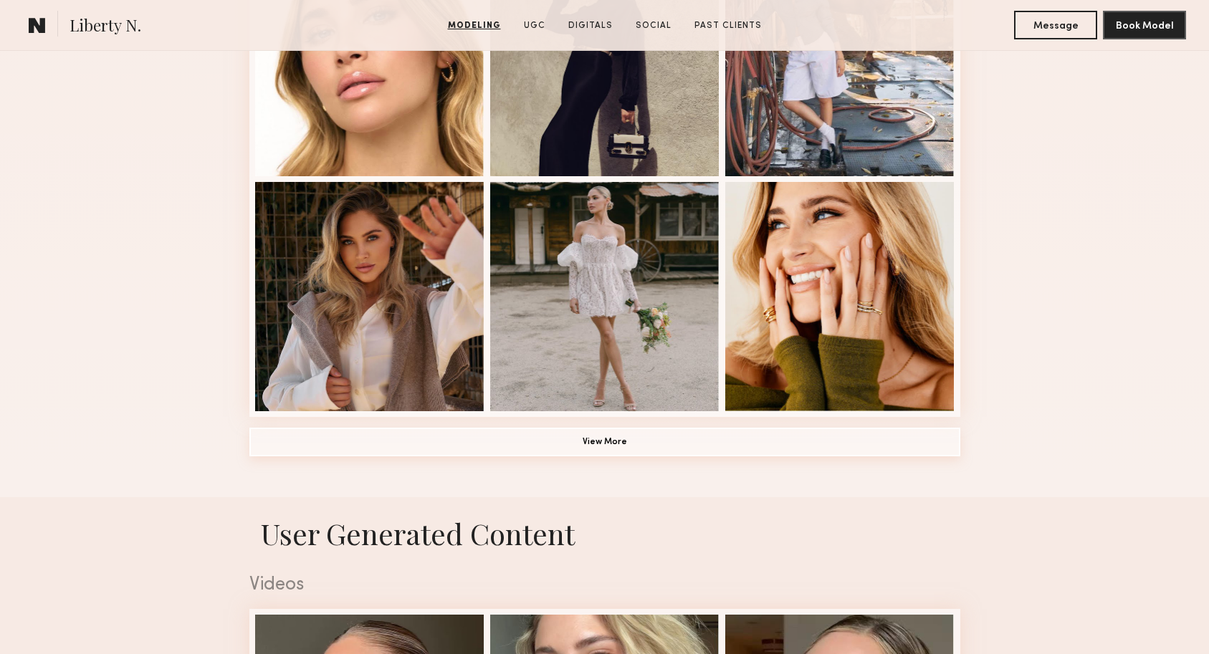
click at [739, 439] on button "View More" at bounding box center [604, 442] width 711 height 29
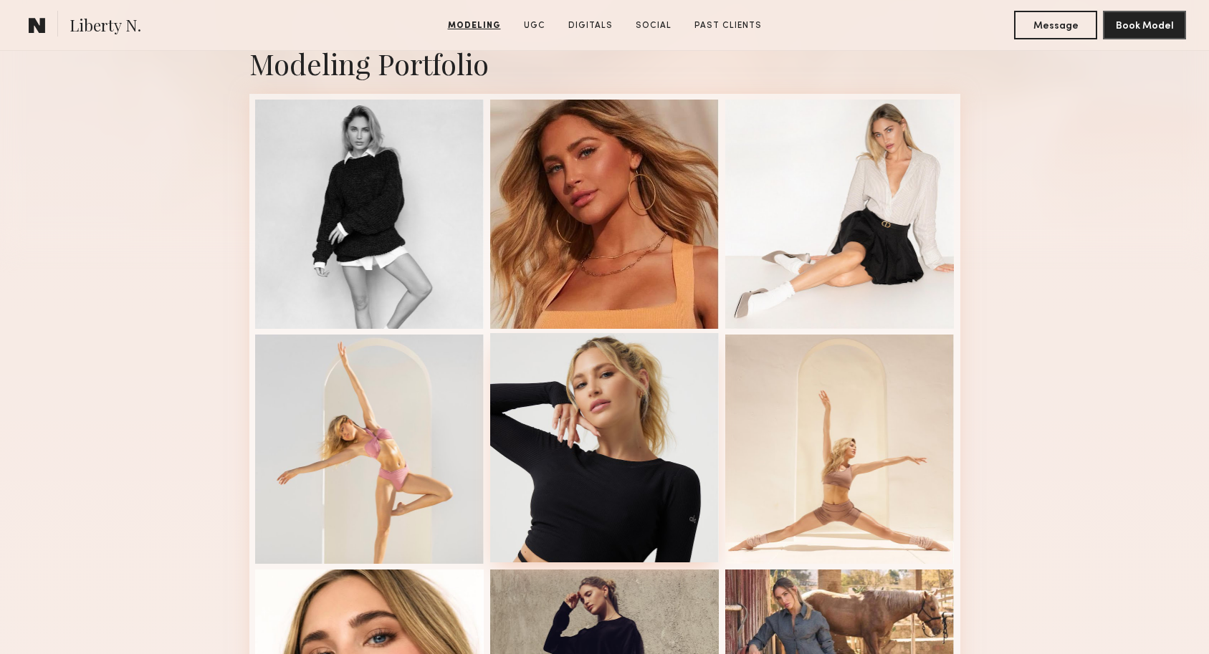
scroll to position [324, 0]
click at [633, 464] on div at bounding box center [604, 447] width 229 height 229
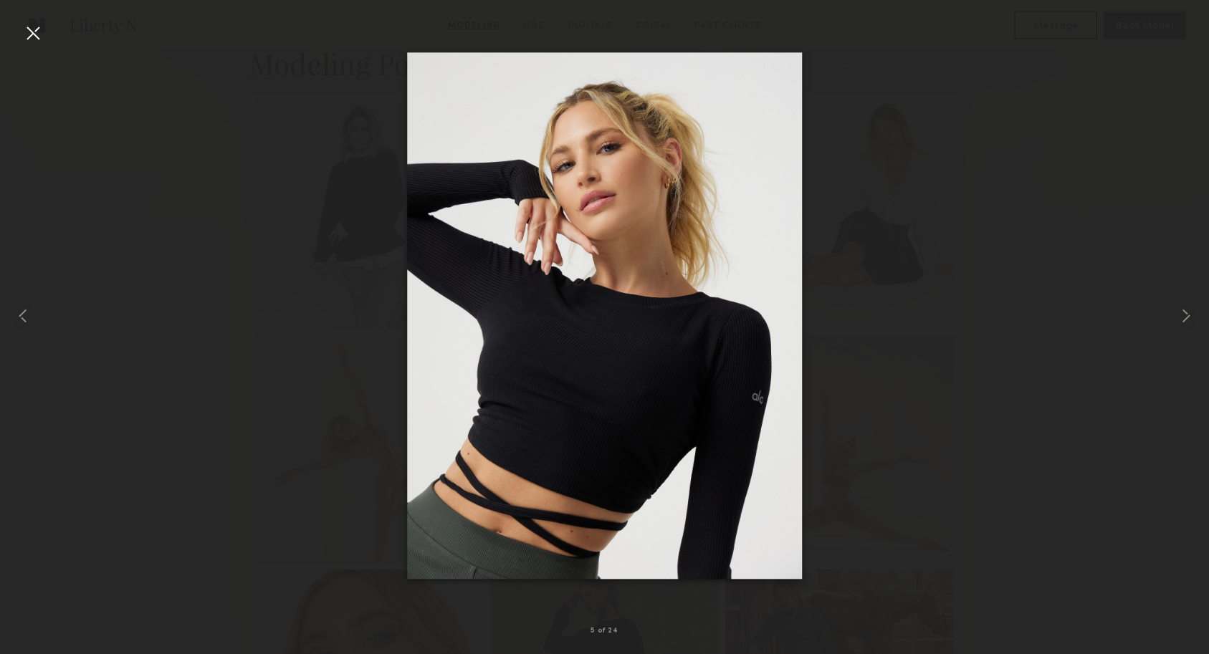
click at [36, 30] on div at bounding box center [32, 32] width 23 height 23
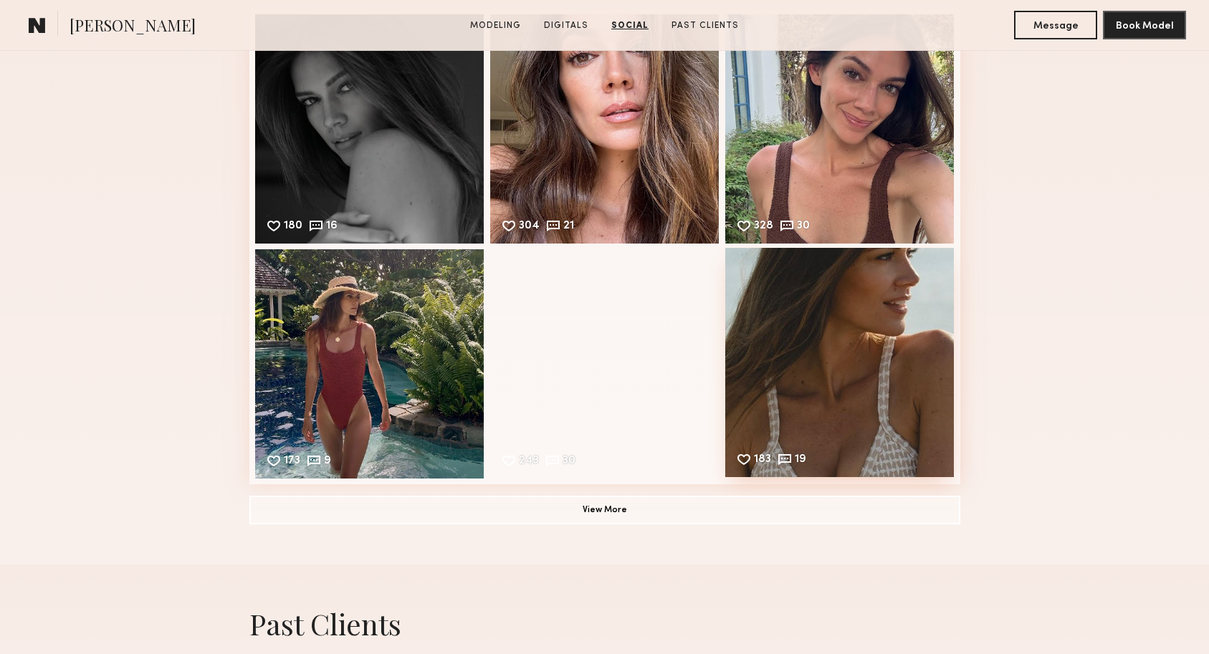
scroll to position [2140, 0]
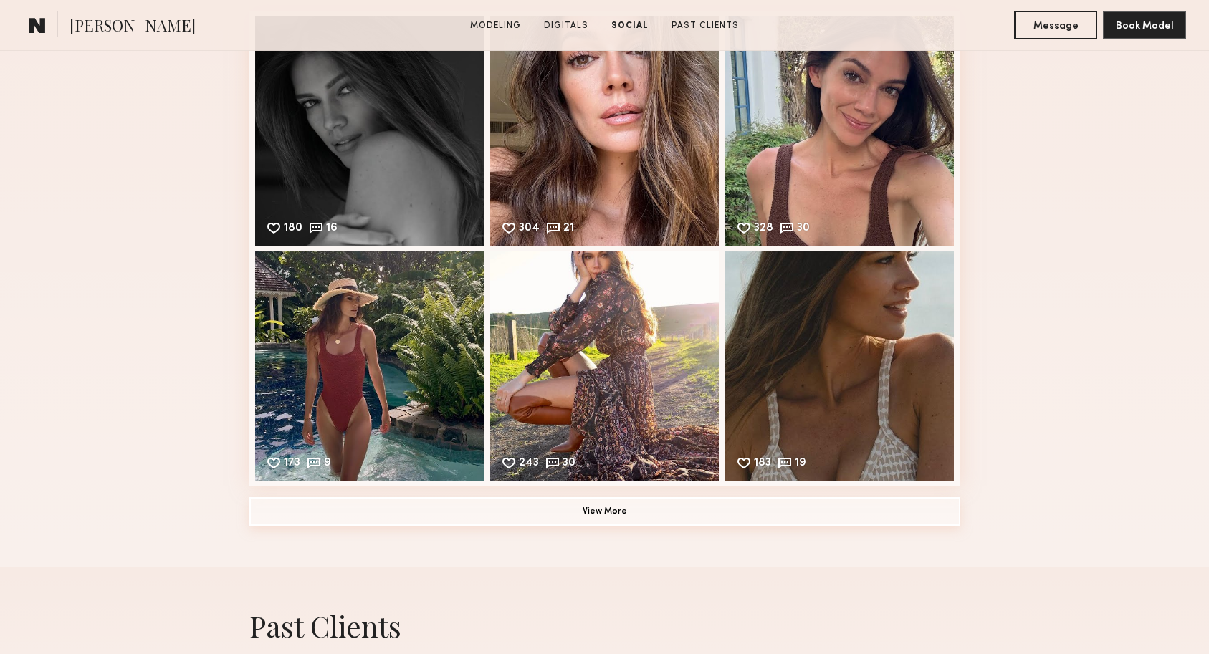
click at [641, 517] on button "View More" at bounding box center [604, 511] width 711 height 29
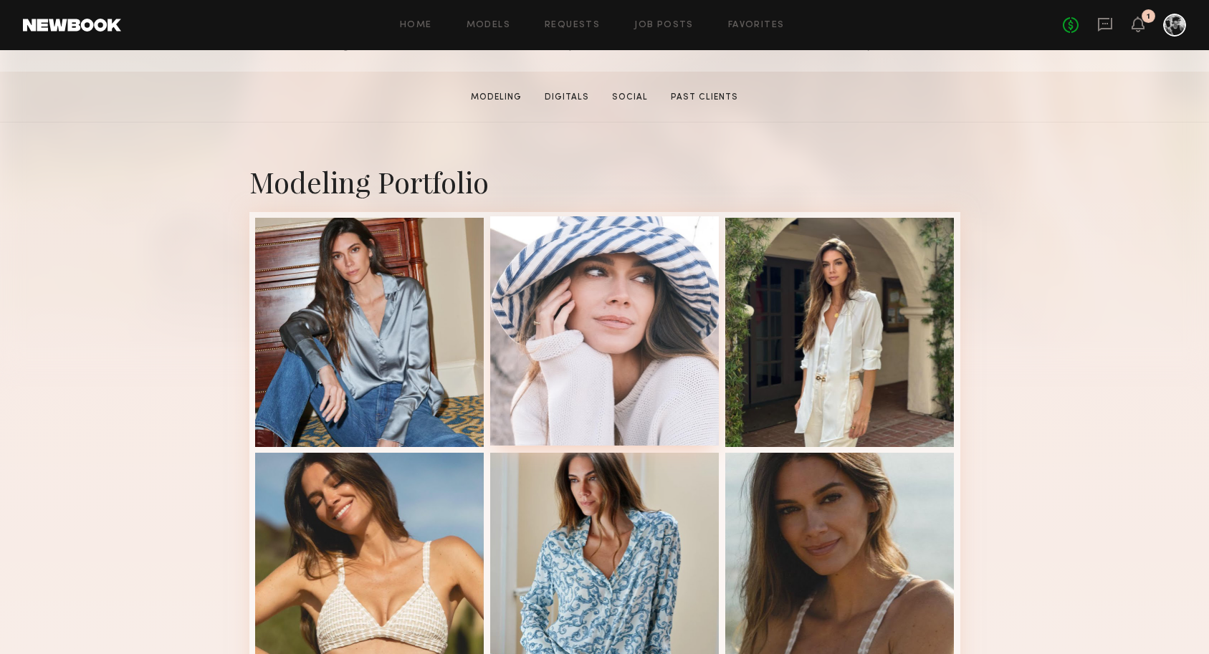
scroll to position [249, 0]
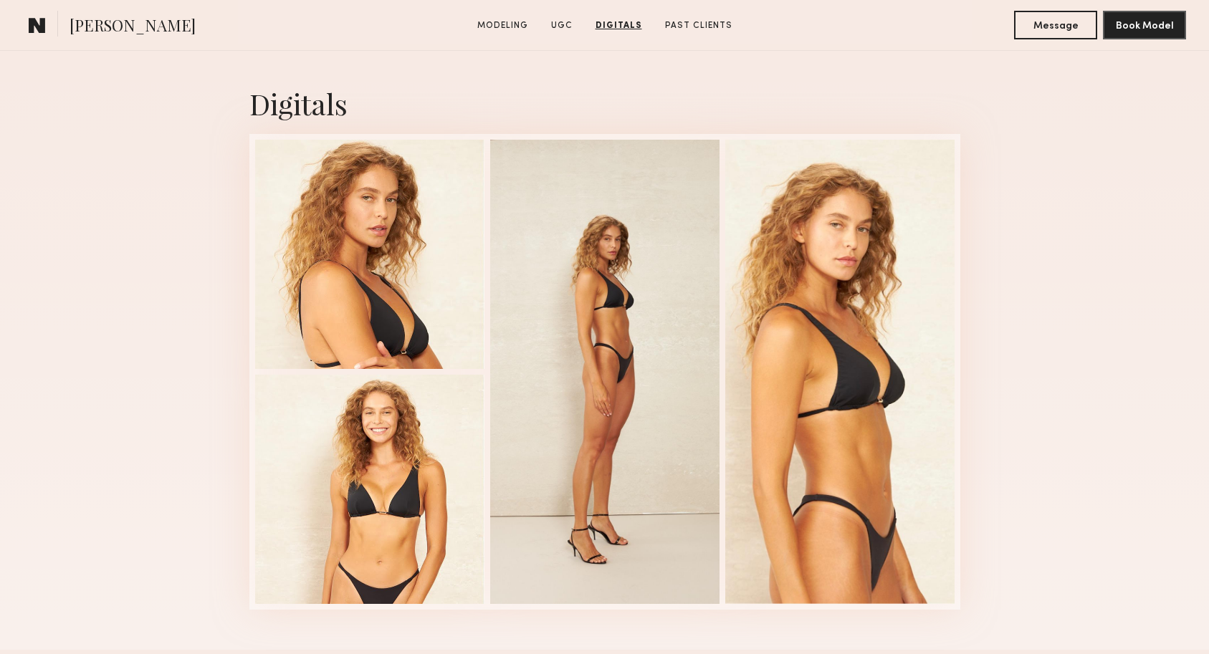
scroll to position [2283, 0]
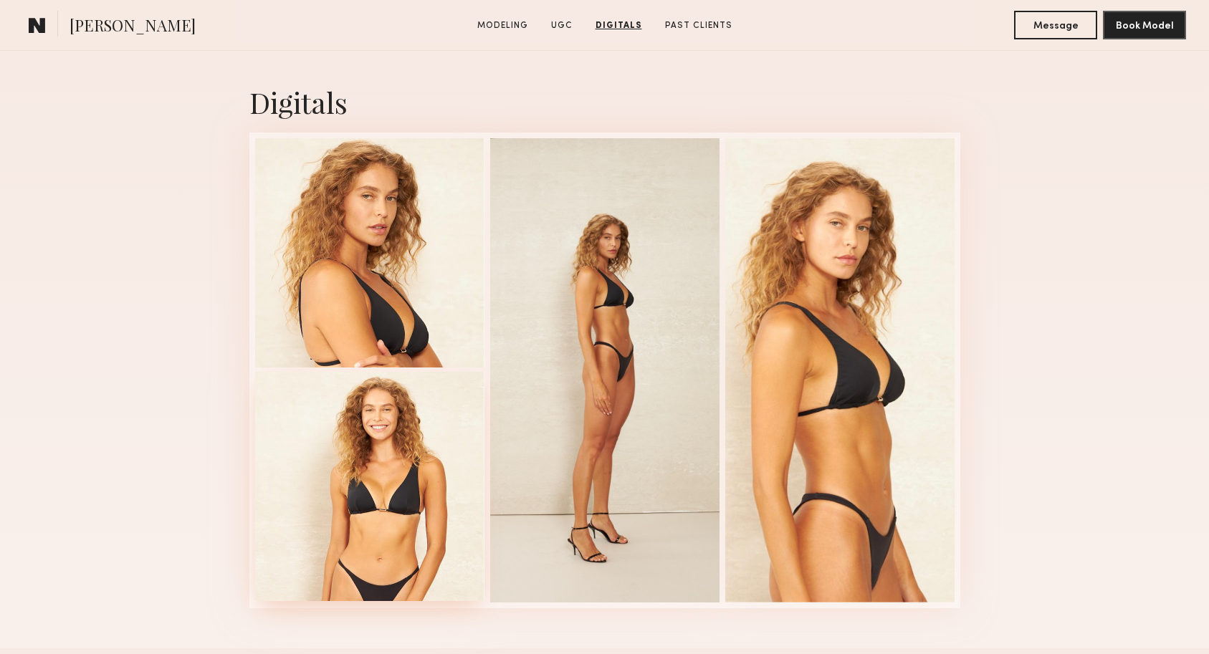
click at [371, 451] on div at bounding box center [369, 486] width 229 height 229
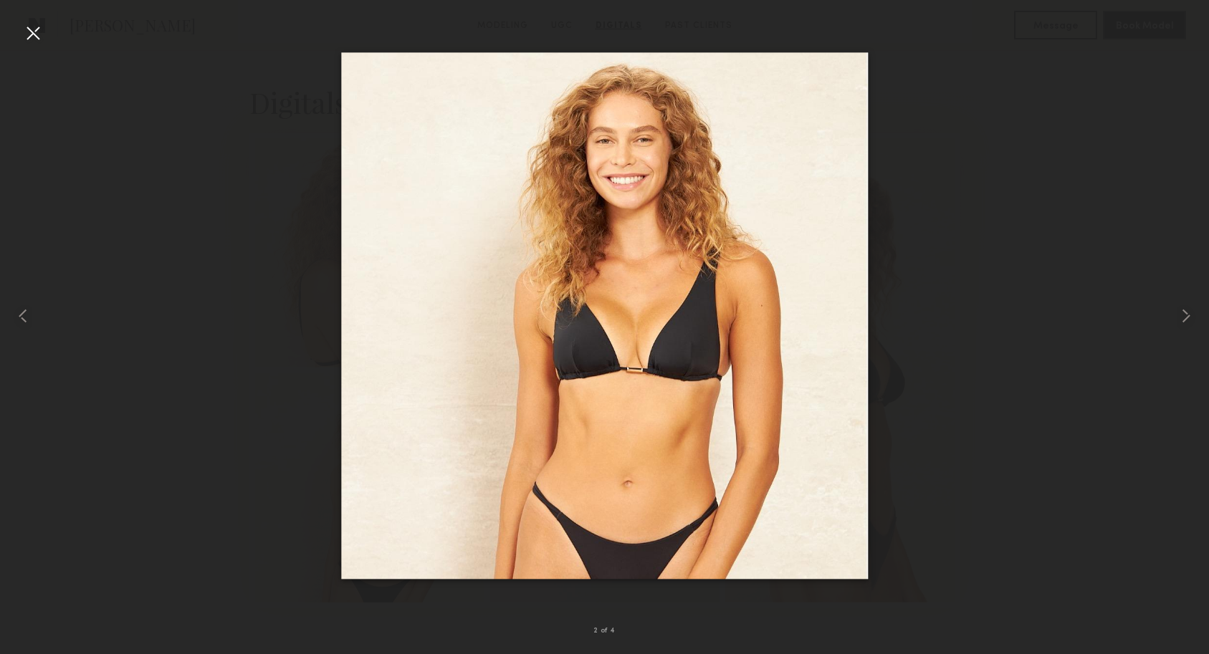
click at [38, 34] on div at bounding box center [32, 32] width 23 height 23
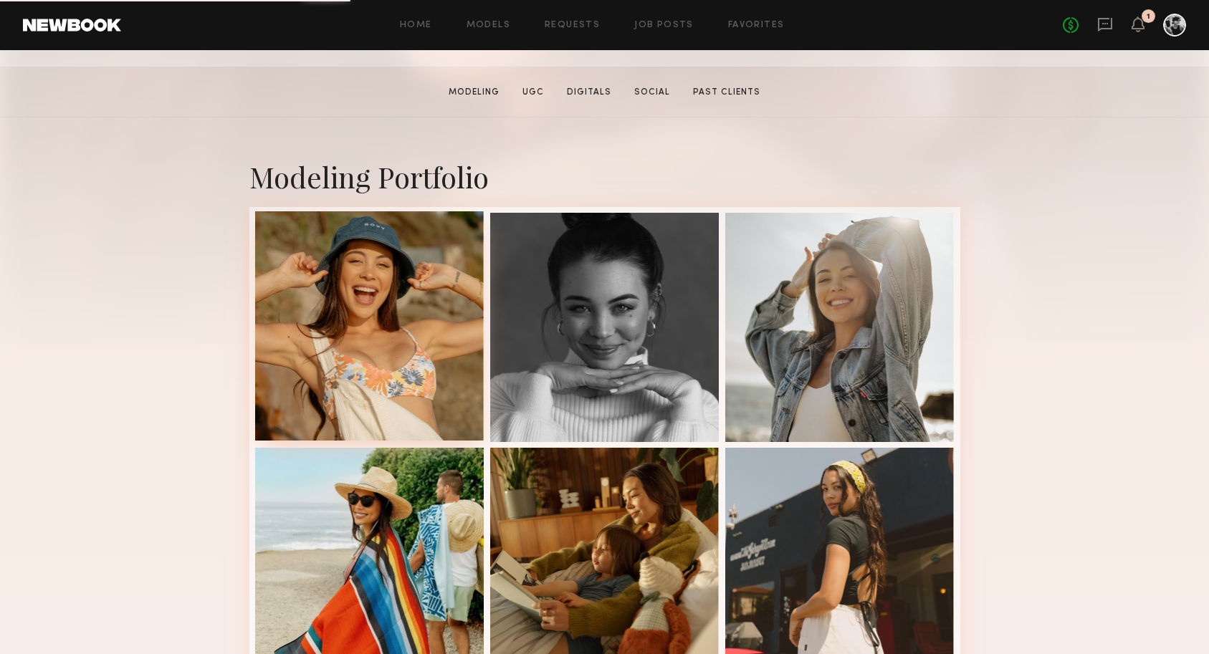
scroll to position [214, 0]
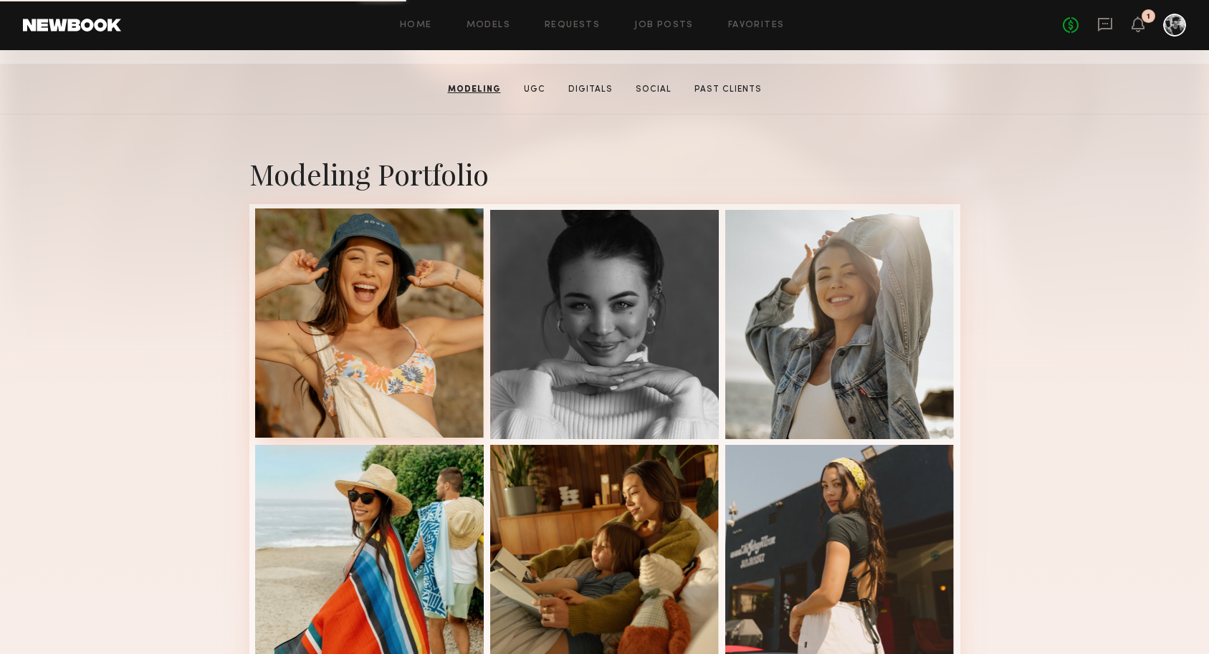
click at [399, 280] on div at bounding box center [369, 323] width 229 height 229
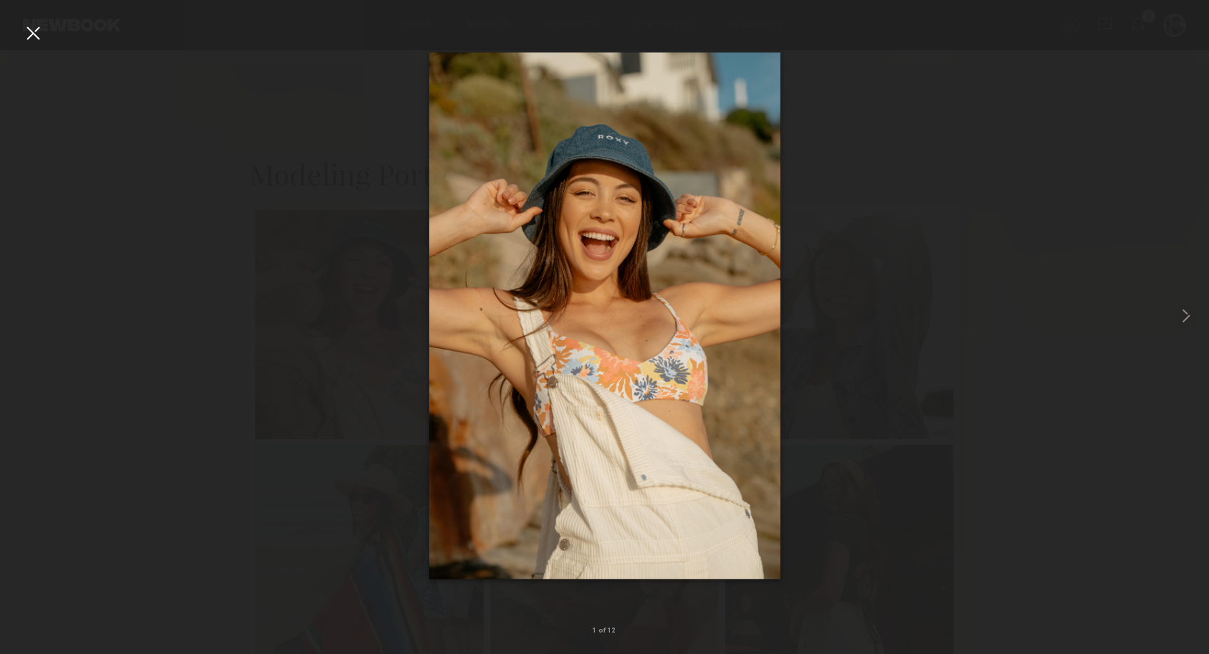
click at [29, 37] on div at bounding box center [32, 32] width 23 height 23
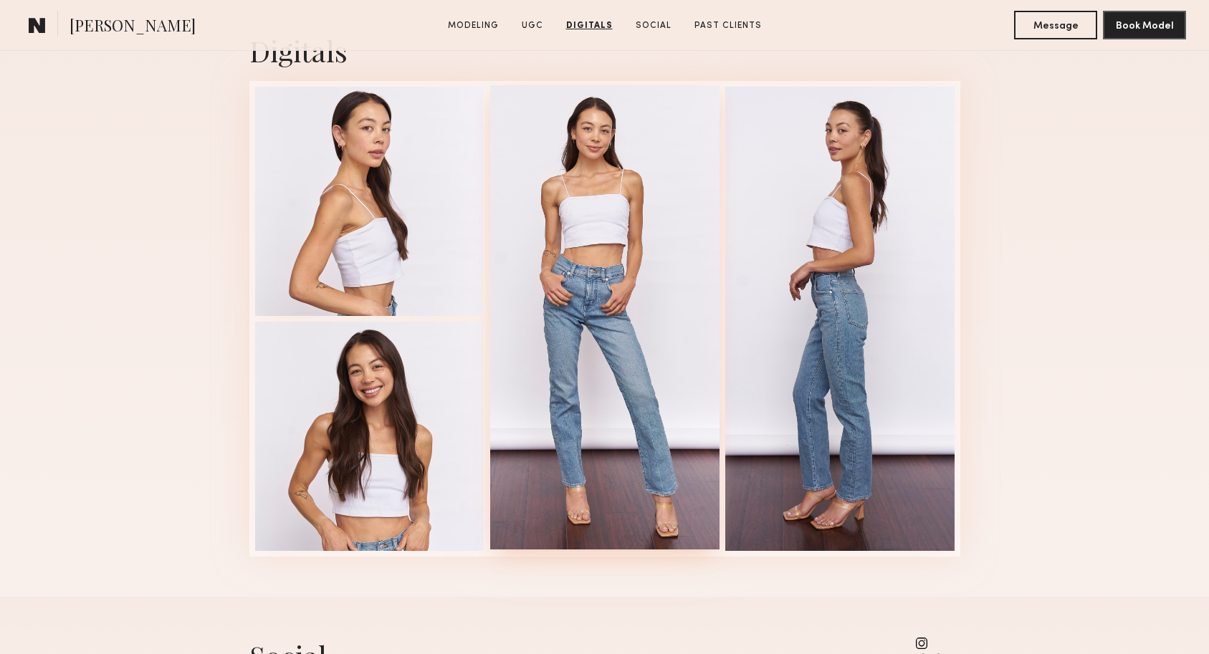
scroll to position [2571, 0]
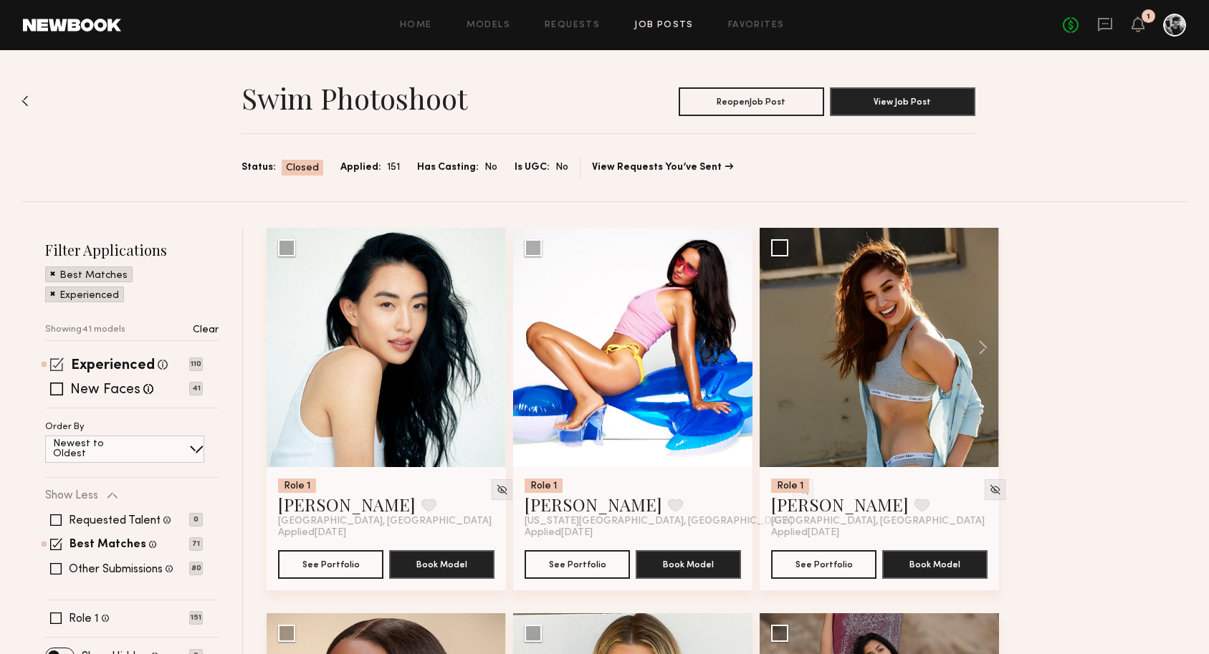
click at [62, 363] on span at bounding box center [57, 365] width 14 height 14
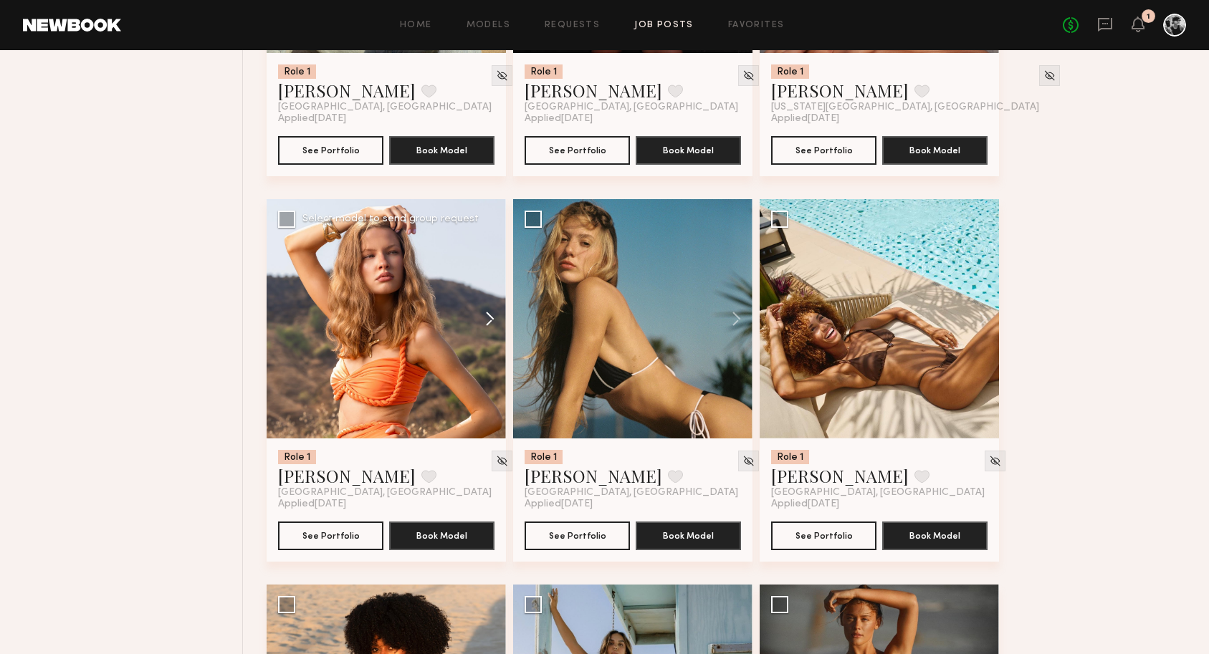
scroll to position [1599, 0]
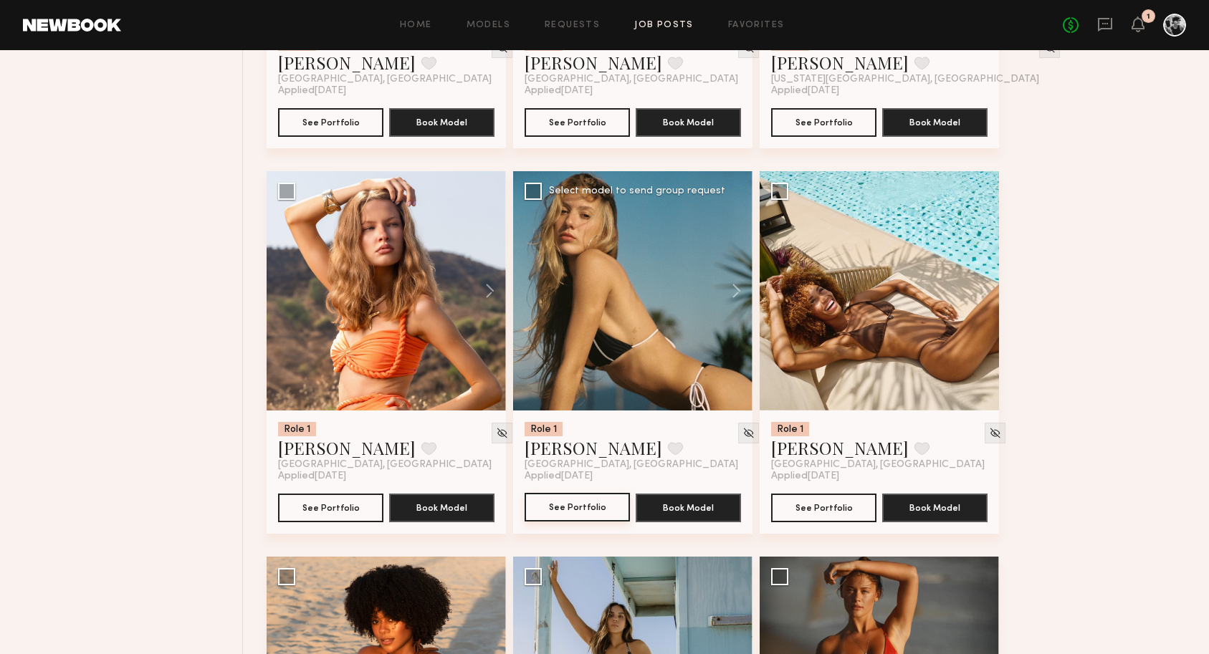
click at [578, 511] on button "See Portfolio" at bounding box center [577, 507] width 105 height 29
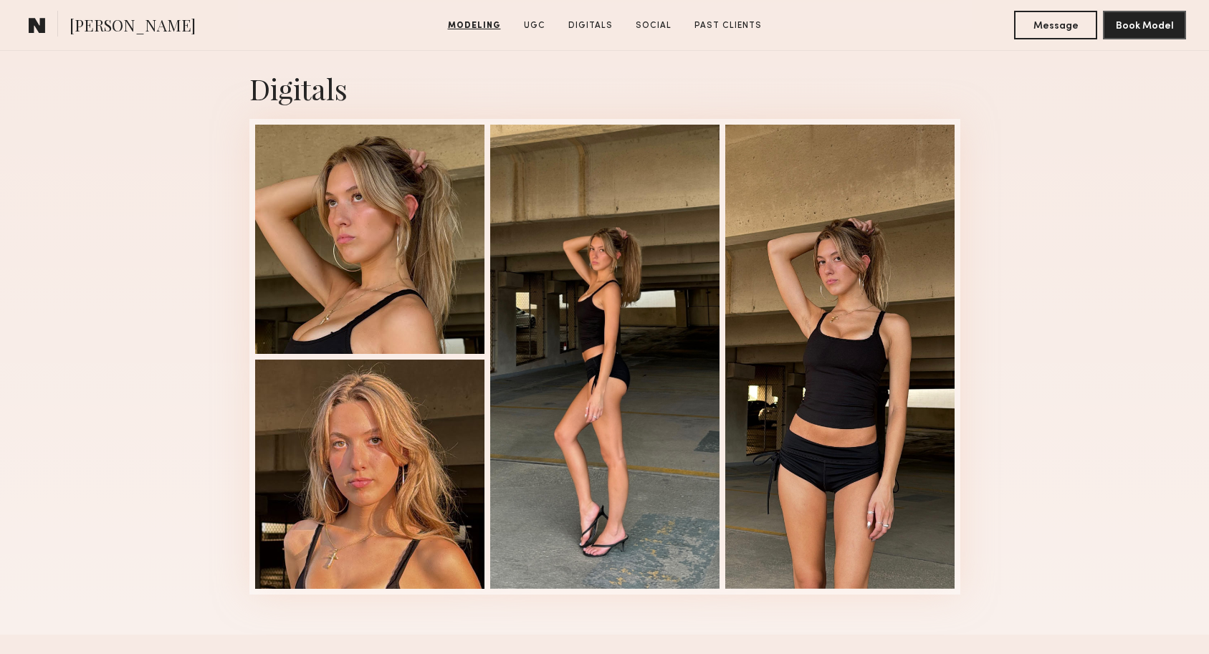
scroll to position [1874, 0]
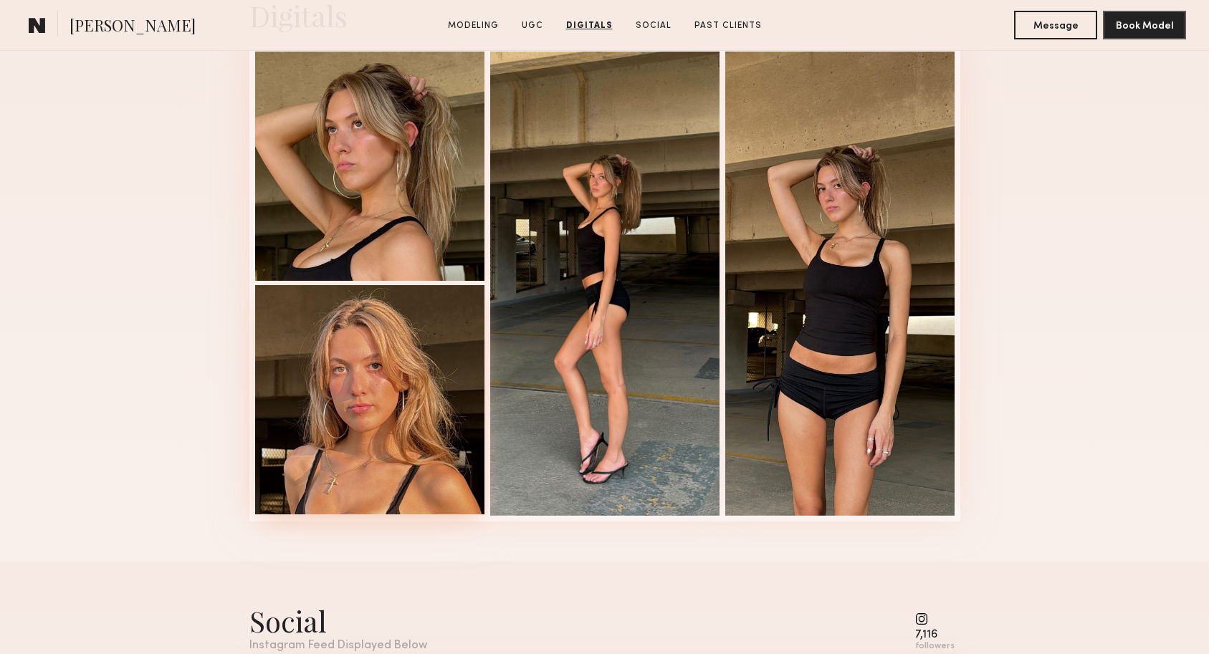
click at [393, 370] on div at bounding box center [369, 399] width 229 height 229
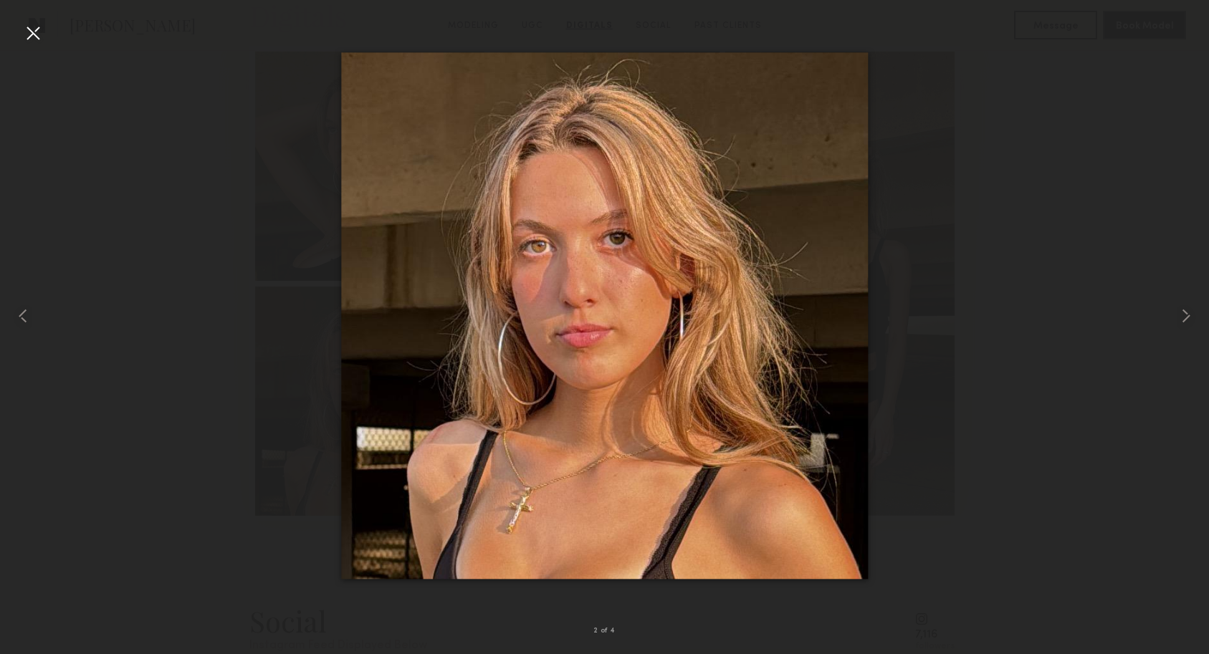
click at [32, 36] on div at bounding box center [32, 32] width 23 height 23
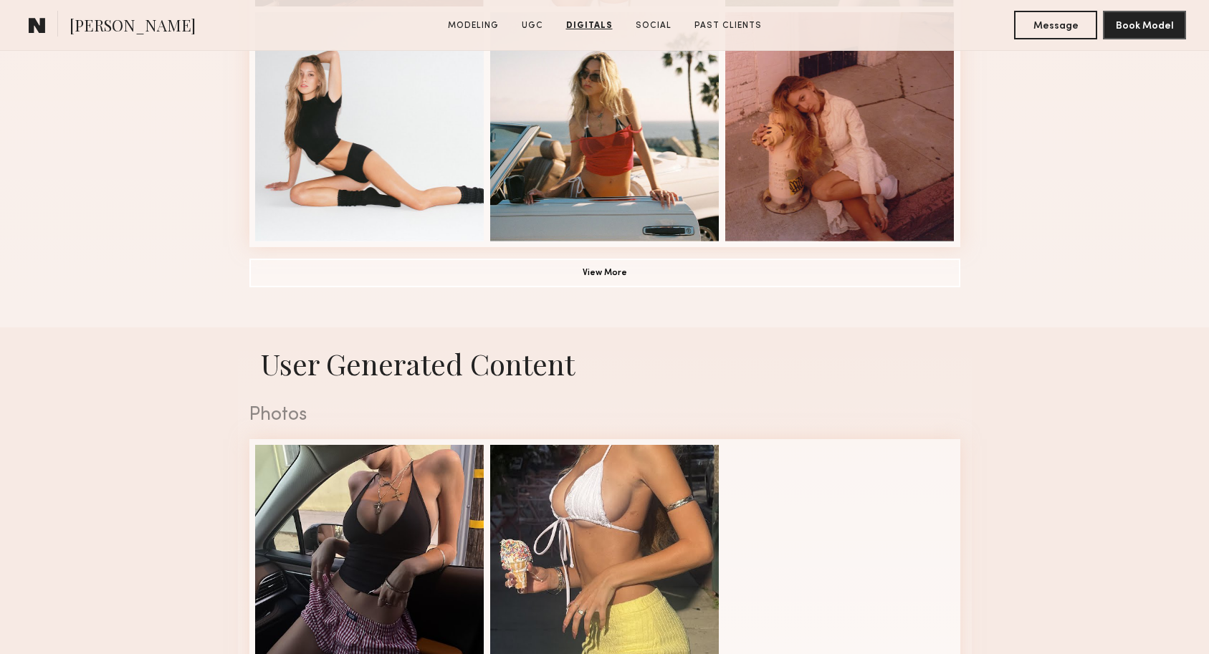
scroll to position [869, 0]
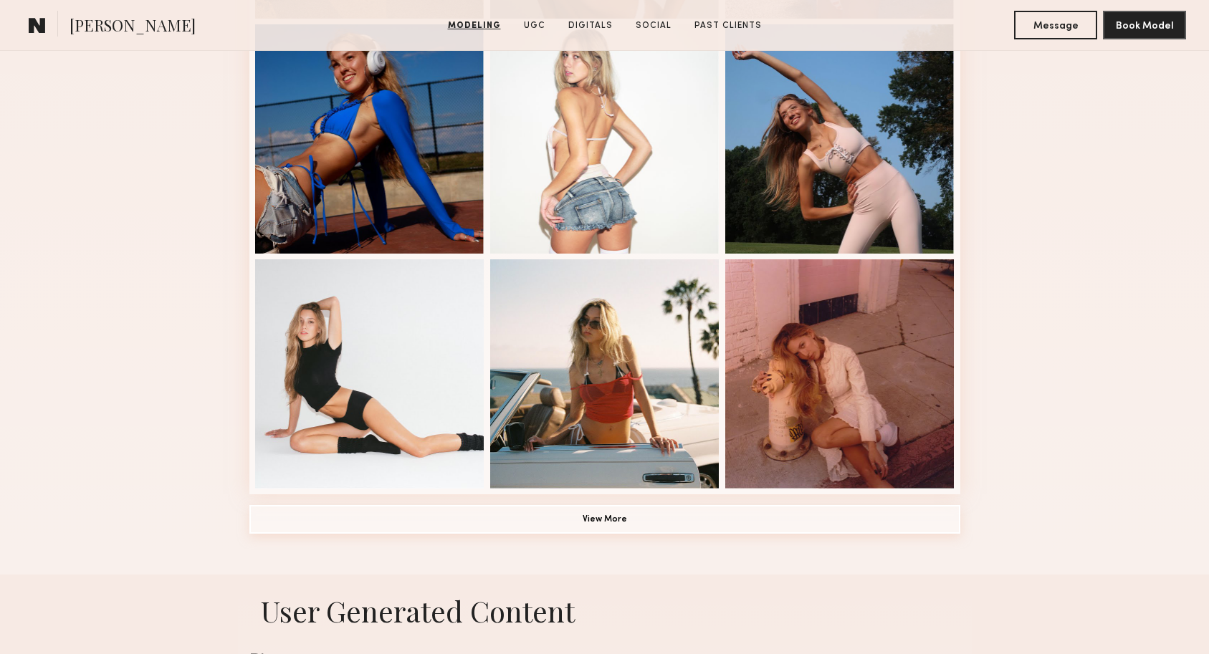
click at [444, 525] on button "View More" at bounding box center [604, 519] width 711 height 29
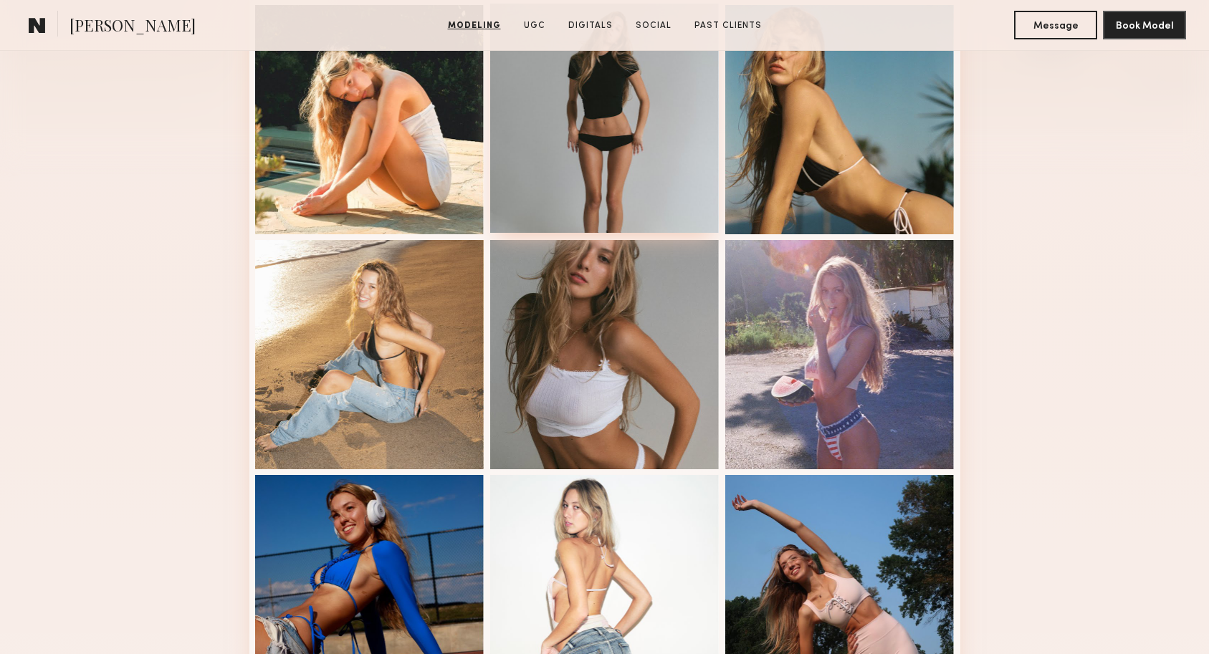
scroll to position [420, 0]
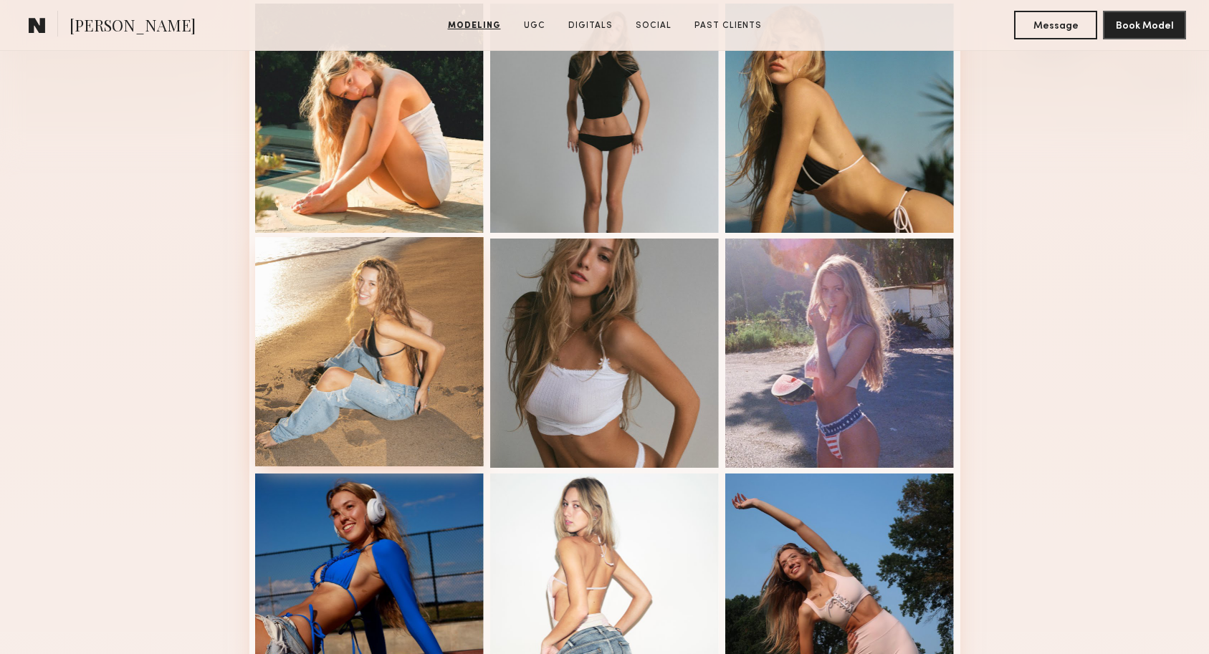
click at [396, 373] on div at bounding box center [369, 351] width 229 height 229
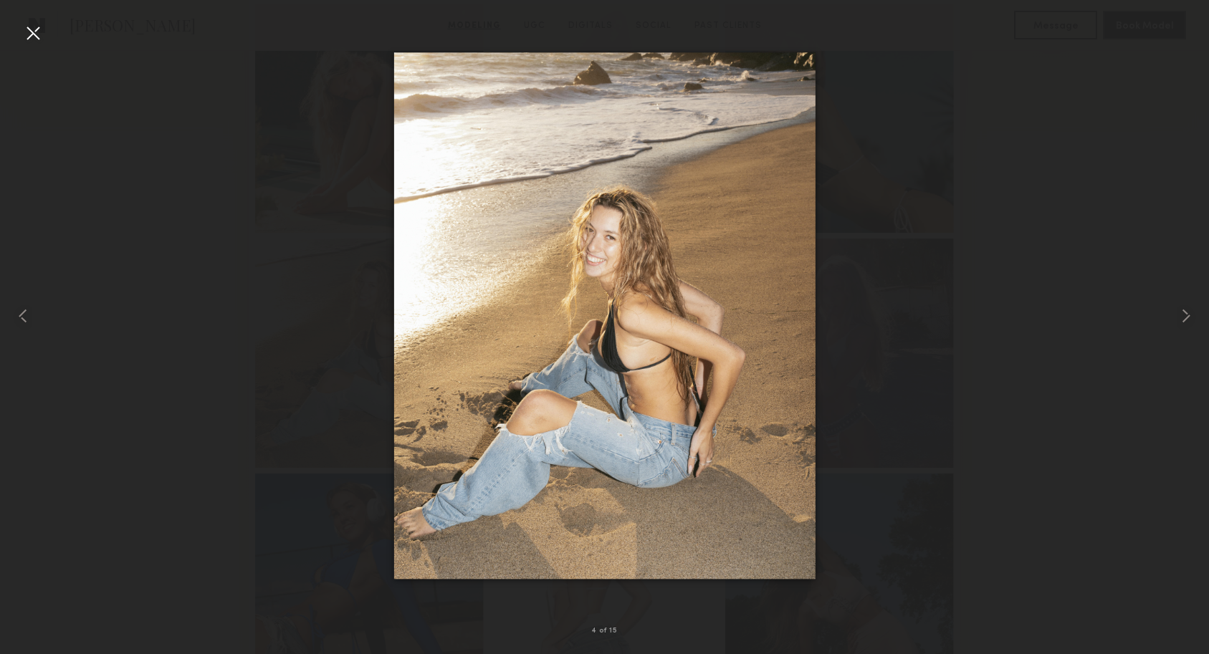
click at [1009, 260] on div at bounding box center [604, 315] width 1209 height 585
click at [43, 40] on div at bounding box center [32, 32] width 23 height 23
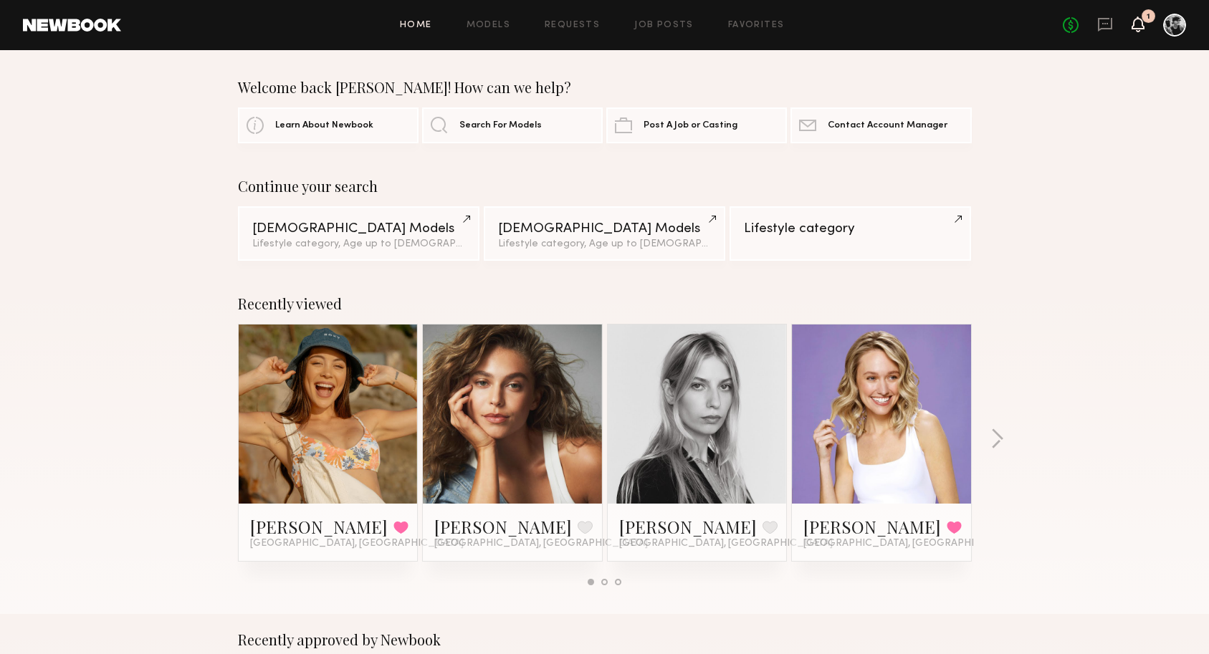
click at [1141, 24] on icon at bounding box center [1137, 24] width 11 height 10
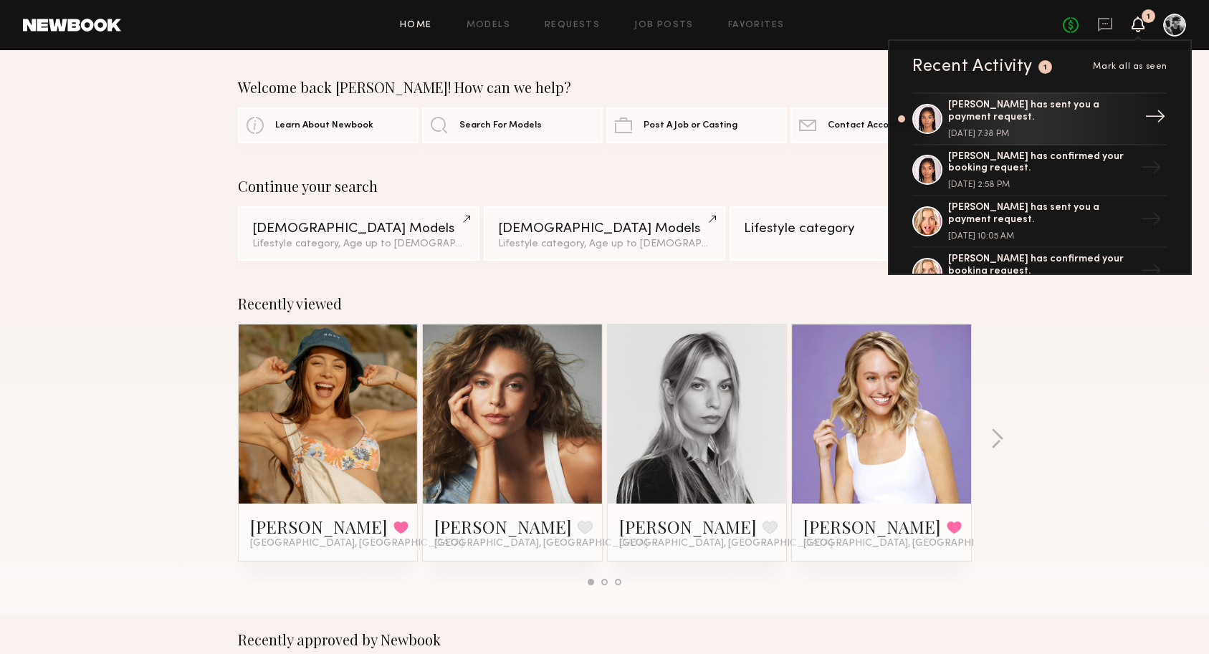
click at [1141, 118] on div "→" at bounding box center [1155, 118] width 33 height 37
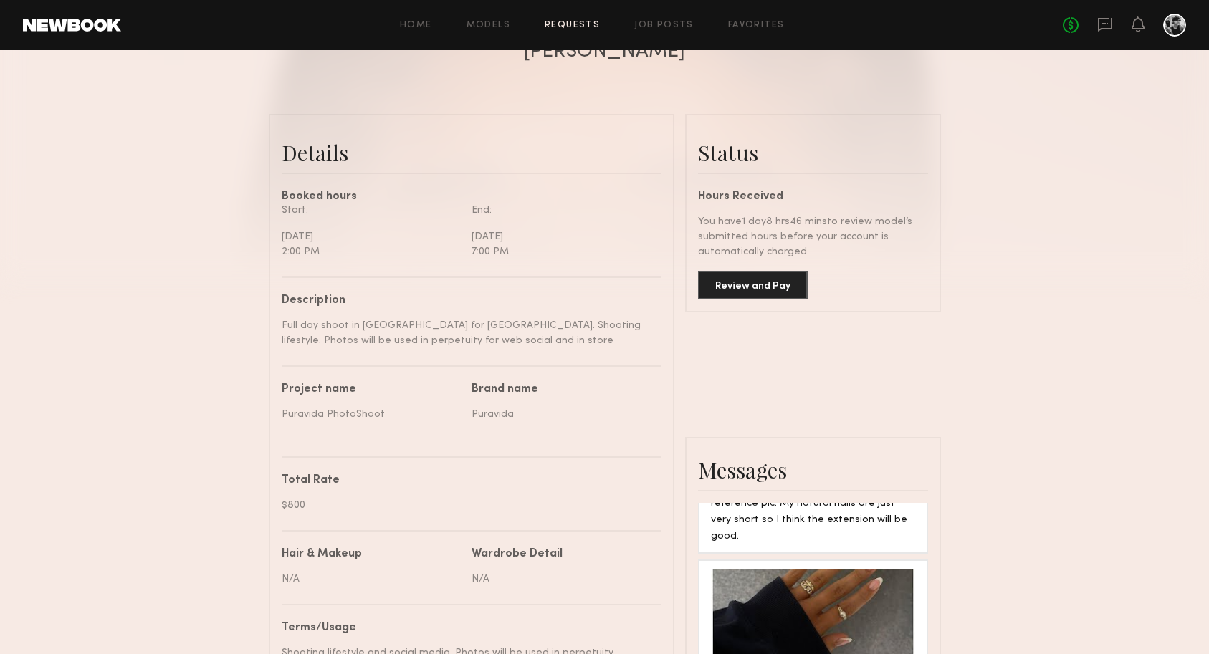
scroll to position [151, 0]
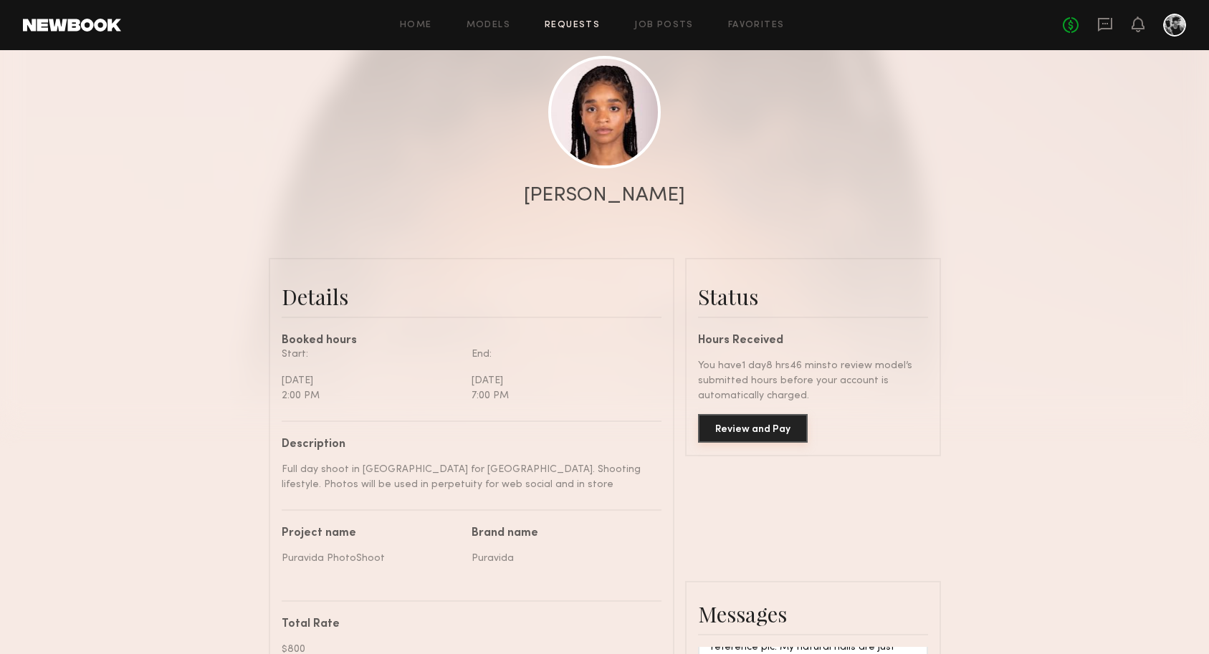
click at [727, 423] on button "Review and Pay" at bounding box center [753, 428] width 110 height 29
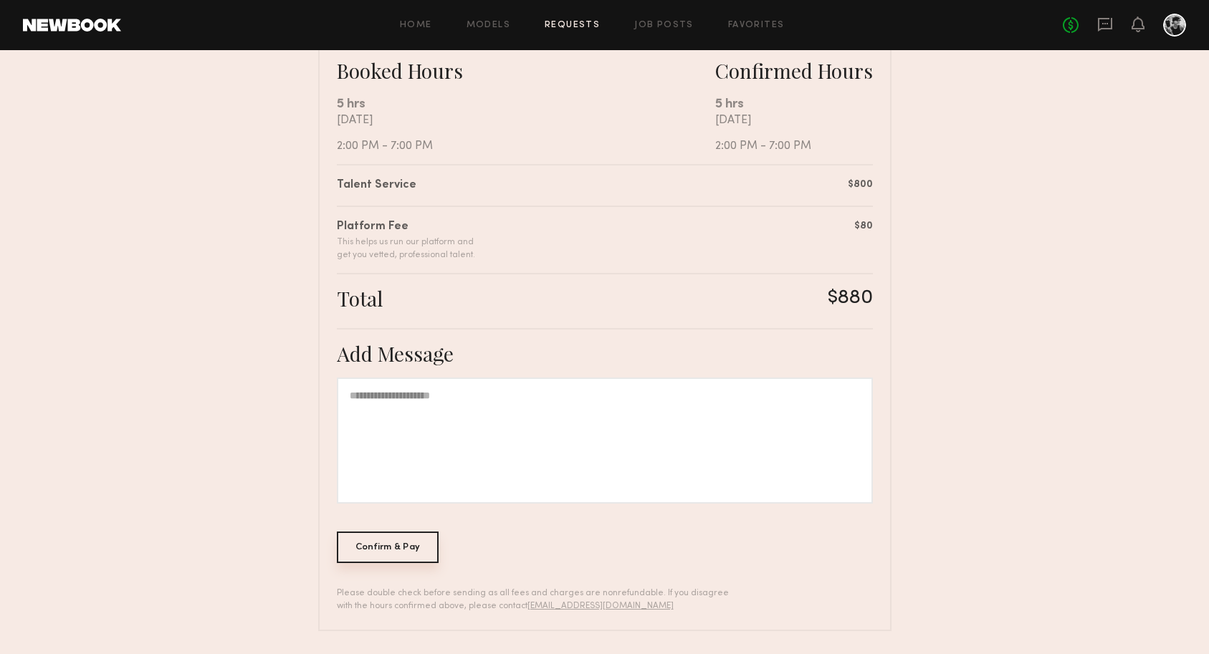
scroll to position [261, 0]
click at [398, 546] on div "Confirm & Pay" at bounding box center [388, 548] width 102 height 32
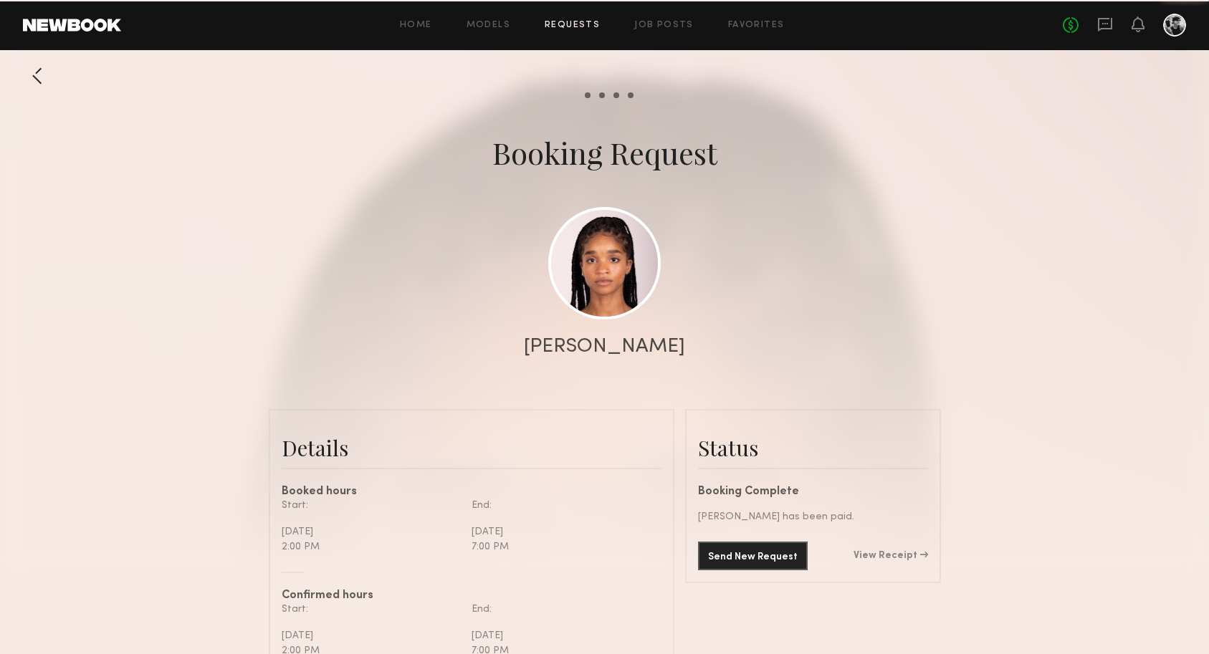
scroll to position [1086, 0]
